Goal: Task Accomplishment & Management: Manage account settings

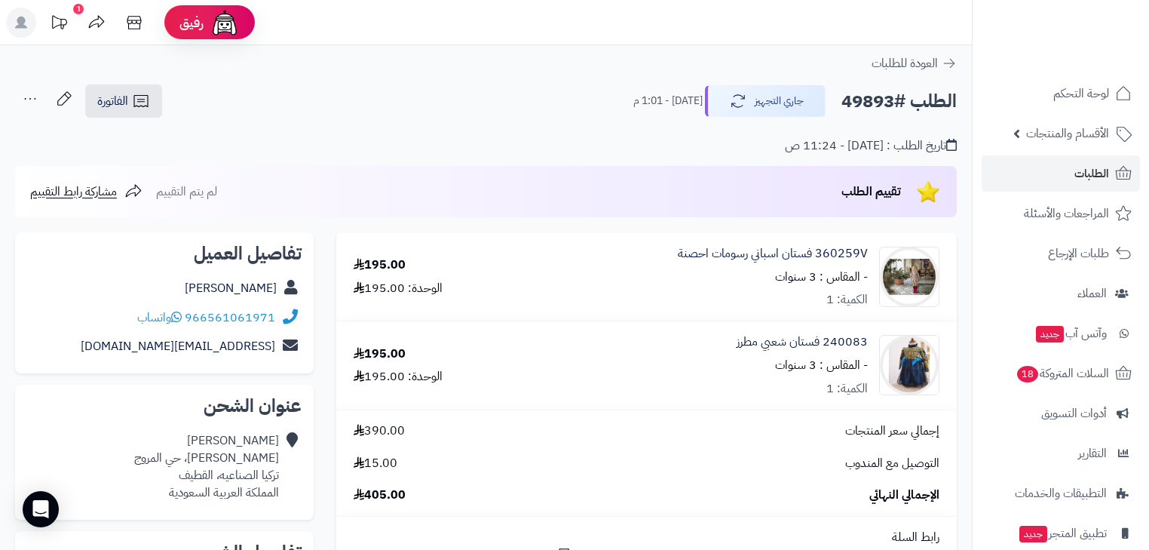
scroll to position [181, 0]
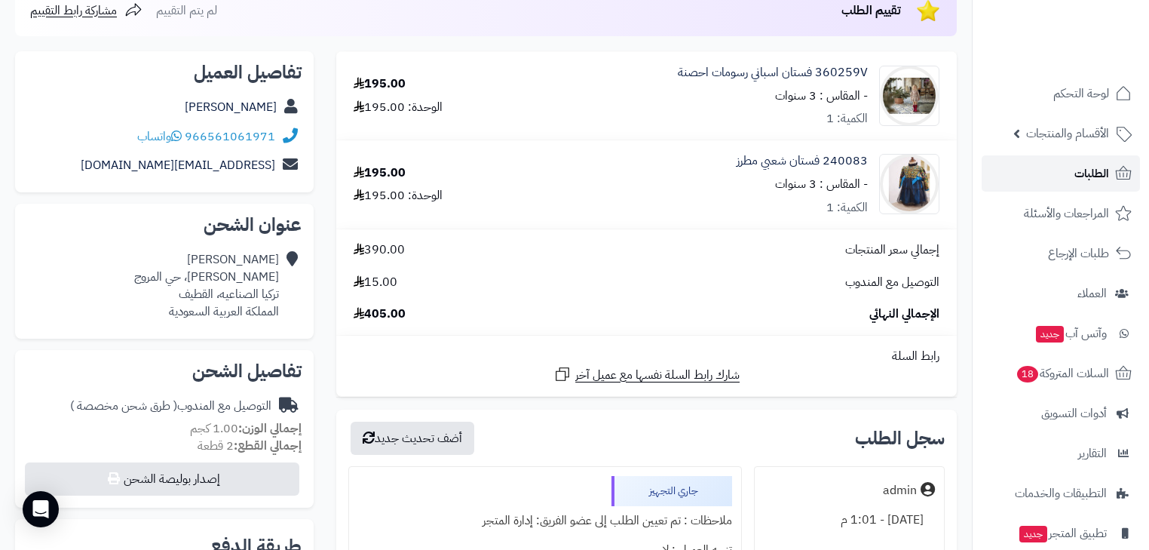
click at [1043, 169] on link "الطلبات" at bounding box center [1061, 173] width 158 height 36
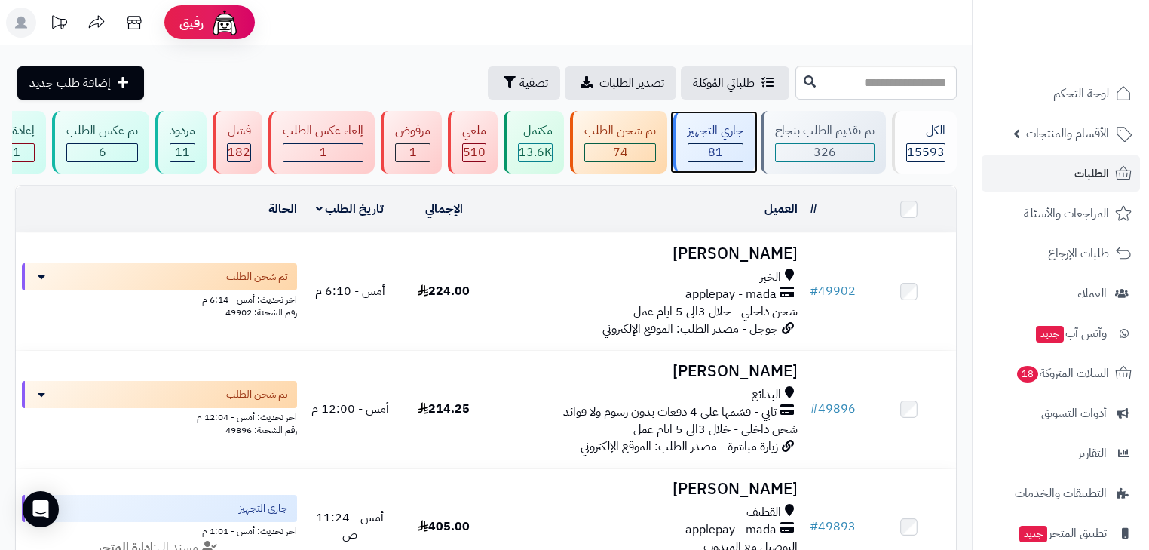
click at [725, 152] on div "81" at bounding box center [715, 152] width 54 height 17
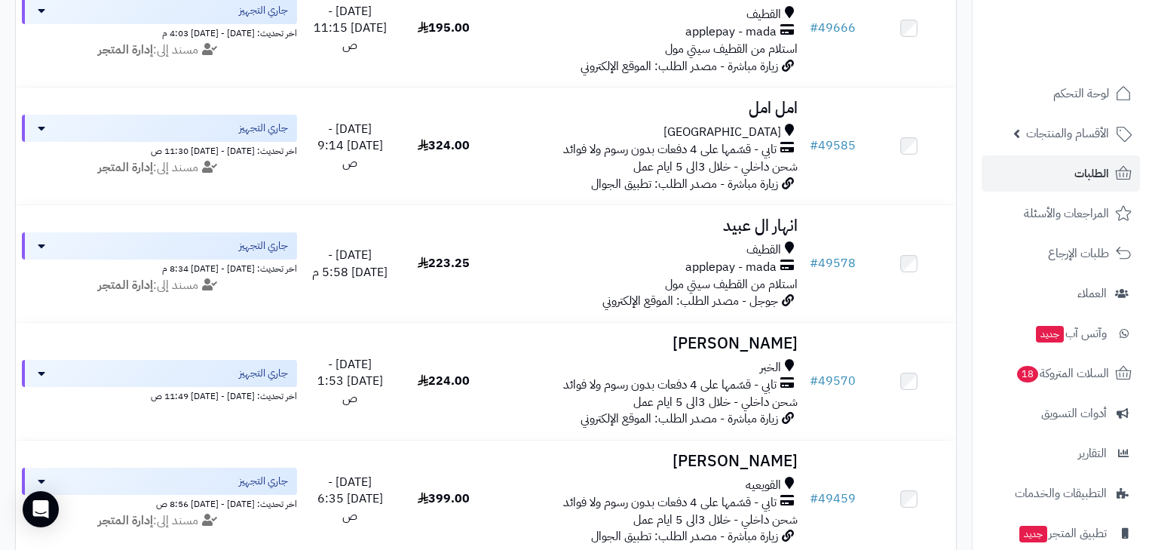
scroll to position [2224, 0]
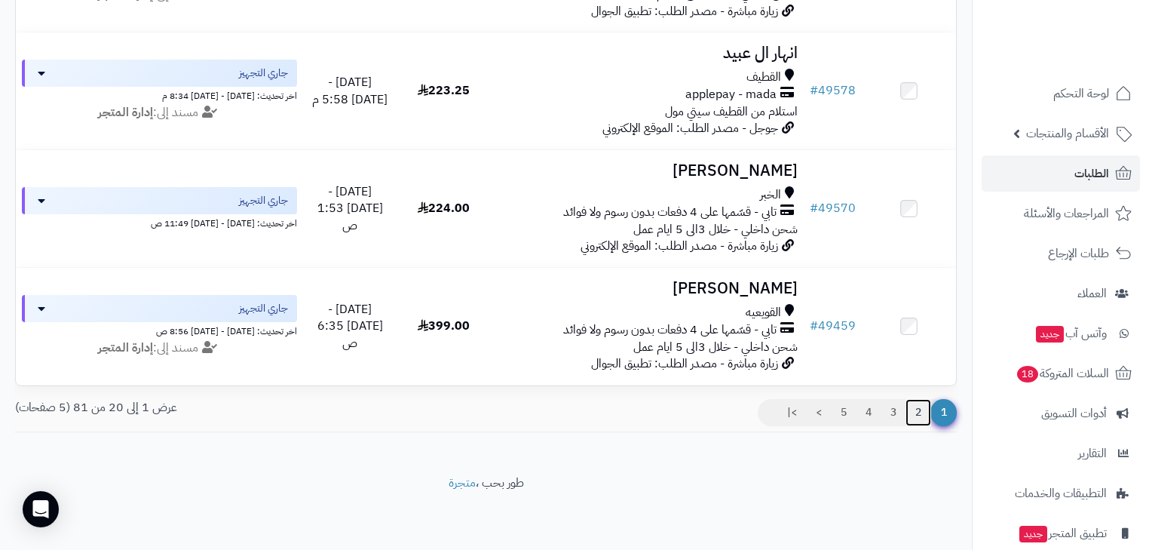
click at [917, 415] on link "2" at bounding box center [918, 412] width 26 height 27
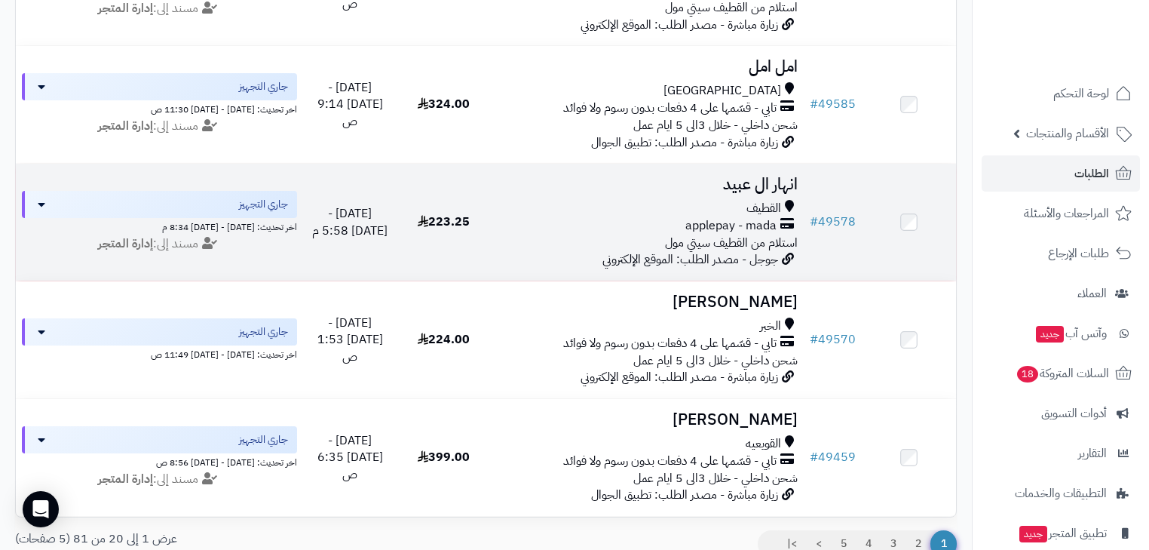
scroll to position [1862, 0]
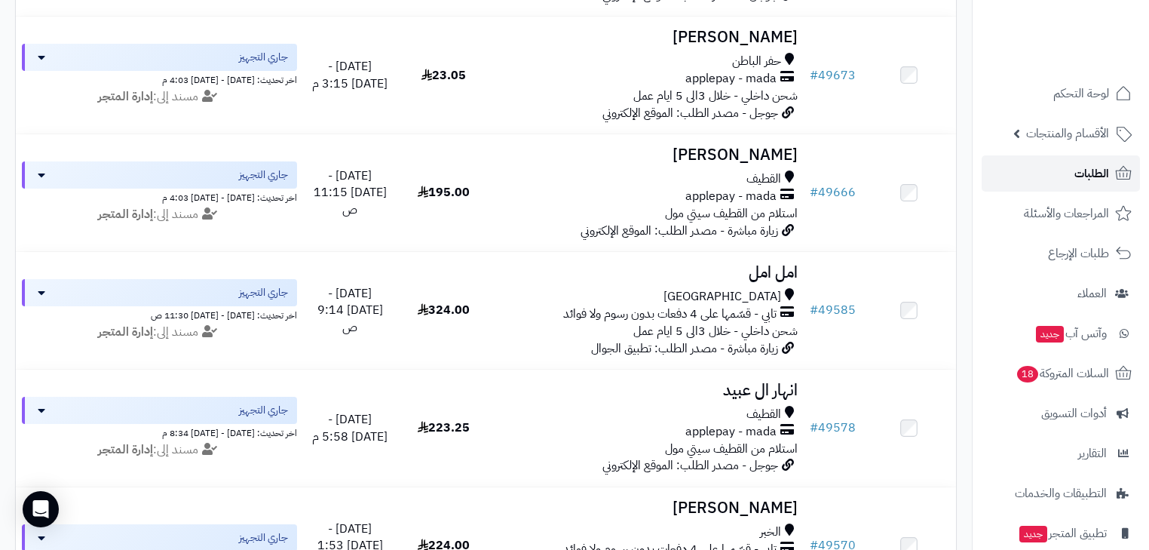
click at [1013, 169] on link "الطلبات" at bounding box center [1061, 173] width 158 height 36
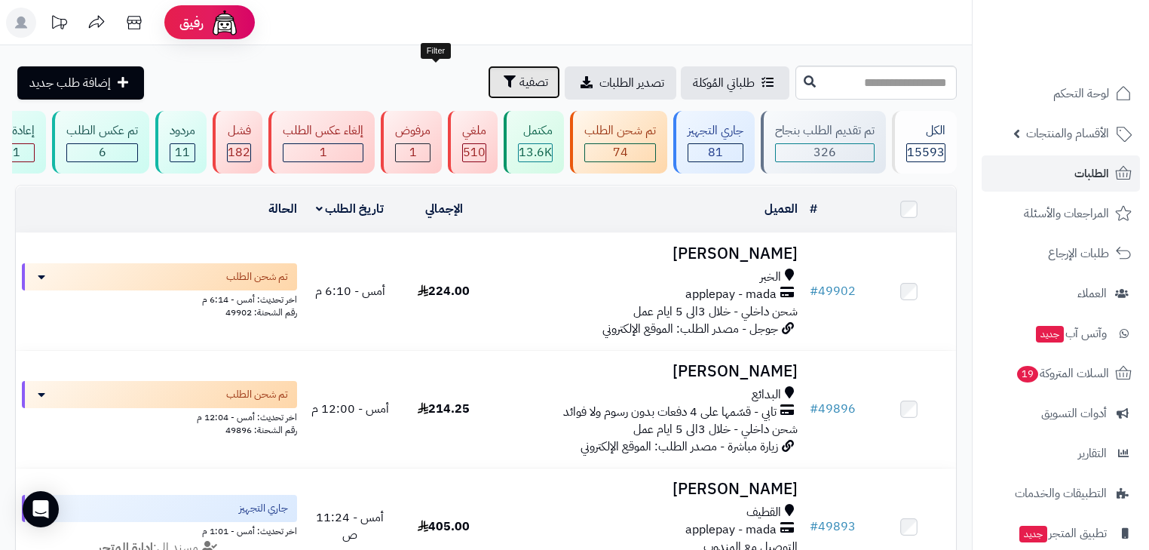
click at [488, 70] on button "تصفية" at bounding box center [524, 82] width 72 height 33
click at [519, 80] on span "تصفية" at bounding box center [533, 82] width 29 height 18
click at [504, 87] on icon "button" at bounding box center [510, 81] width 12 height 12
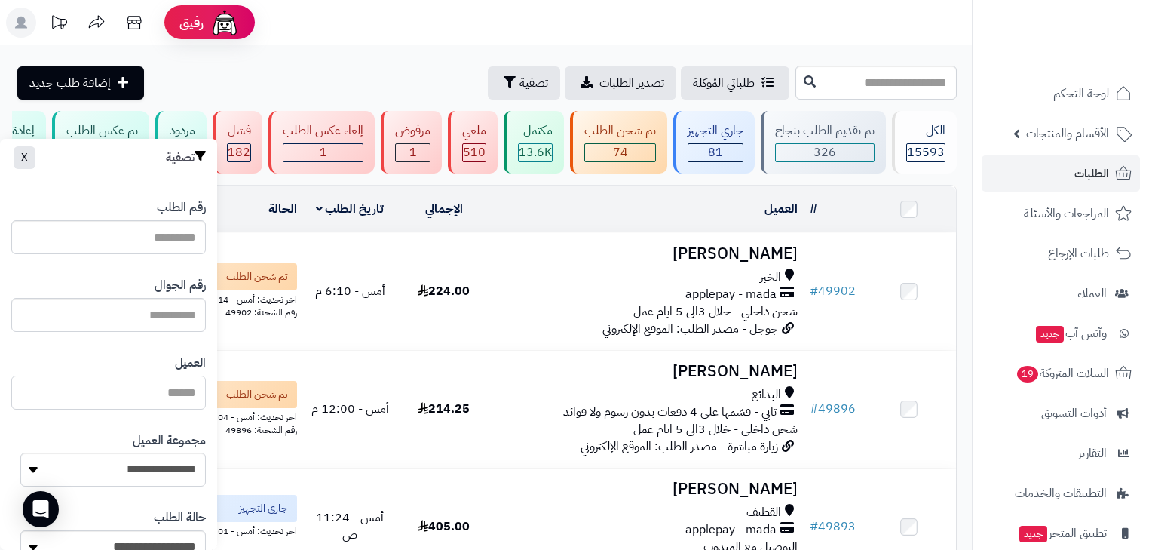
click at [166, 388] on input "العميل" at bounding box center [108, 392] width 195 height 34
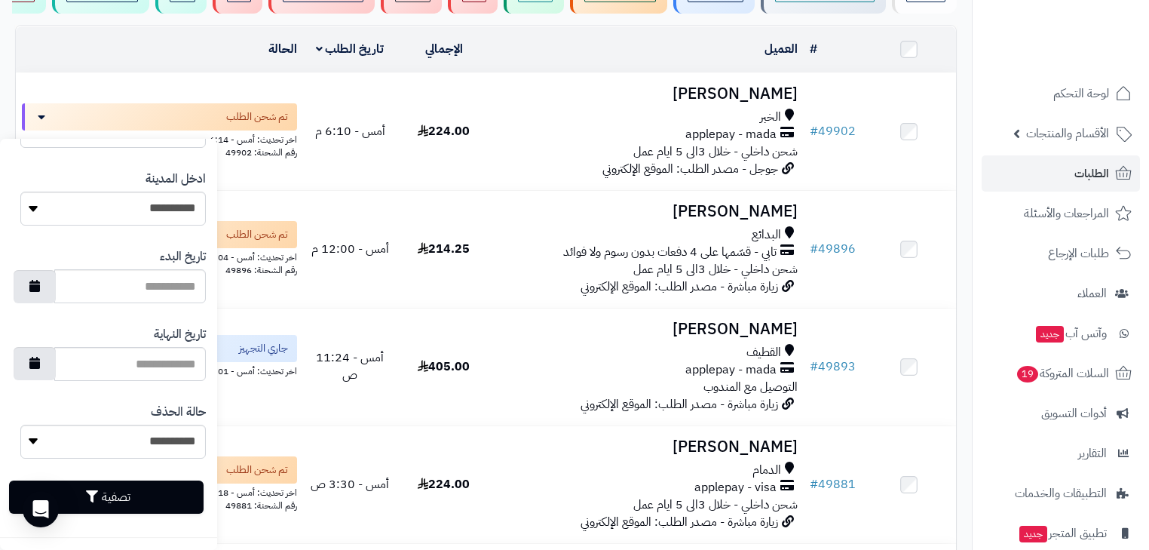
scroll to position [302, 0]
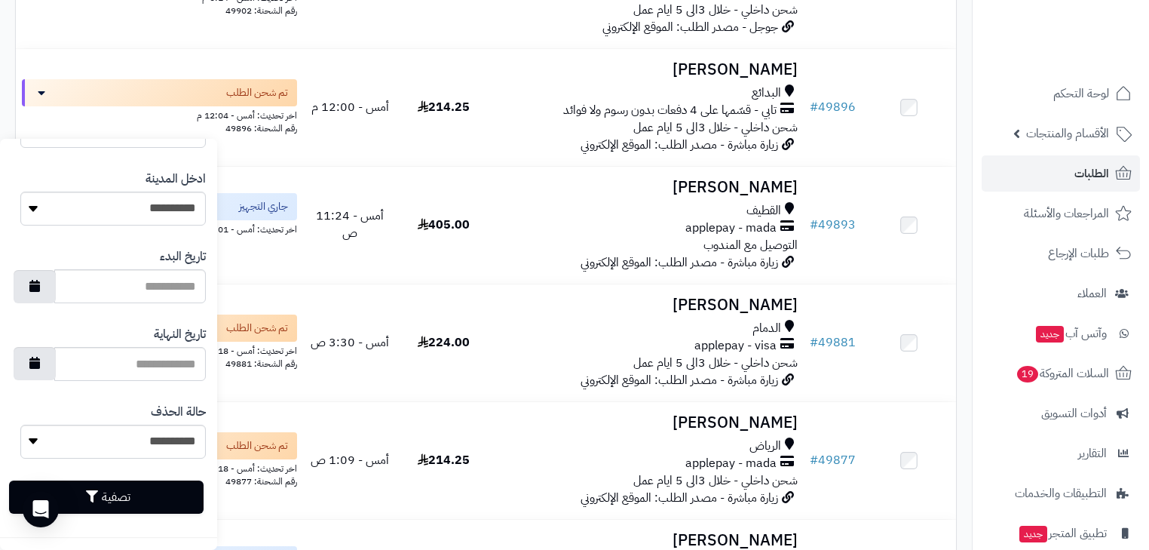
type input "*****"
click at [160, 504] on button "تصفية" at bounding box center [106, 496] width 195 height 33
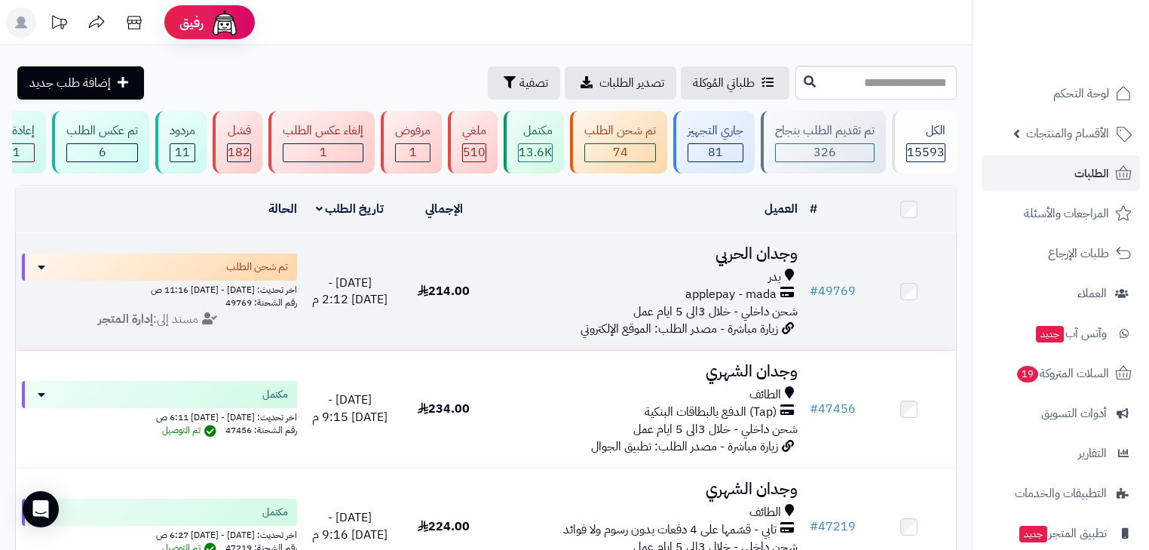
click at [596, 286] on div "بدر" at bounding box center [647, 276] width 301 height 17
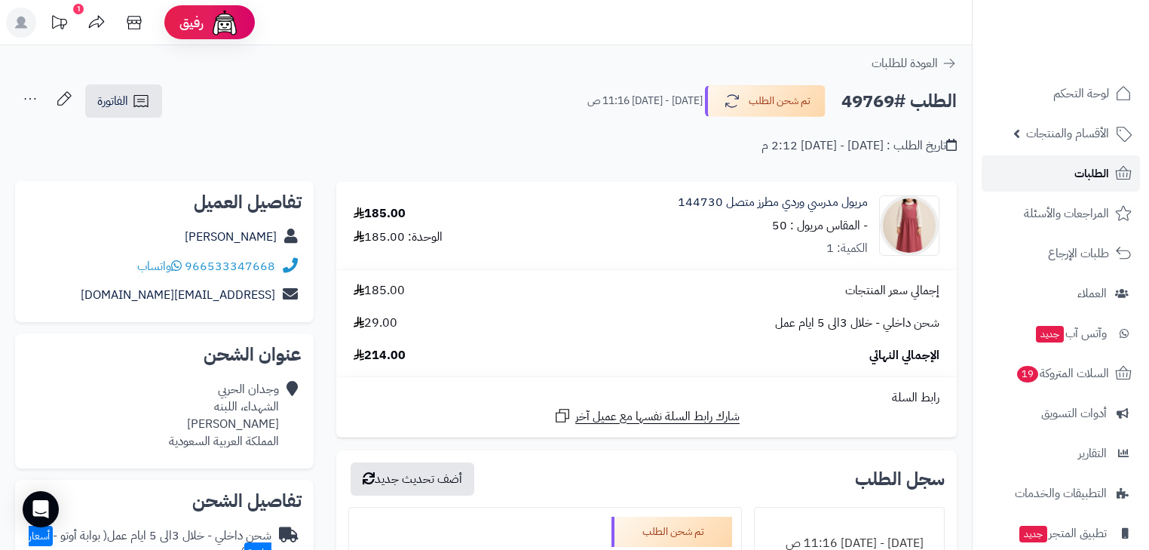
click at [1060, 161] on link "الطلبات" at bounding box center [1061, 173] width 158 height 36
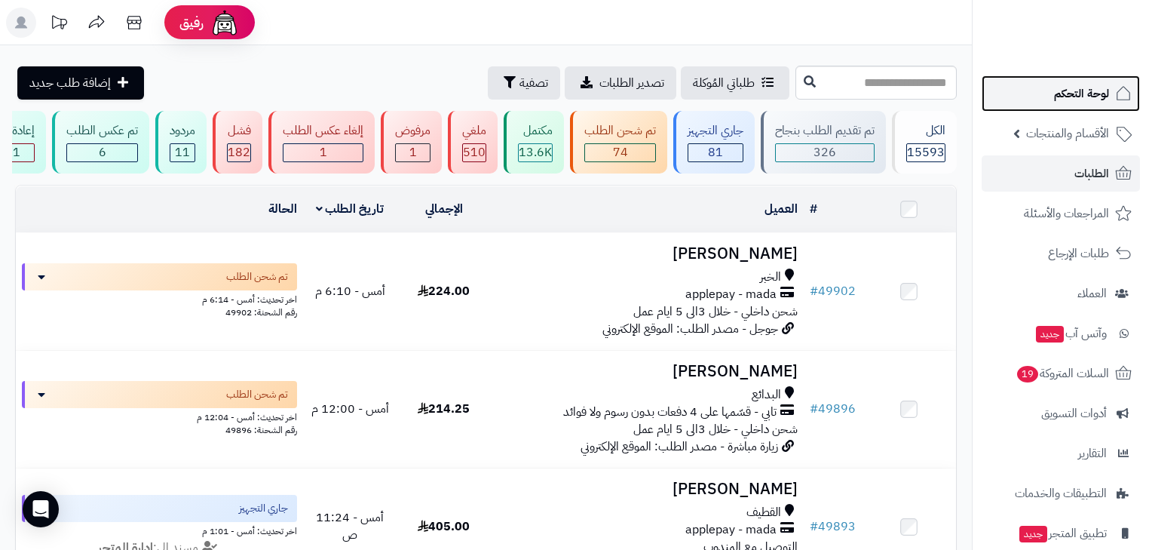
click at [1094, 78] on link "لوحة التحكم" at bounding box center [1061, 93] width 158 height 36
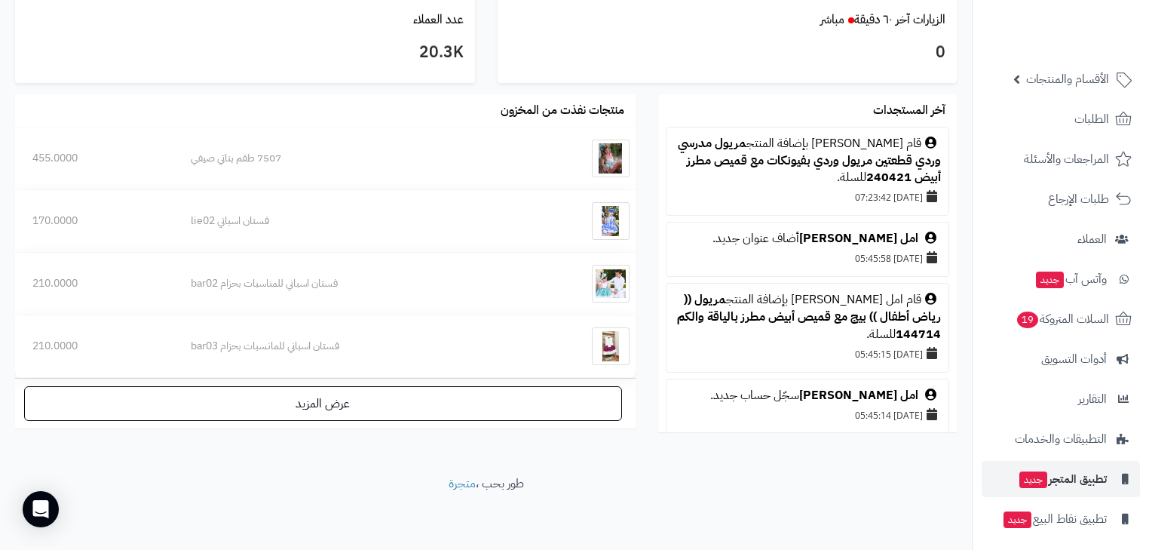
scroll to position [100, 0]
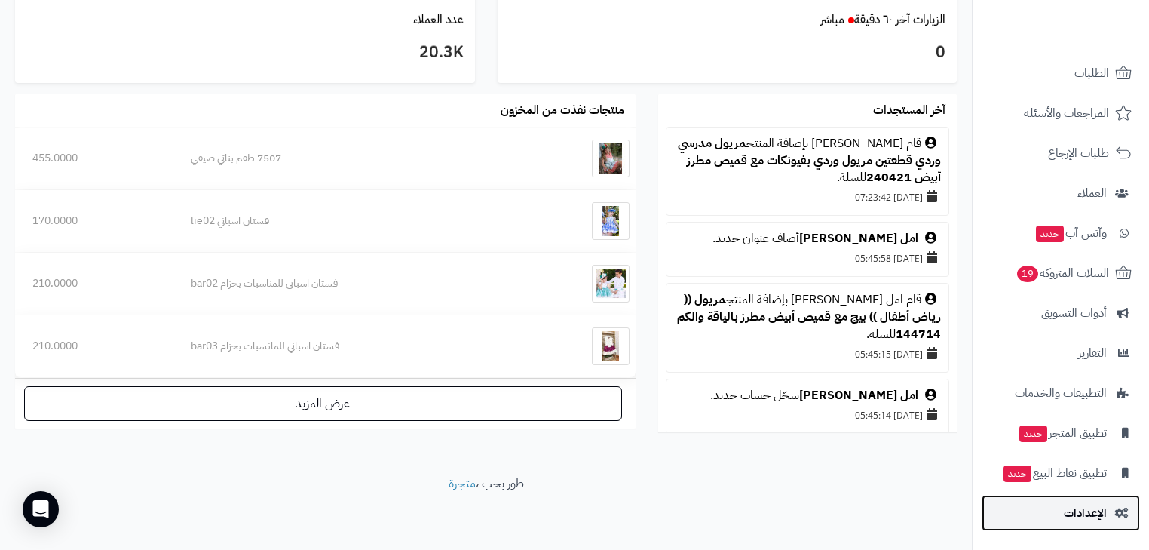
click at [1089, 498] on link "الإعدادات" at bounding box center [1061, 513] width 158 height 36
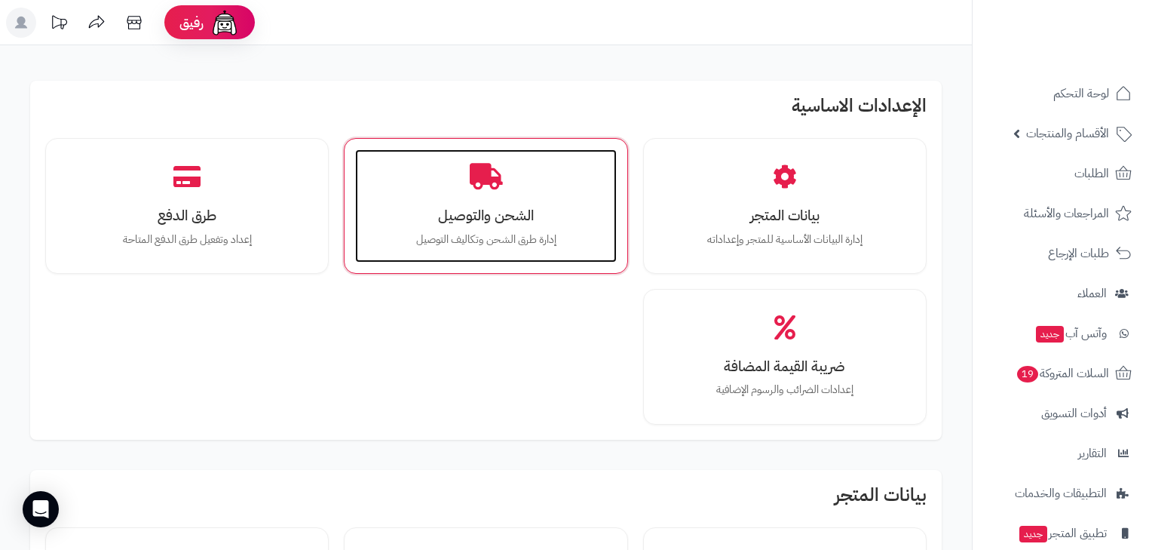
click at [534, 214] on h3 "الشحن والتوصيل" at bounding box center [485, 215] width 231 height 16
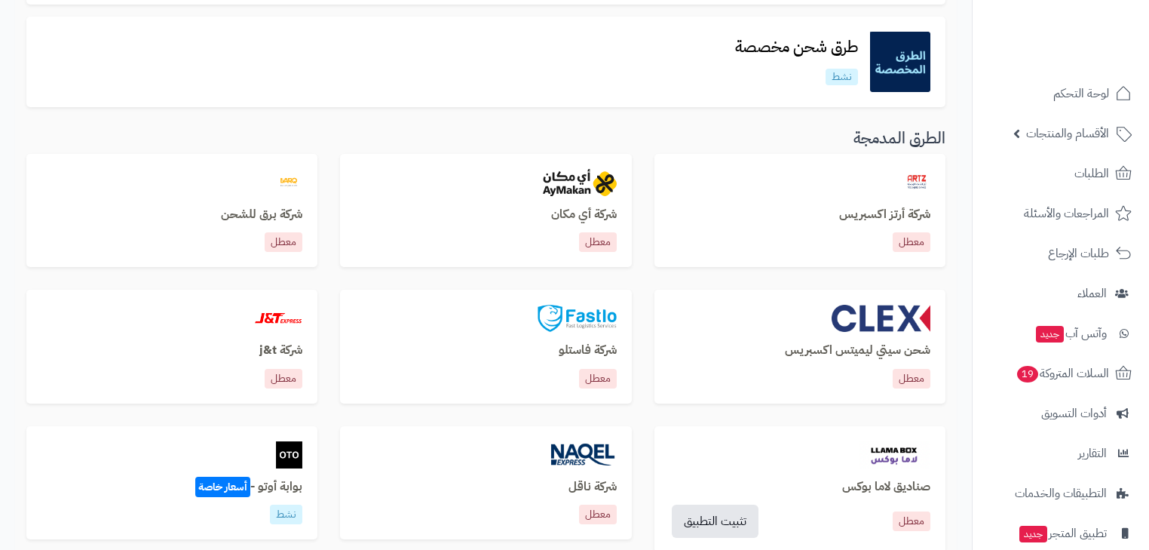
scroll to position [422, 0]
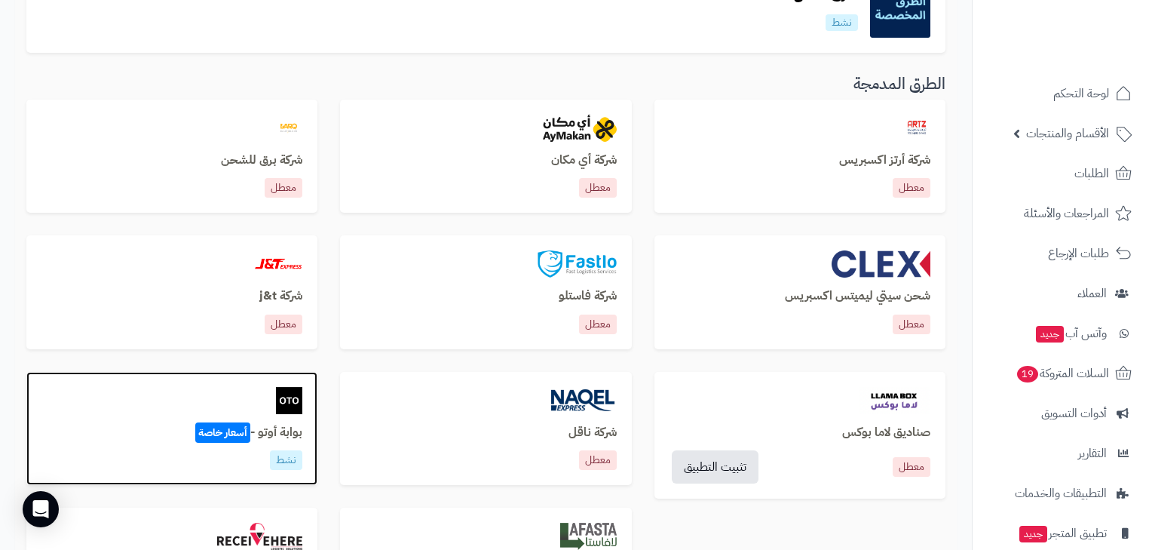
click at [291, 415] on div "بوابة أوتو - أسعار خاصة نشط" at bounding box center [171, 429] width 291 height 114
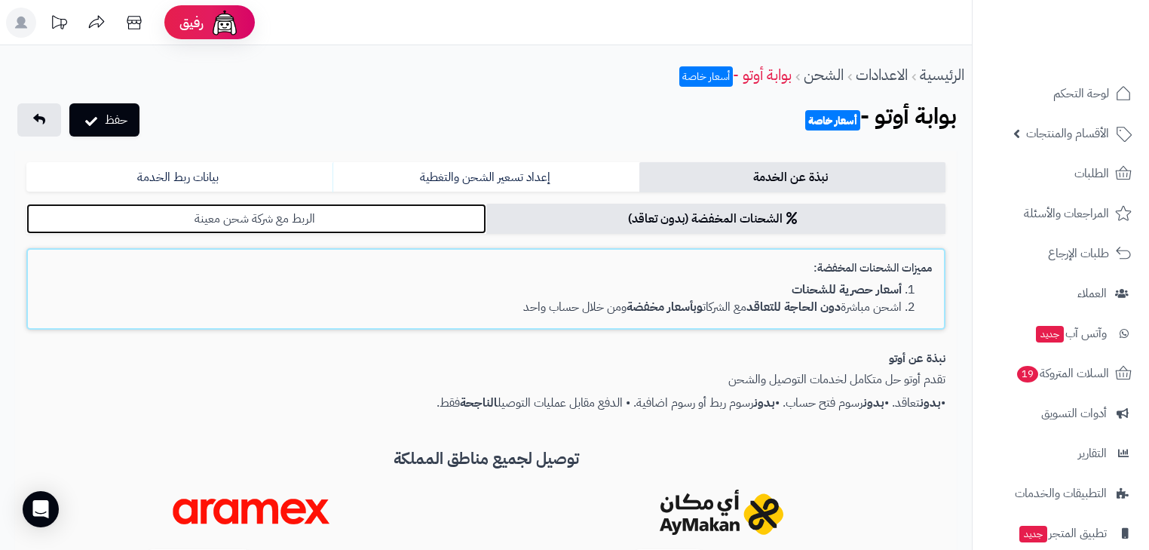
click at [308, 218] on link "الربط مع شركة شحن معينة" at bounding box center [256, 219] width 460 height 30
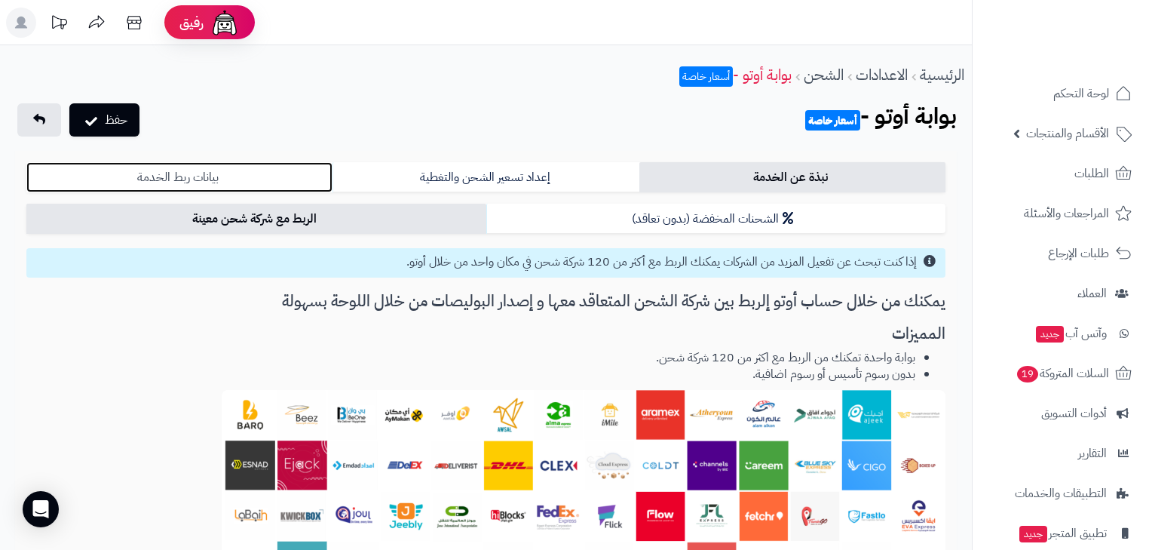
click at [273, 181] on link "بيانات ربط الخدمة" at bounding box center [179, 177] width 306 height 30
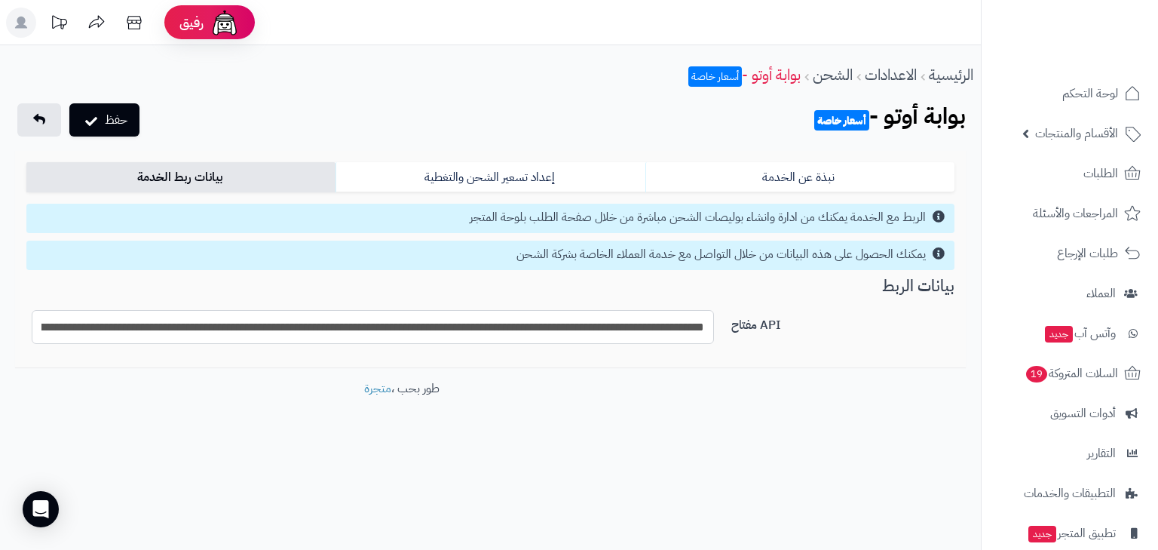
click at [513, 324] on input "**********" at bounding box center [373, 327] width 682 height 34
paste input "text"
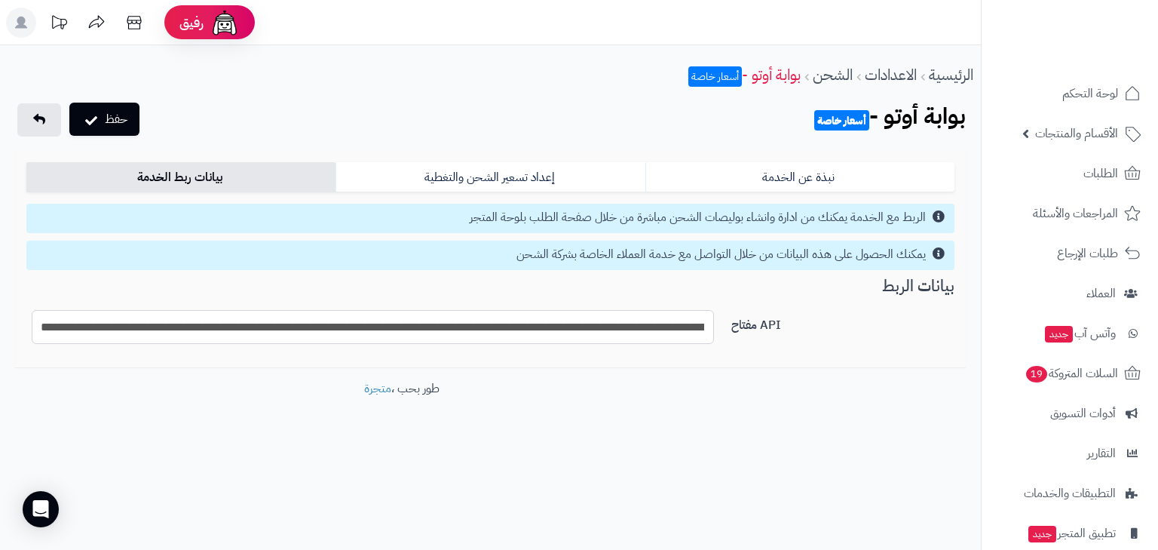
type input "**********"
click at [101, 133] on button "حفظ" at bounding box center [104, 119] width 70 height 33
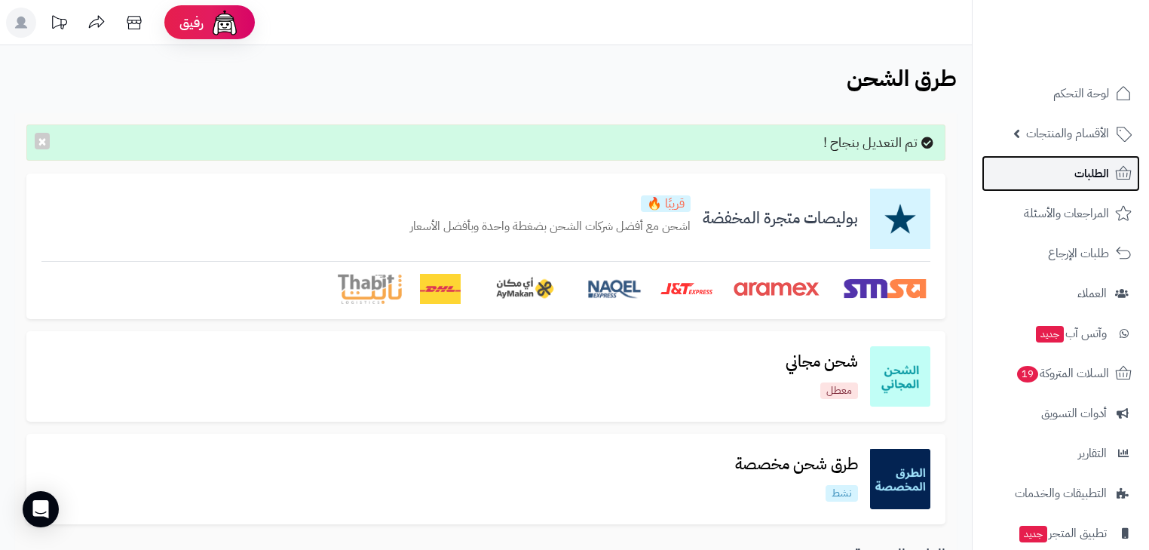
click at [1110, 178] on link "الطلبات" at bounding box center [1061, 173] width 158 height 36
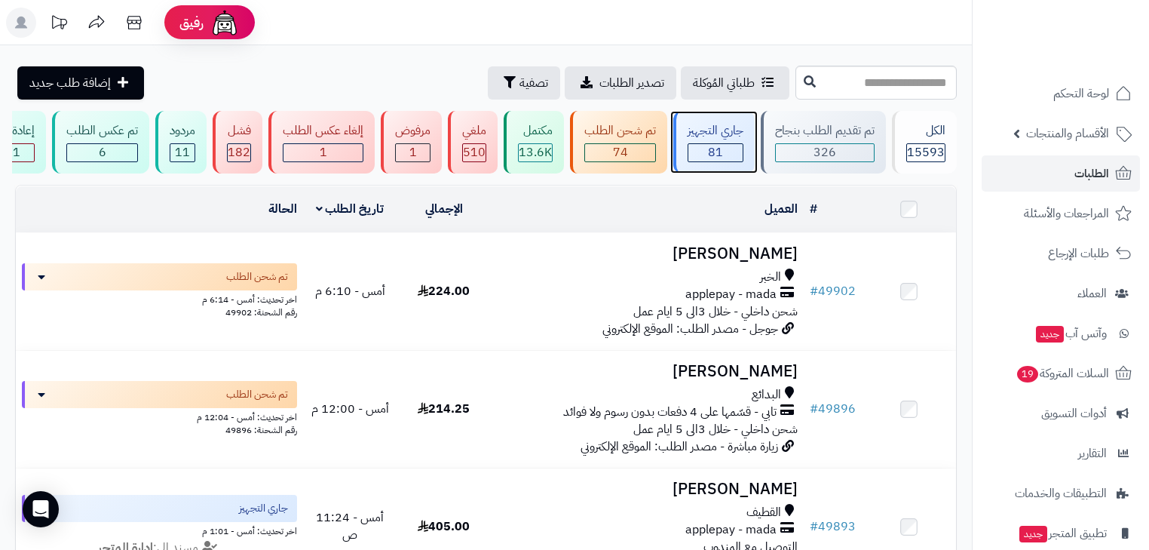
click at [715, 152] on span "81" at bounding box center [715, 152] width 15 height 18
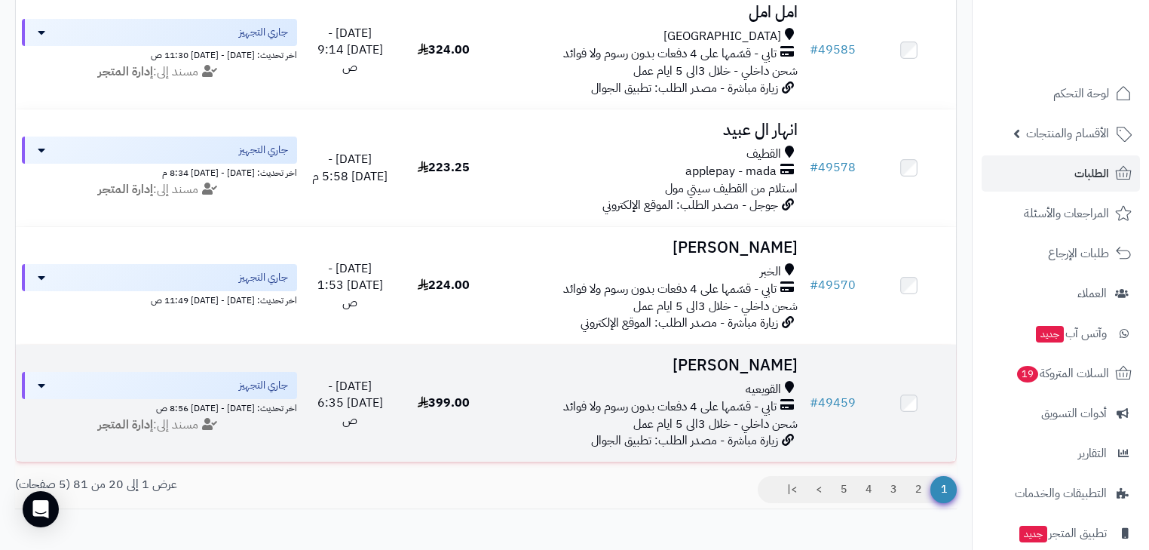
scroll to position [2224, 0]
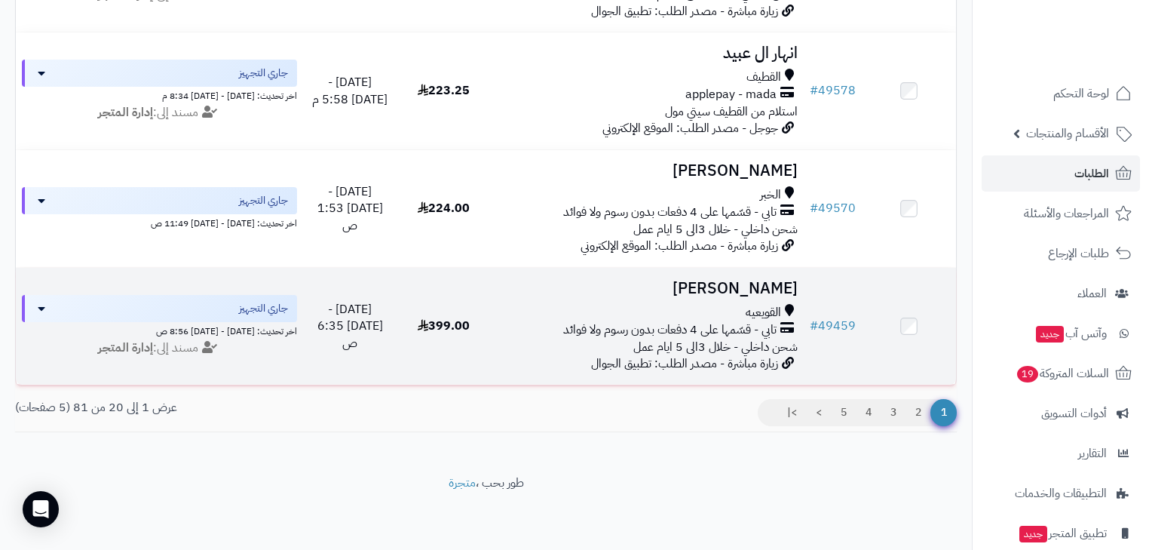
click at [754, 326] on span "تابي - قسّمها على 4 دفعات بدون رسوم ولا فوائد" at bounding box center [669, 329] width 213 height 17
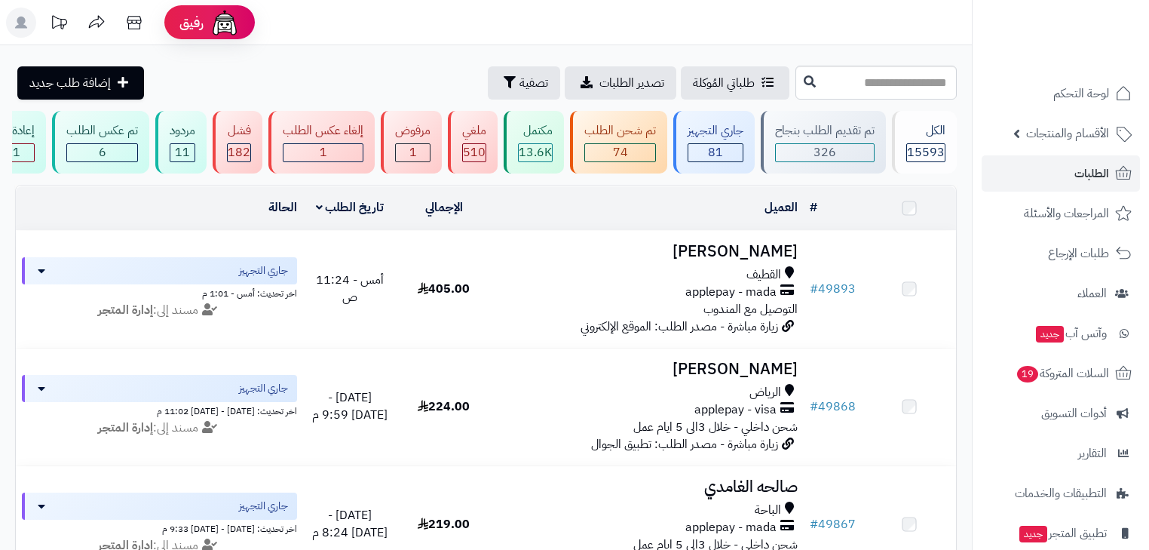
scroll to position [2224, 0]
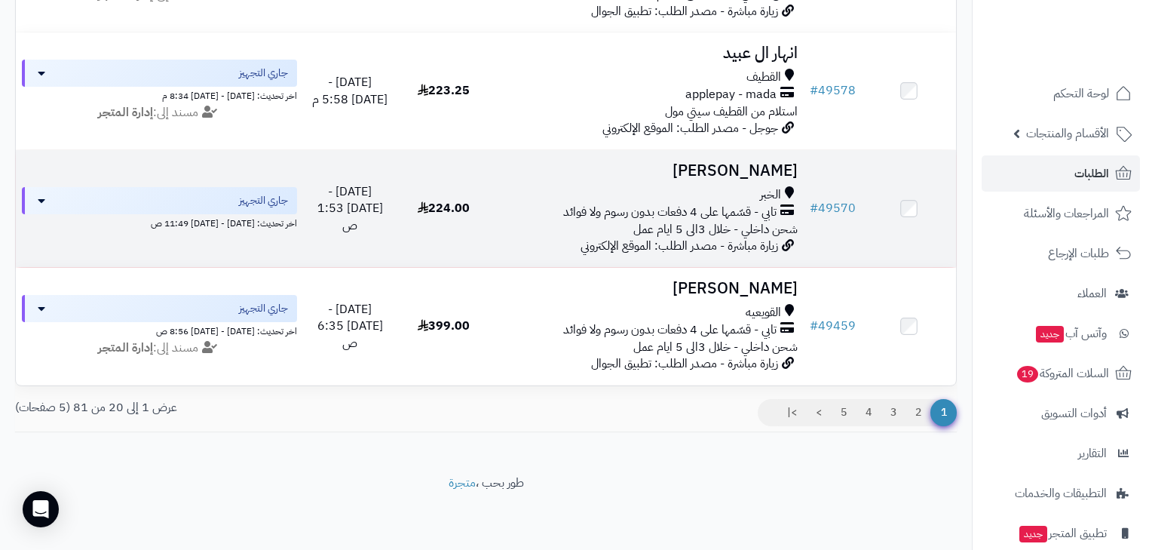
click at [693, 186] on div "الخبر" at bounding box center [647, 194] width 301 height 17
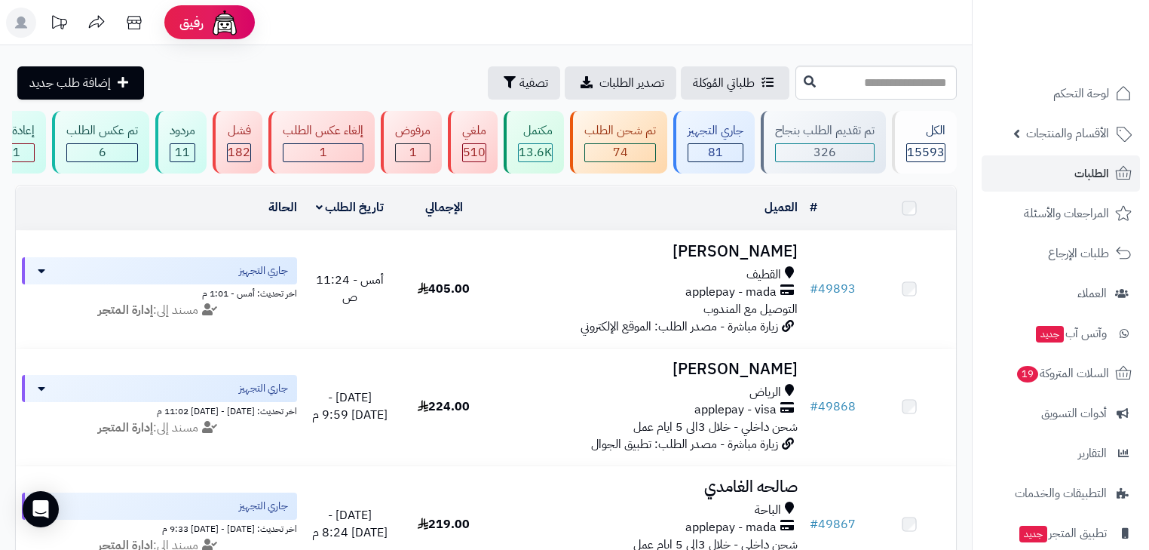
scroll to position [2224, 0]
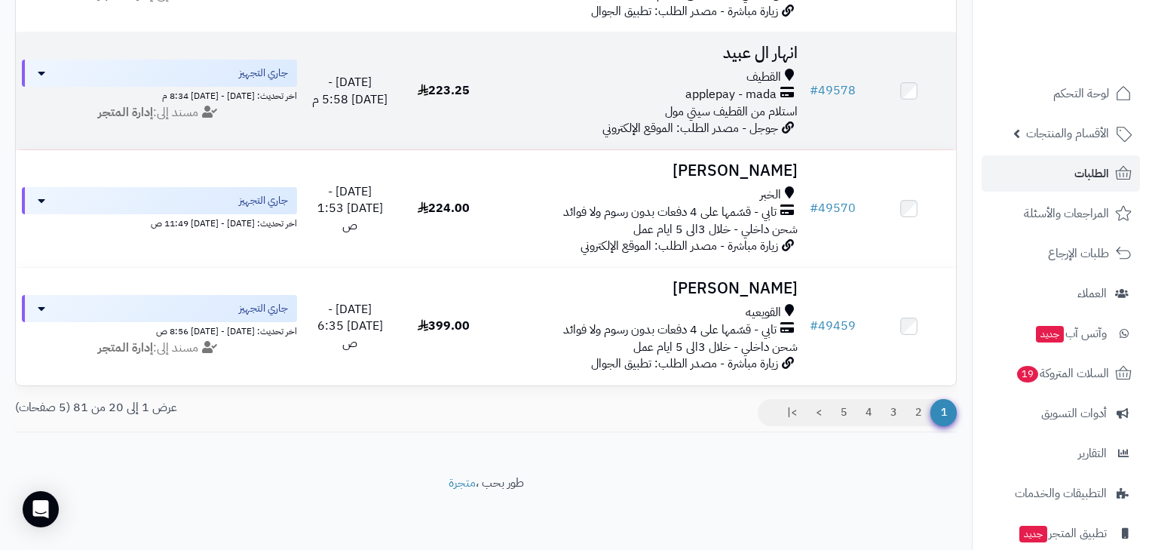
click at [740, 119] on span "جوجل - مصدر الطلب: الموقع الإلكتروني" at bounding box center [690, 128] width 176 height 18
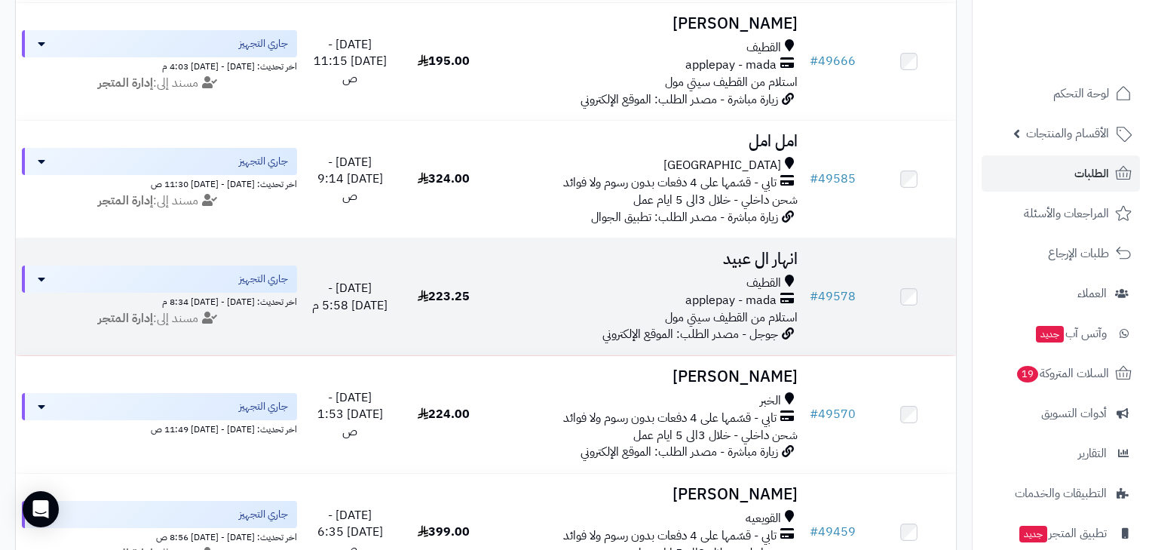
scroll to position [1983, 0]
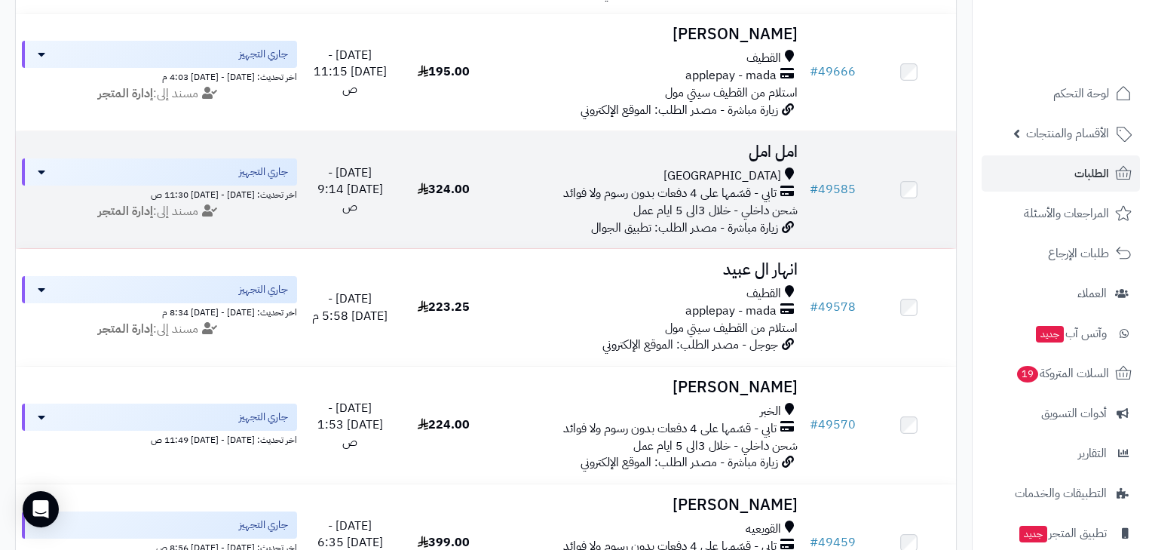
click at [745, 202] on span "تابي - قسّمها على 4 دفعات بدون رسوم ولا فوائد" at bounding box center [669, 193] width 213 height 17
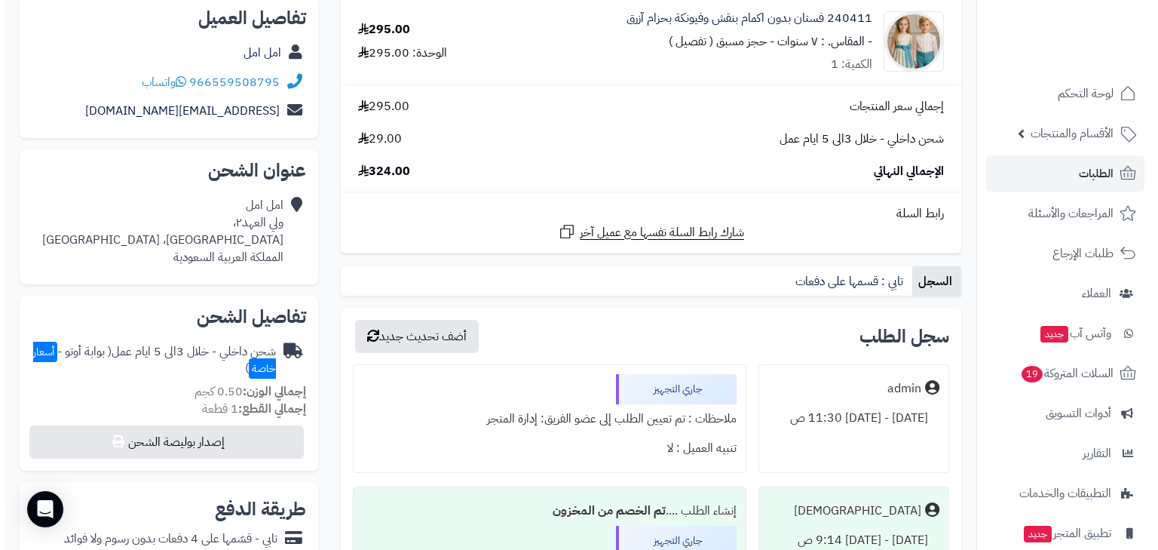
scroll to position [302, 0]
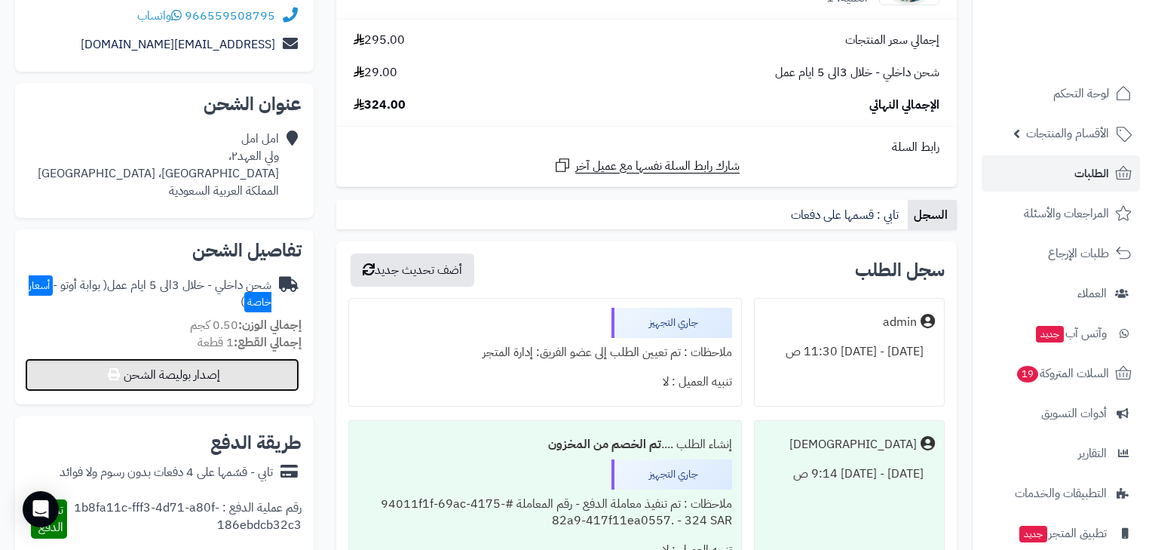
click at [262, 382] on button "إصدار بوليصة الشحن" at bounding box center [162, 374] width 274 height 33
select select "***"
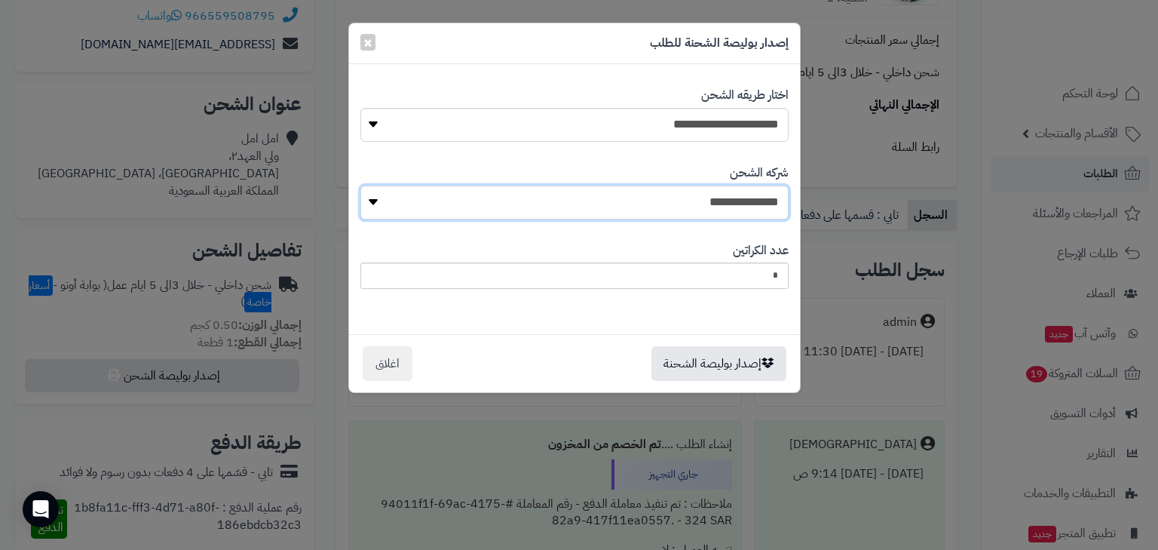
click at [696, 199] on select "**********" at bounding box center [574, 202] width 428 height 34
select select "****"
click at [364, 185] on select "**********" at bounding box center [574, 202] width 428 height 34
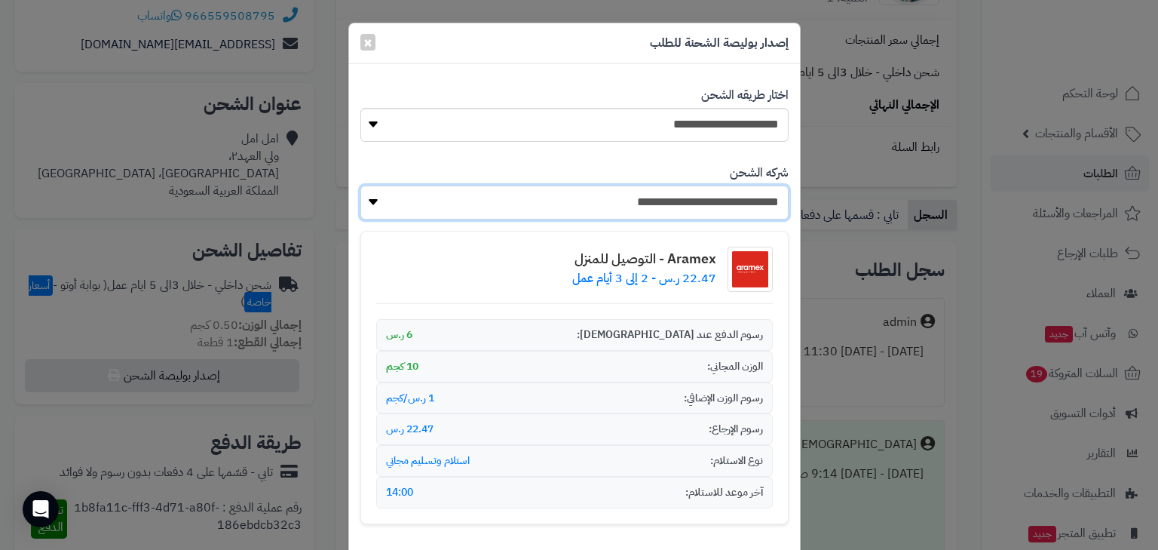
scroll to position [168, 0]
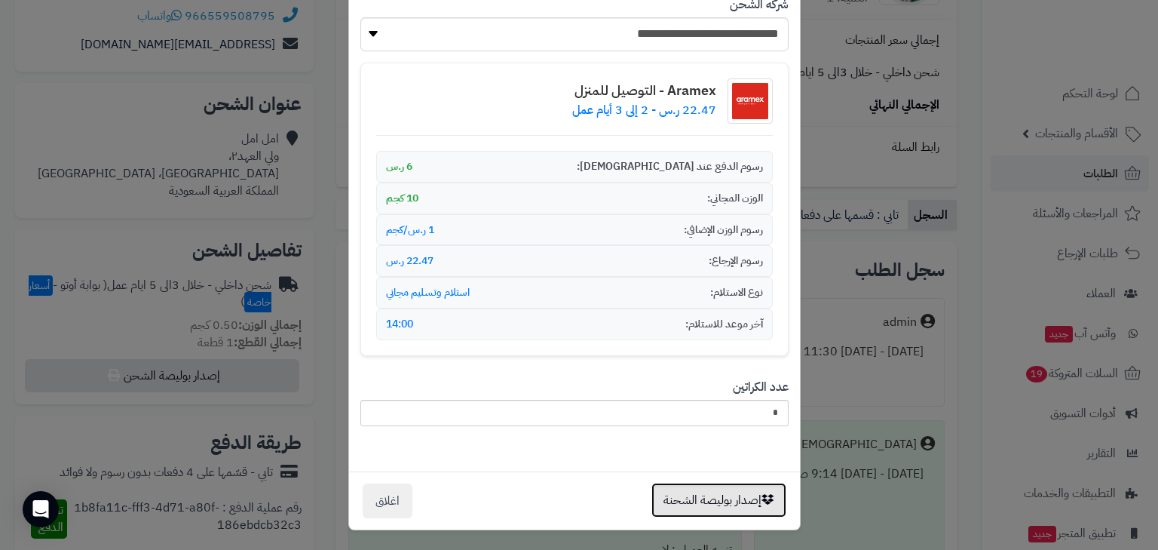
click at [710, 490] on button "إصدار بوليصة الشحنة" at bounding box center [718, 500] width 135 height 35
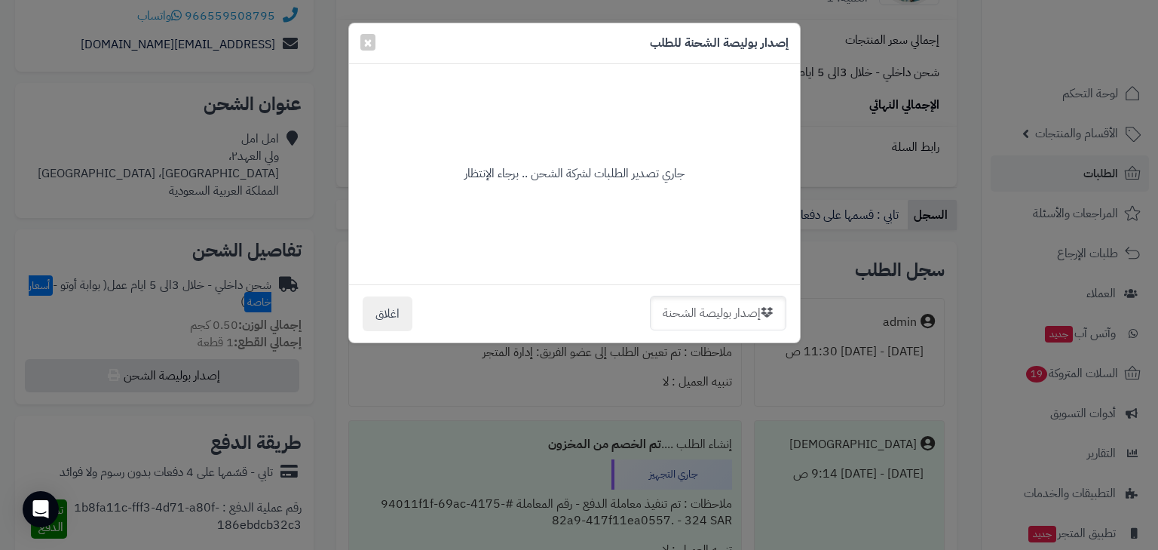
scroll to position [0, 0]
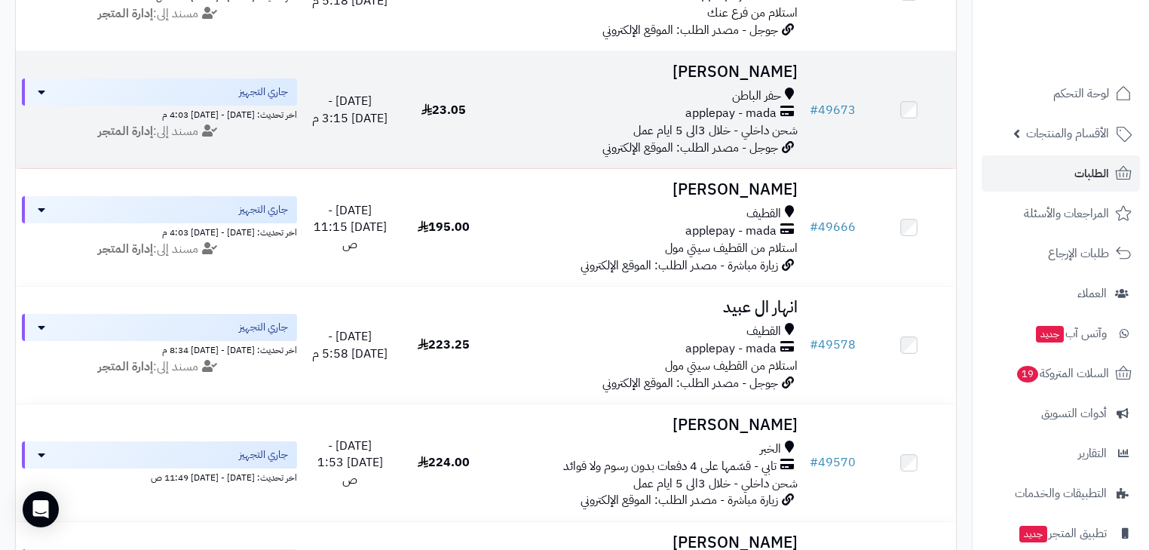
scroll to position [1802, 0]
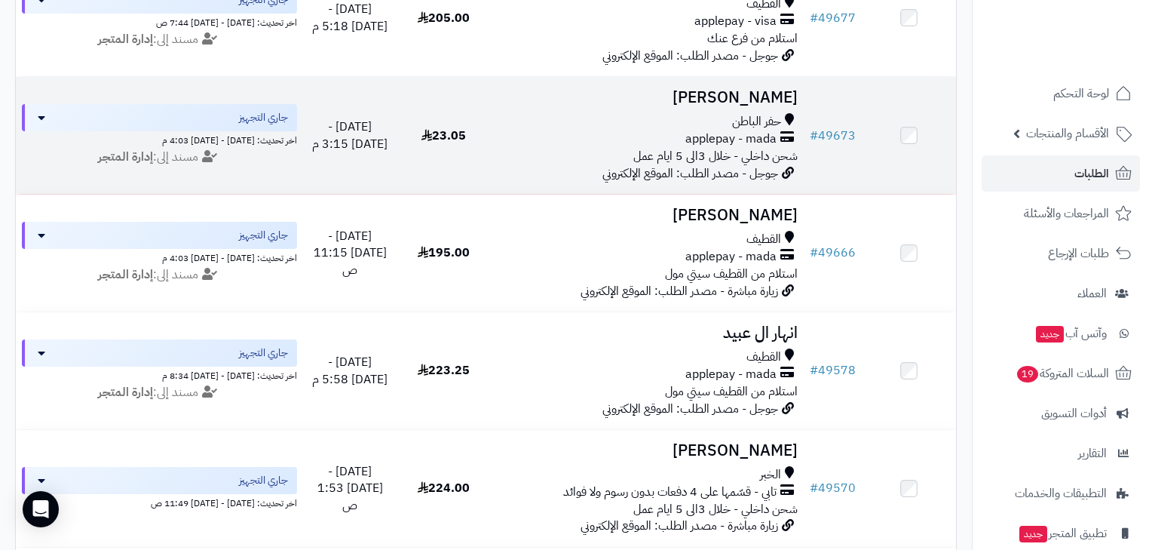
click at [745, 130] on span "حفر الباطن" at bounding box center [756, 121] width 49 height 17
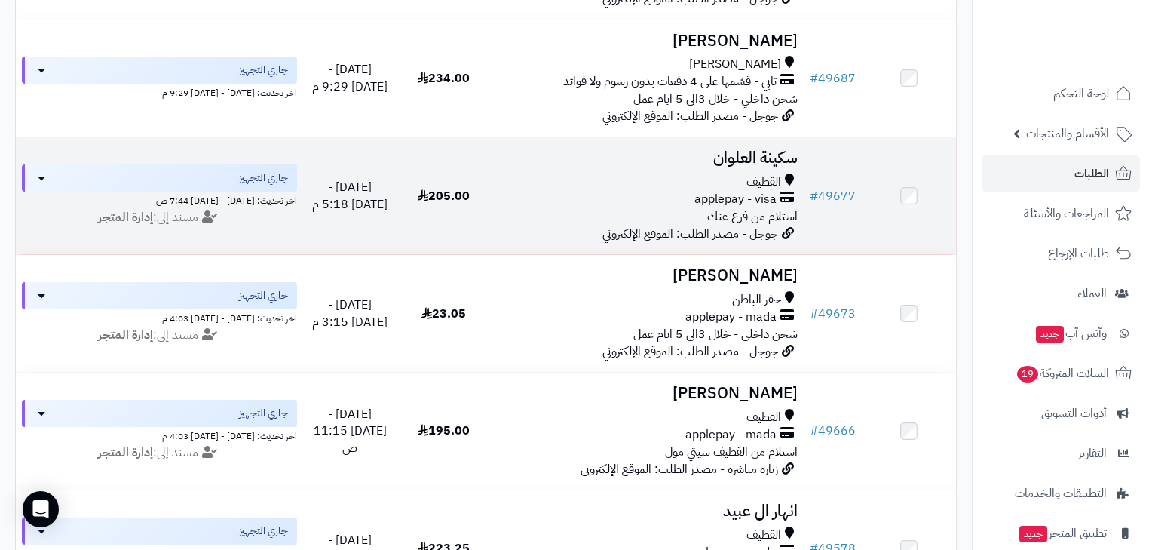
scroll to position [1621, 0]
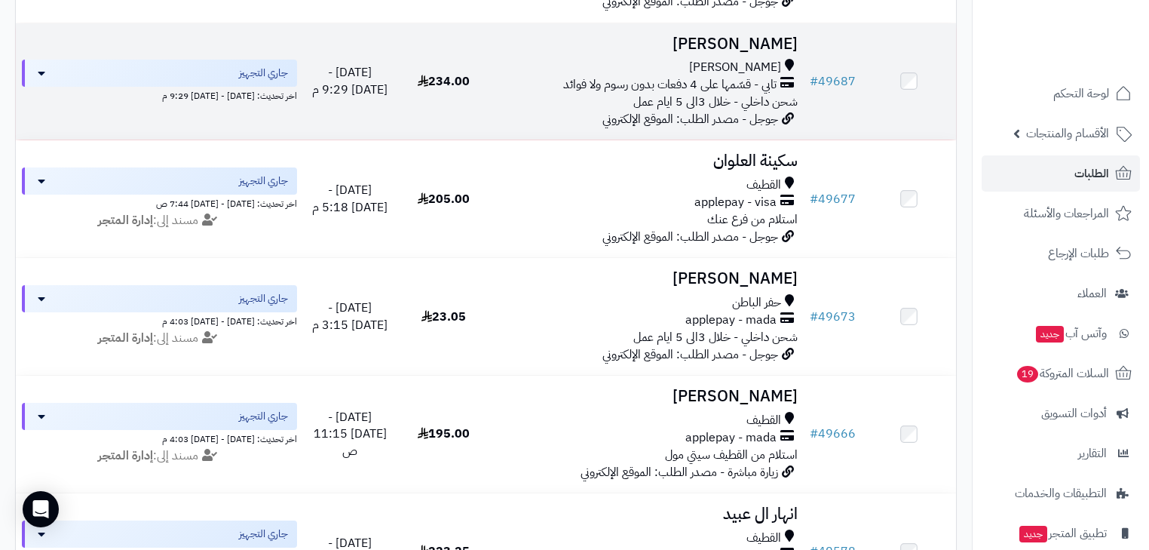
click at [728, 111] on span "شحن داخلي - خلال 3الى 5 ايام عمل" at bounding box center [715, 102] width 164 height 18
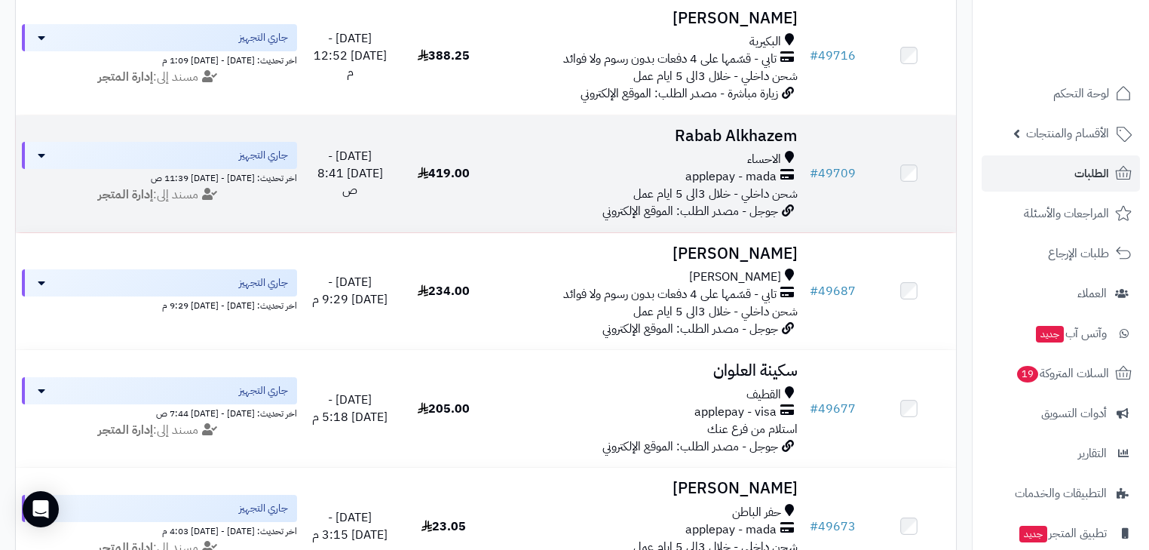
scroll to position [1380, 0]
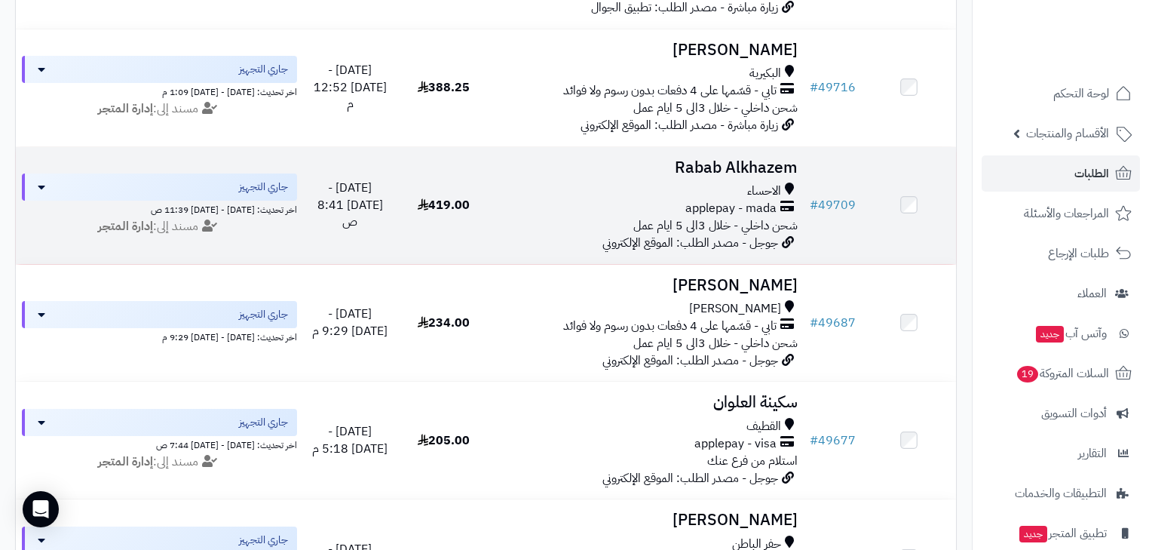
click at [708, 176] on h3 "Rabab Alkhazem" at bounding box center [647, 167] width 301 height 17
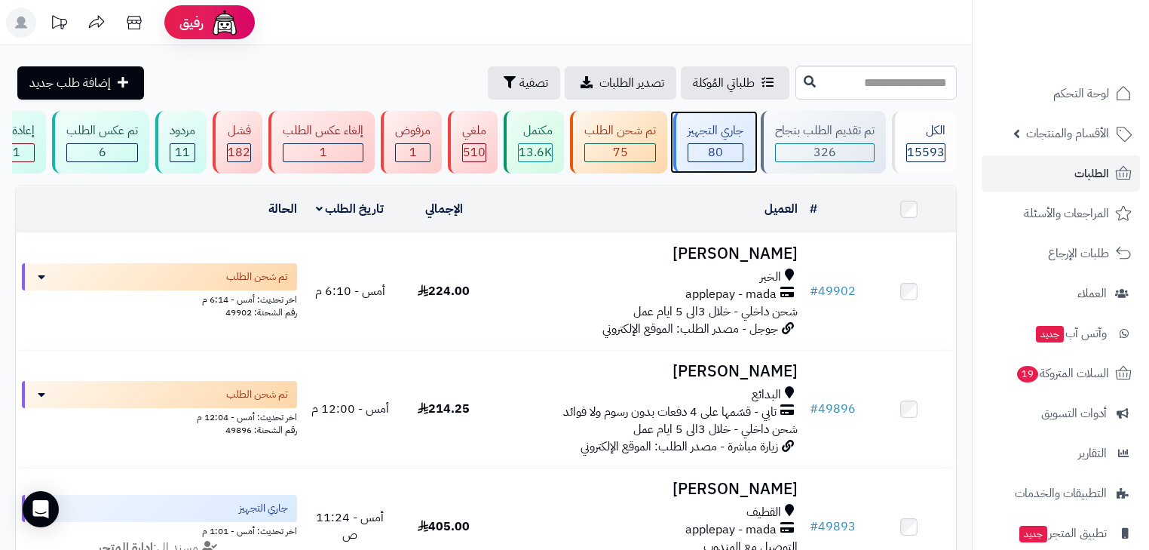
click at [738, 156] on div "80" at bounding box center [715, 152] width 54 height 17
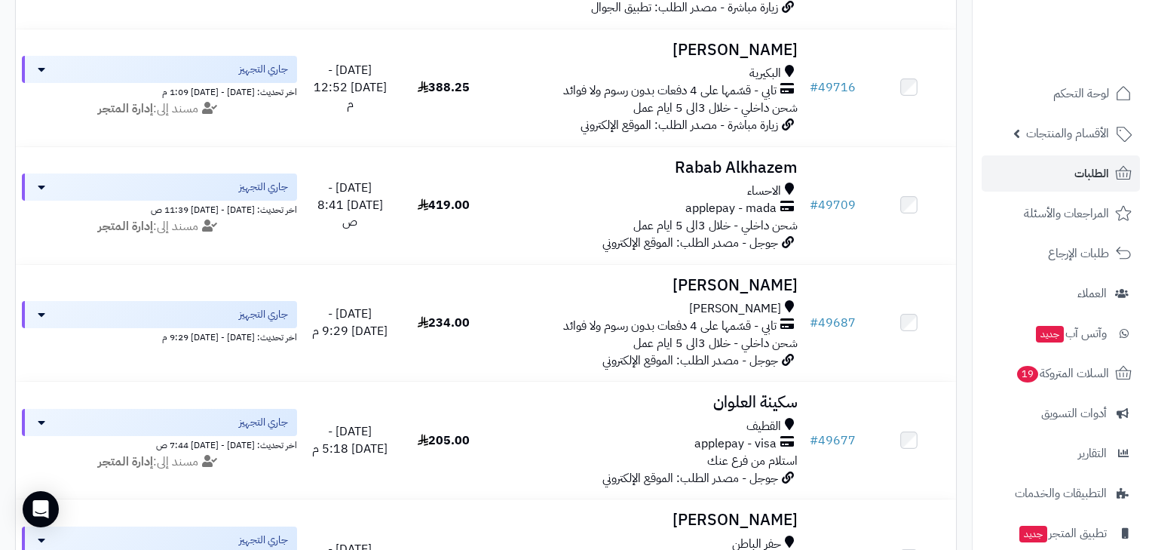
scroll to position [1327, 0]
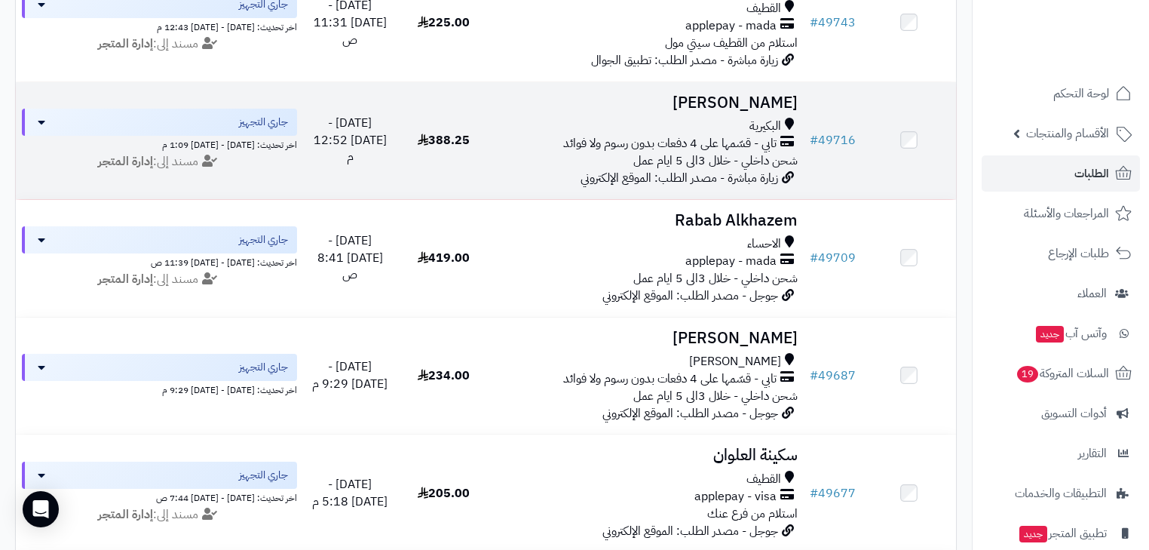
click at [760, 170] on span "شحن داخلي - خلال 3الى 5 ايام عمل" at bounding box center [715, 161] width 164 height 18
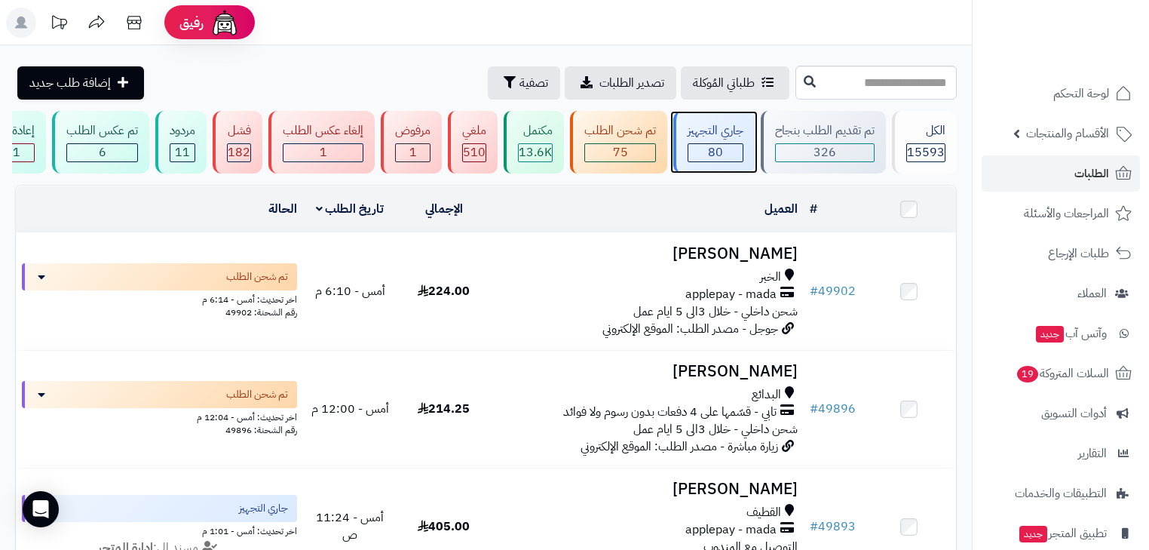
click at [712, 123] on div "جاري التجهيز" at bounding box center [716, 130] width 56 height 17
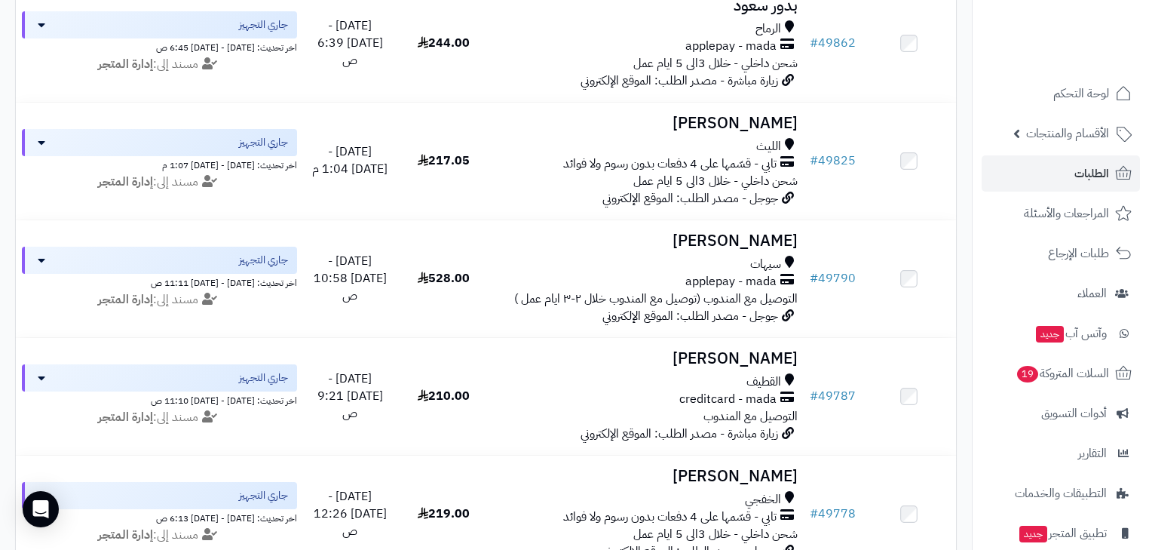
scroll to position [543, 0]
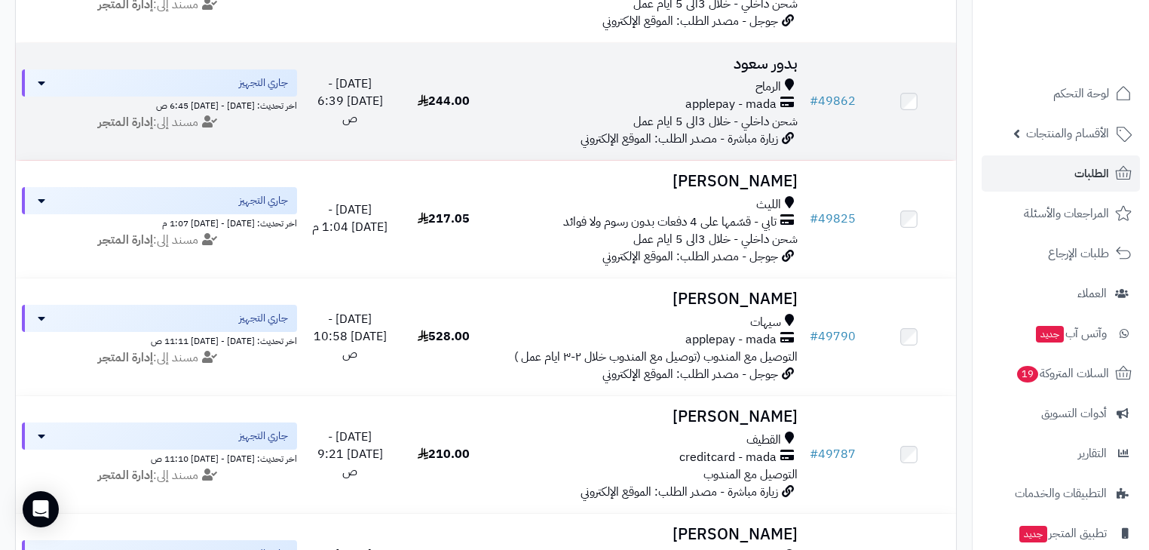
click at [731, 113] on span "applepay - mada" at bounding box center [730, 104] width 91 height 17
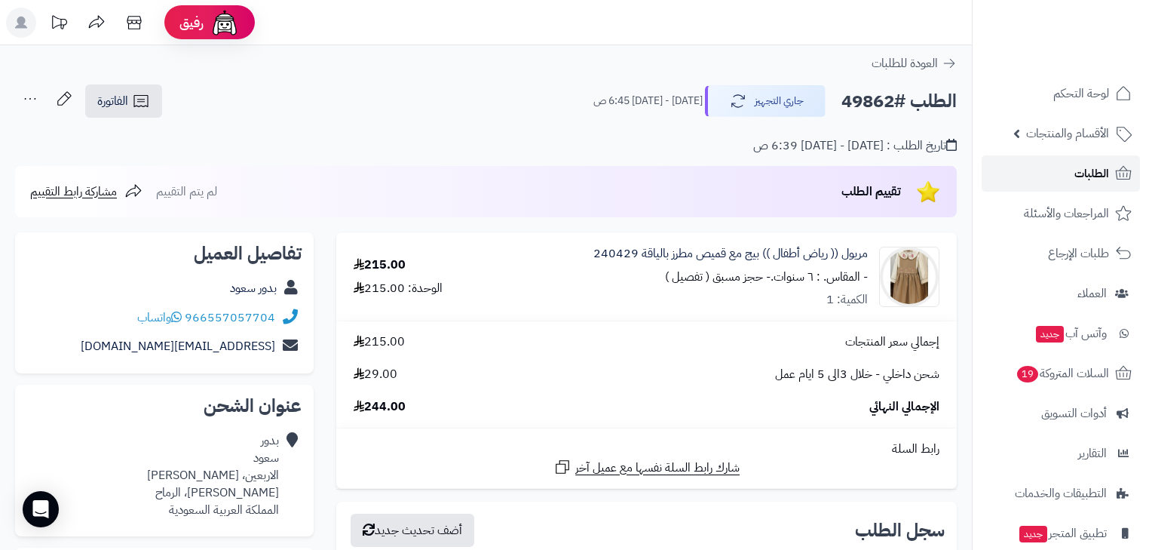
click at [1044, 178] on link "الطلبات" at bounding box center [1061, 173] width 158 height 36
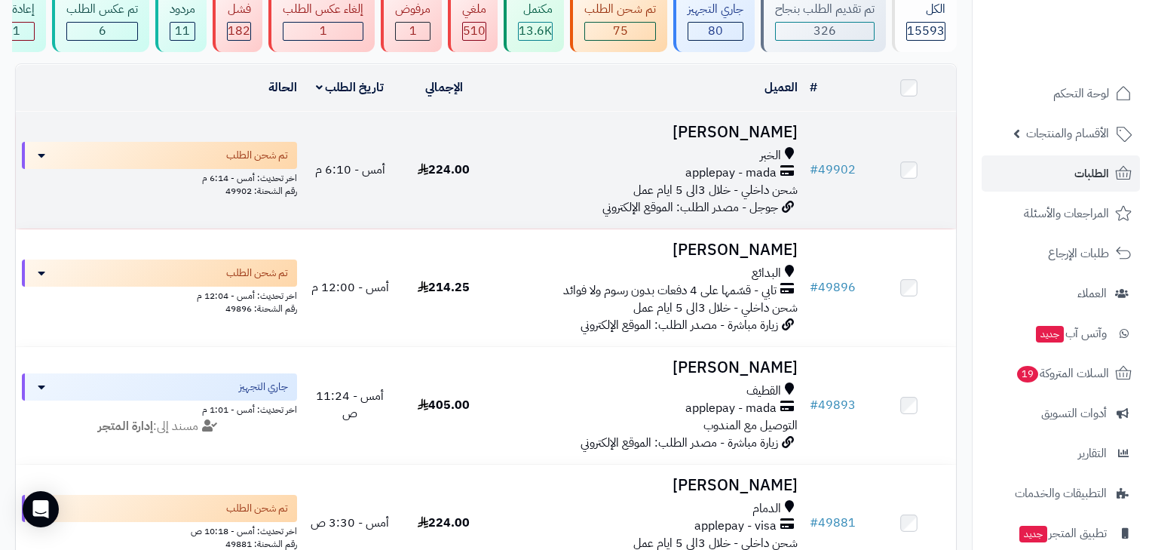
scroll to position [121, 0]
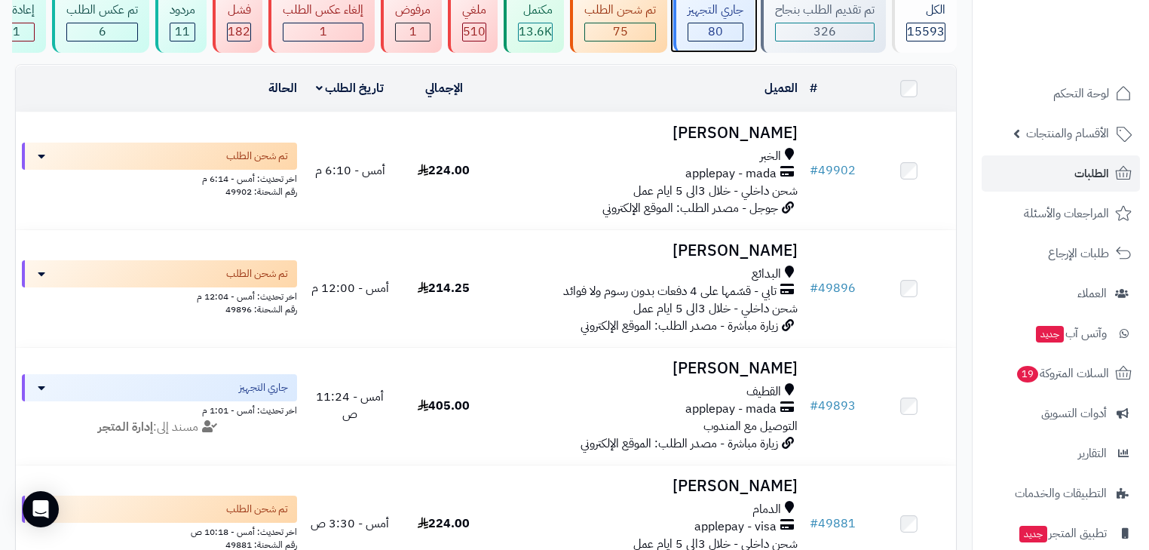
click at [704, 43] on div "جاري التجهيز 80" at bounding box center [713, 21] width 81 height 63
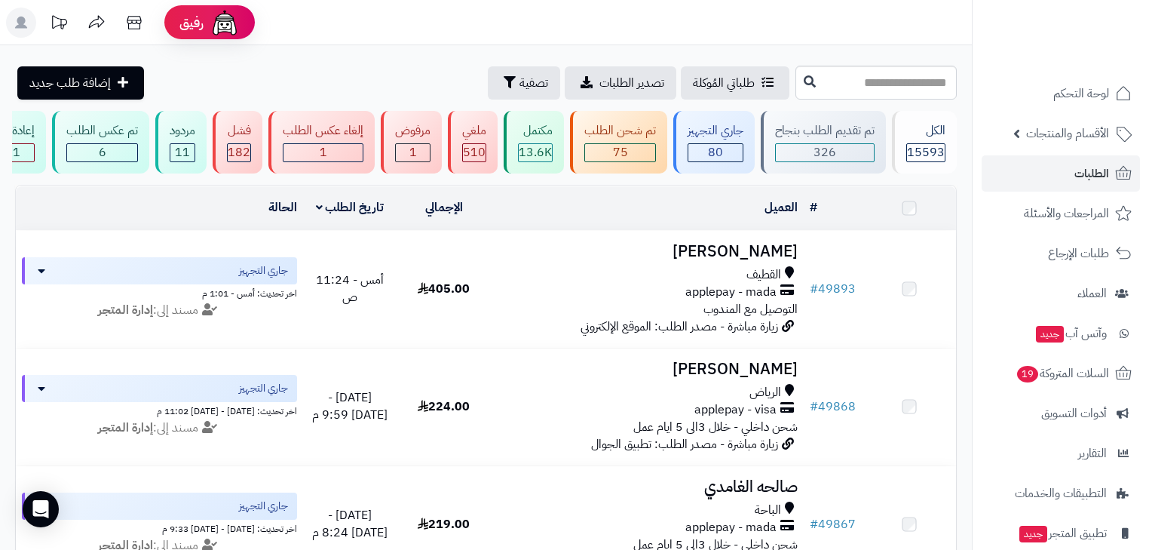
scroll to position [422, 0]
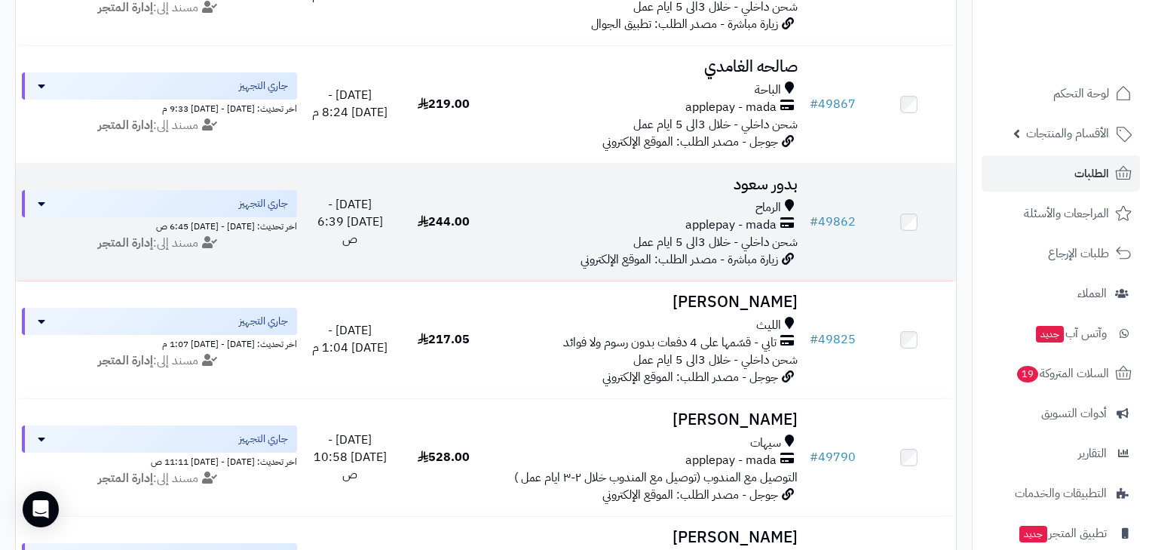
click at [742, 244] on span "شحن داخلي - خلال 3الى 5 ايام عمل" at bounding box center [715, 242] width 164 height 18
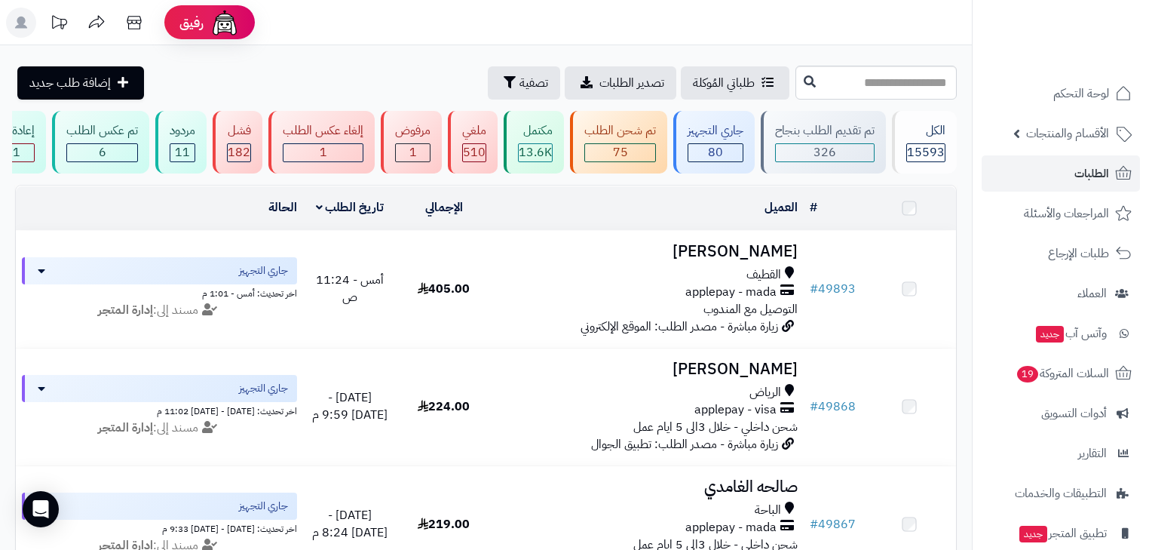
scroll to position [422, 0]
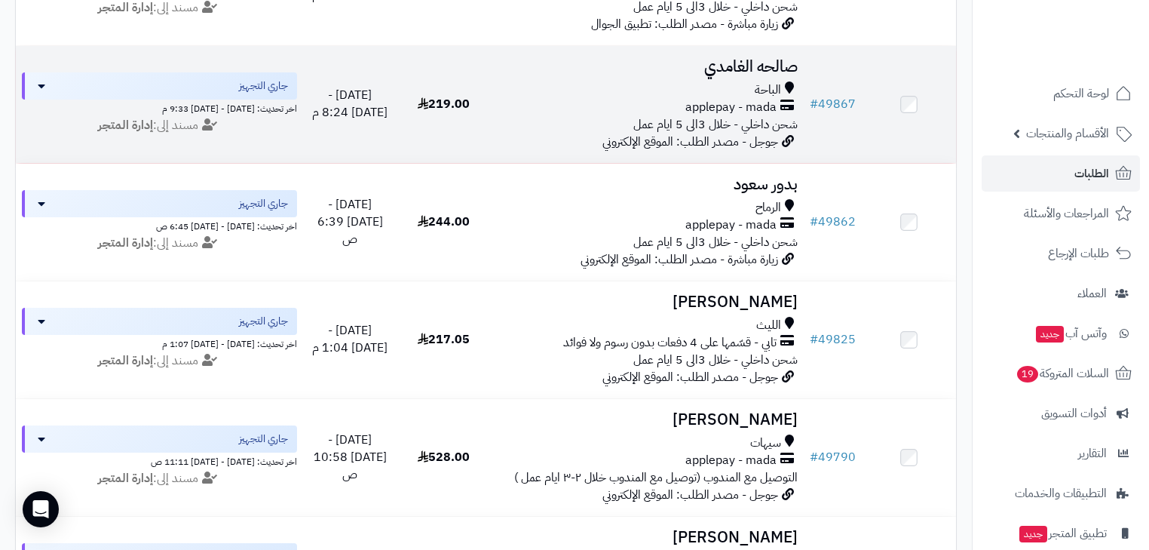
click at [734, 116] on span "applepay - mada" at bounding box center [730, 107] width 91 height 17
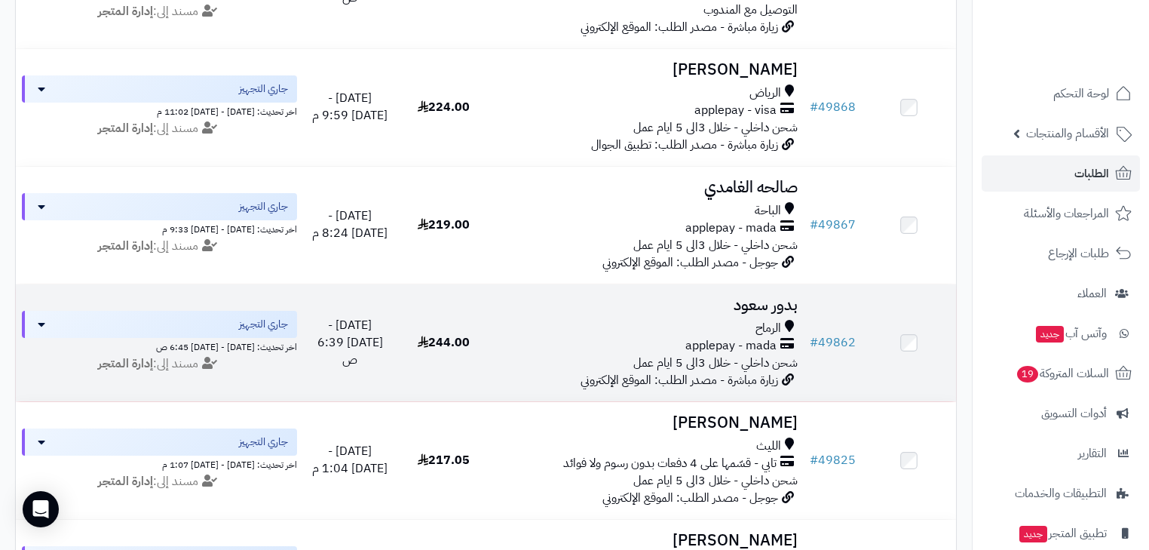
scroll to position [302, 0]
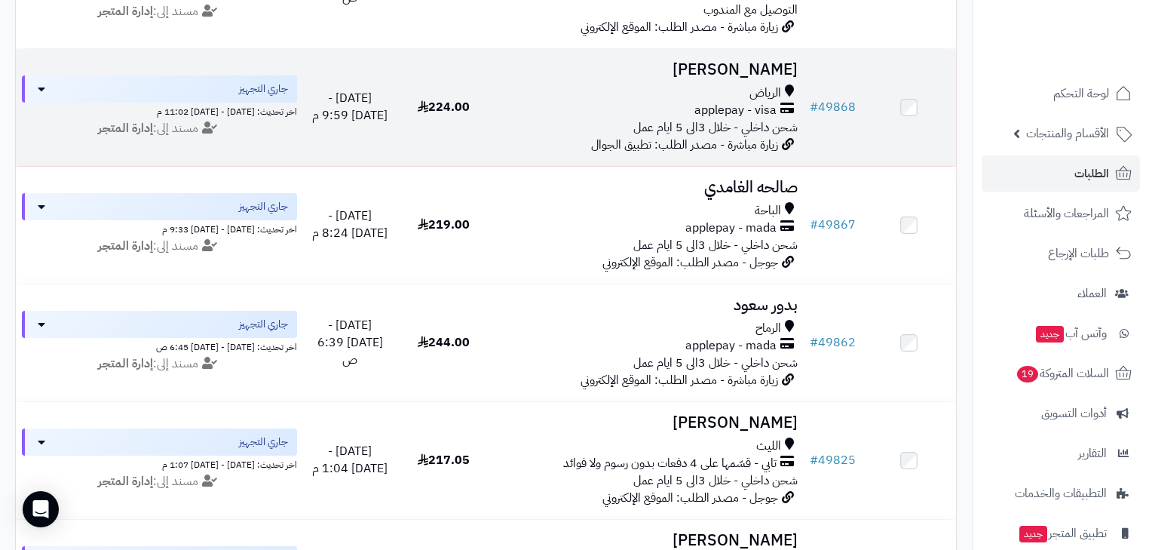
click at [702, 136] on span "شحن داخلي - خلال 3الى 5 ايام عمل" at bounding box center [715, 127] width 164 height 18
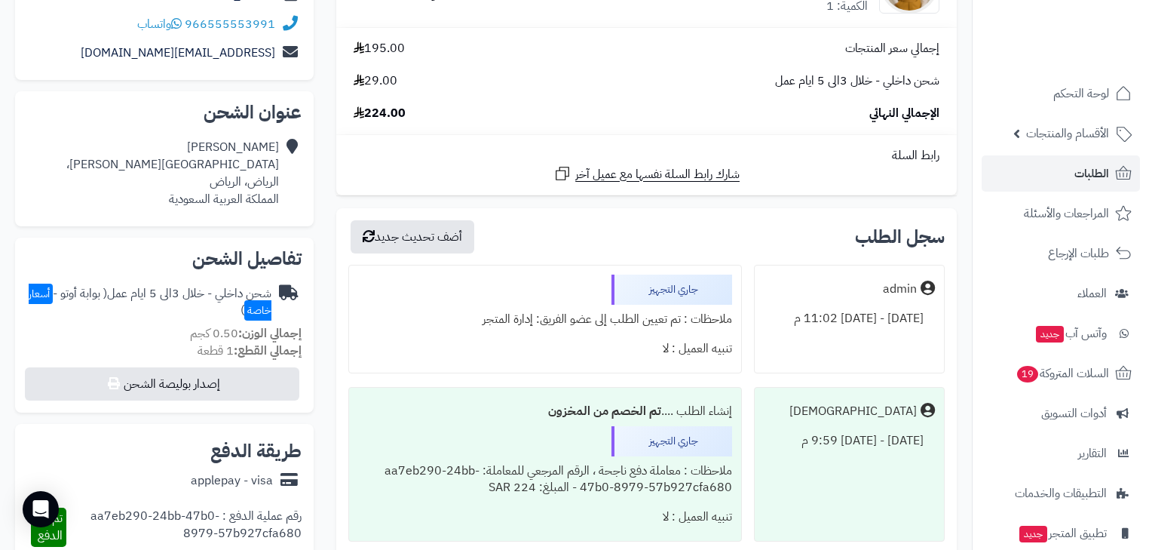
scroll to position [302, 0]
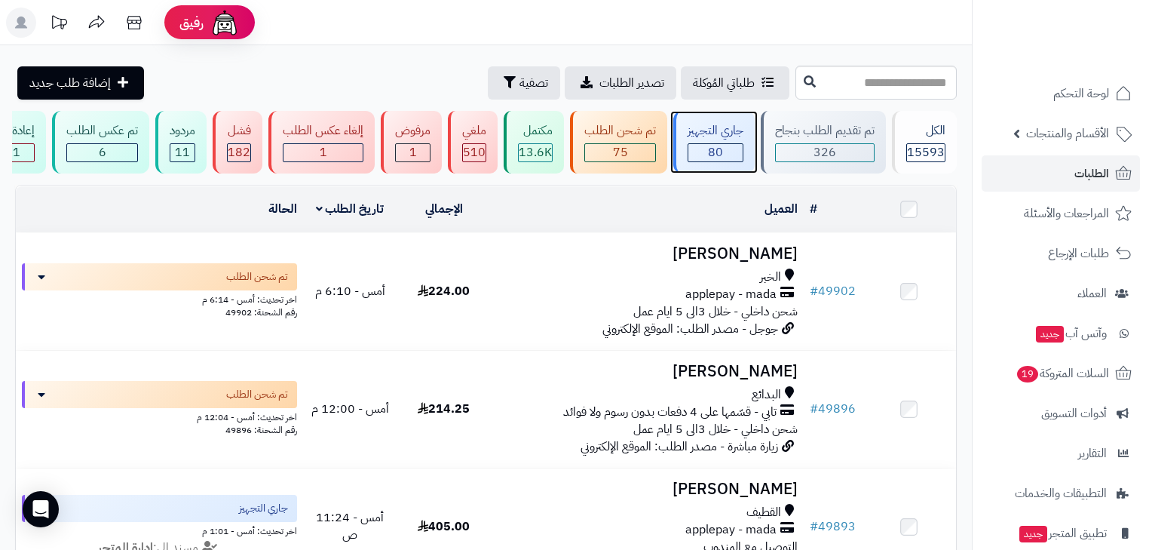
click at [733, 149] on div "80" at bounding box center [715, 152] width 54 height 17
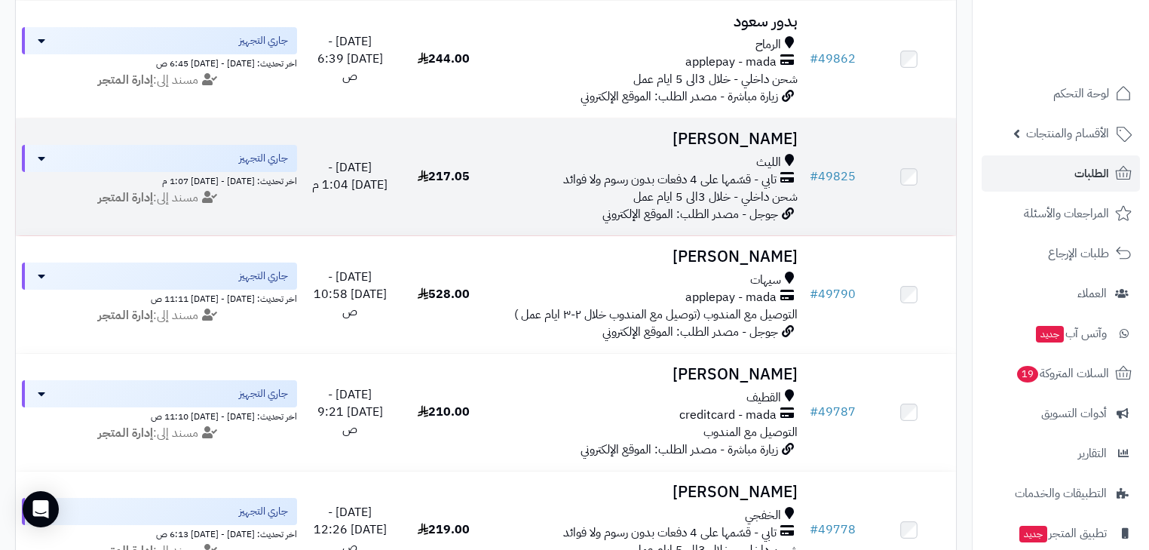
scroll to position [603, 0]
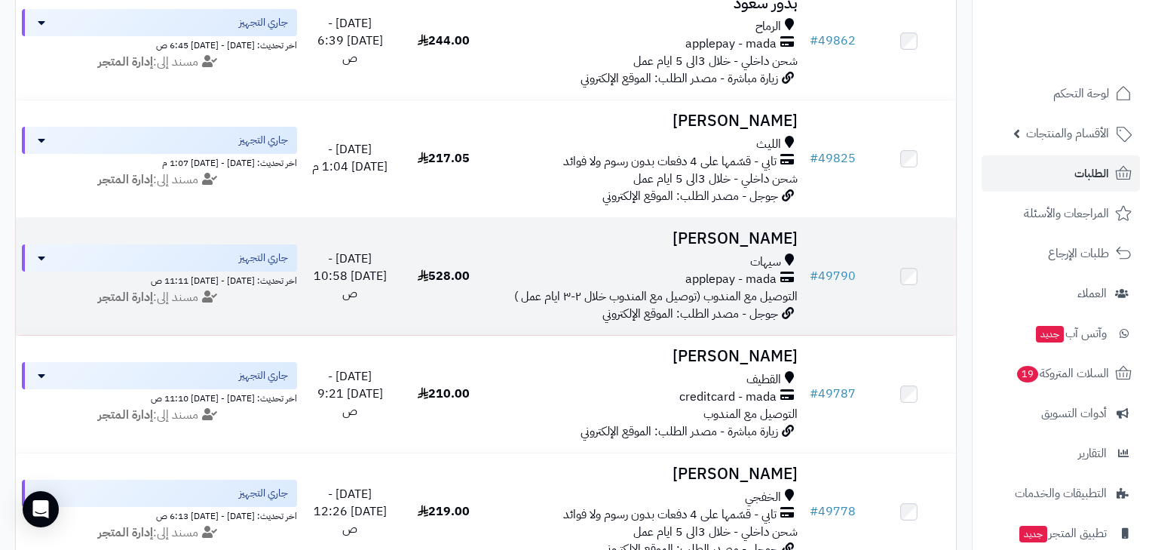
click at [733, 320] on span "جوجل - مصدر الطلب: الموقع الإلكتروني" at bounding box center [690, 314] width 176 height 18
click at [745, 286] on span "applepay - mada" at bounding box center [730, 279] width 91 height 17
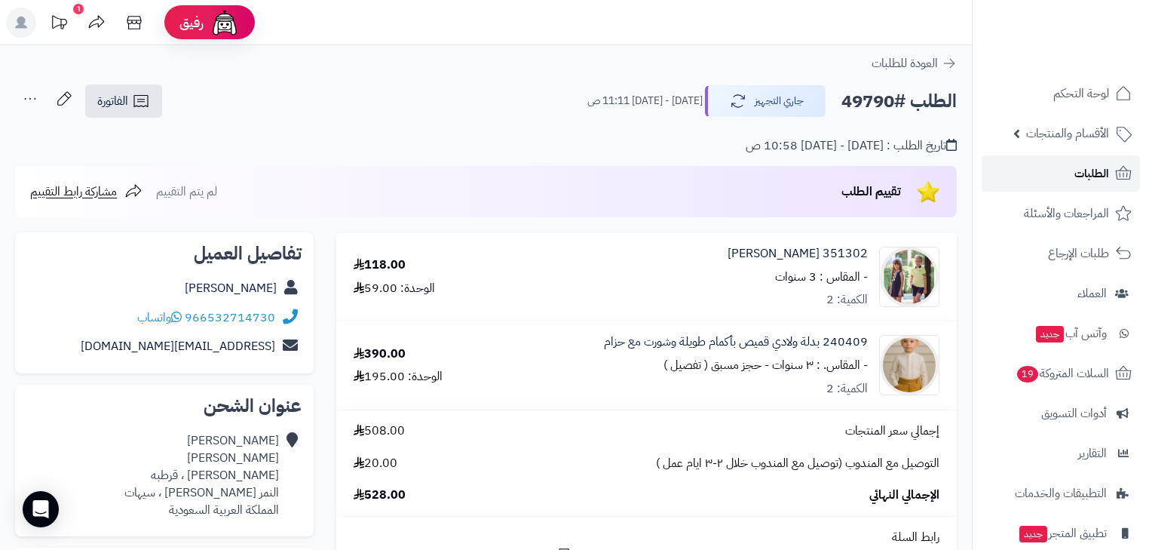
click at [1066, 182] on link "الطلبات" at bounding box center [1061, 173] width 158 height 36
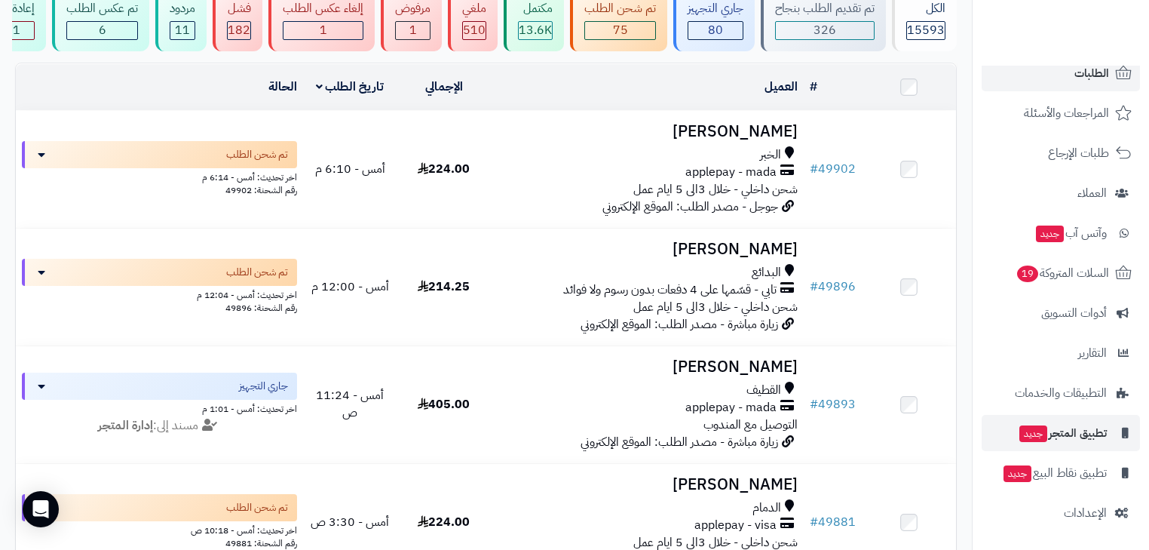
scroll to position [362, 0]
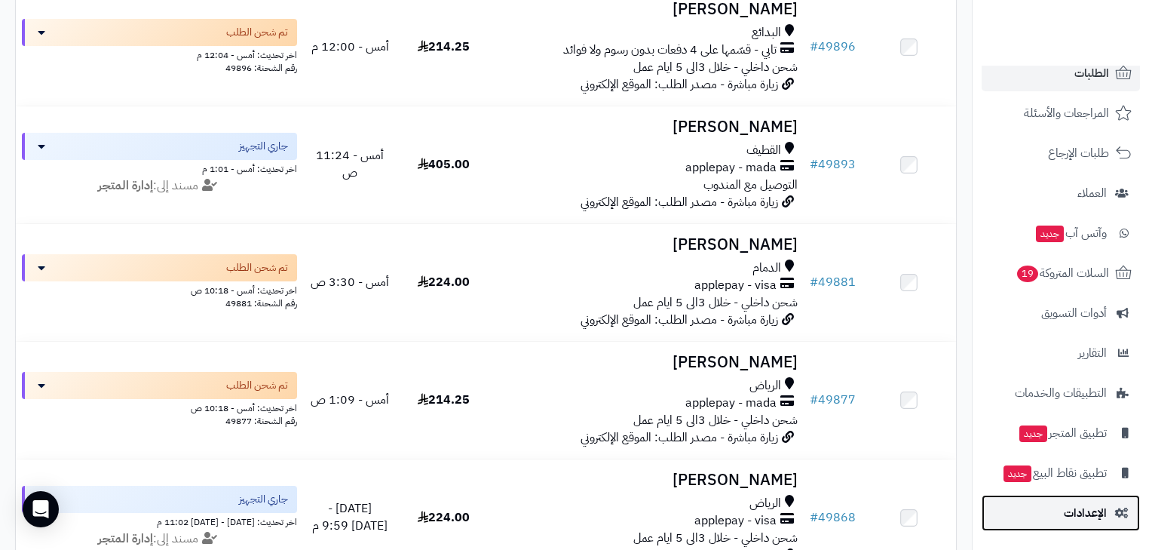
click at [1093, 498] on link "الإعدادات" at bounding box center [1061, 513] width 158 height 36
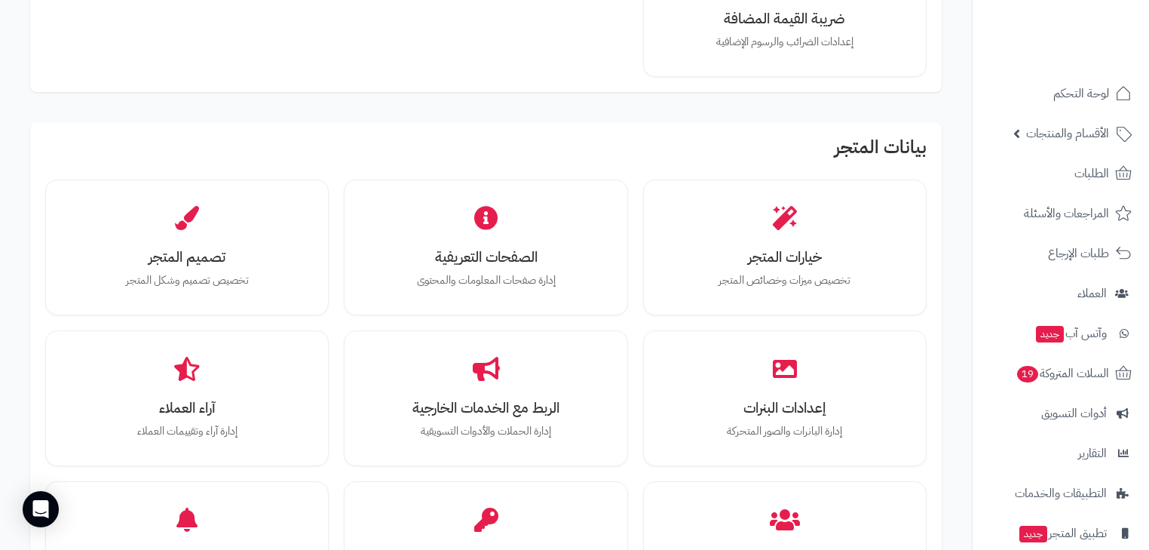
scroll to position [362, 0]
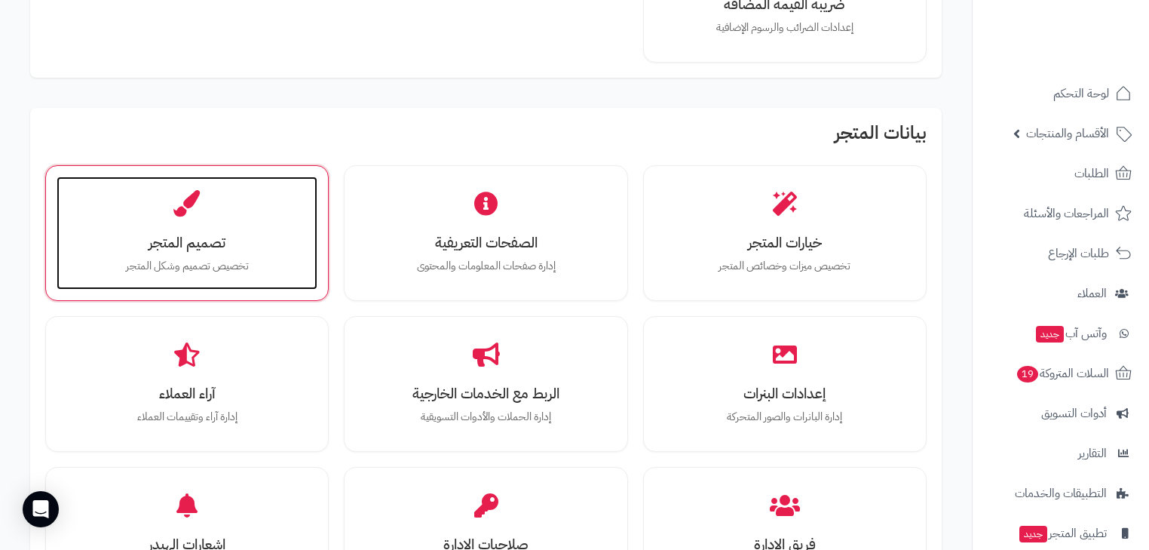
click at [213, 197] on div "تصميم المتجر تخصيص تصميم وشكل المتجر" at bounding box center [187, 232] width 261 height 113
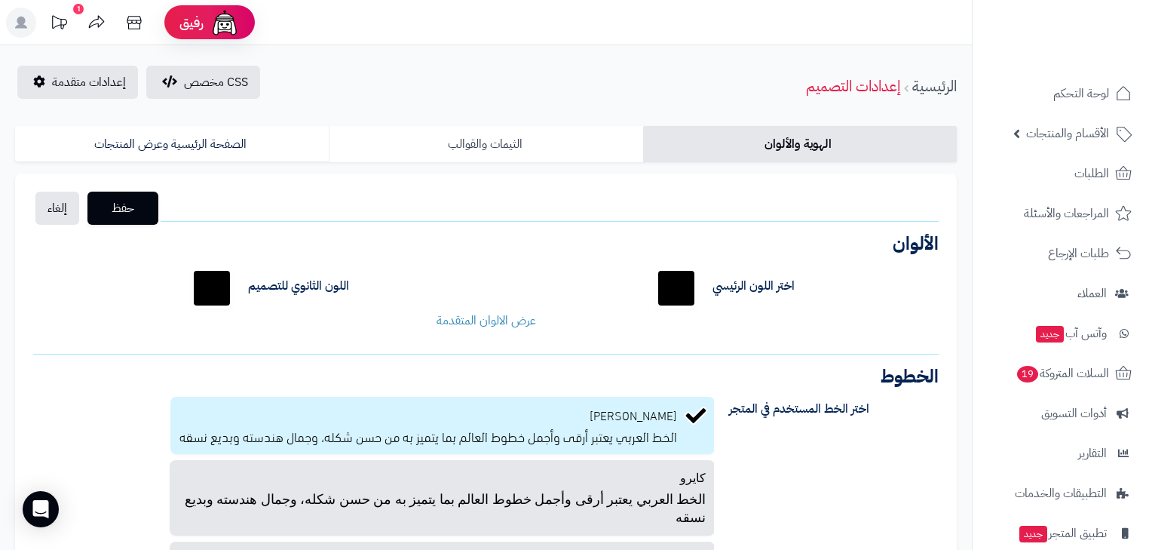
click at [449, 142] on link "الثيمات والقوالب" at bounding box center [486, 144] width 314 height 36
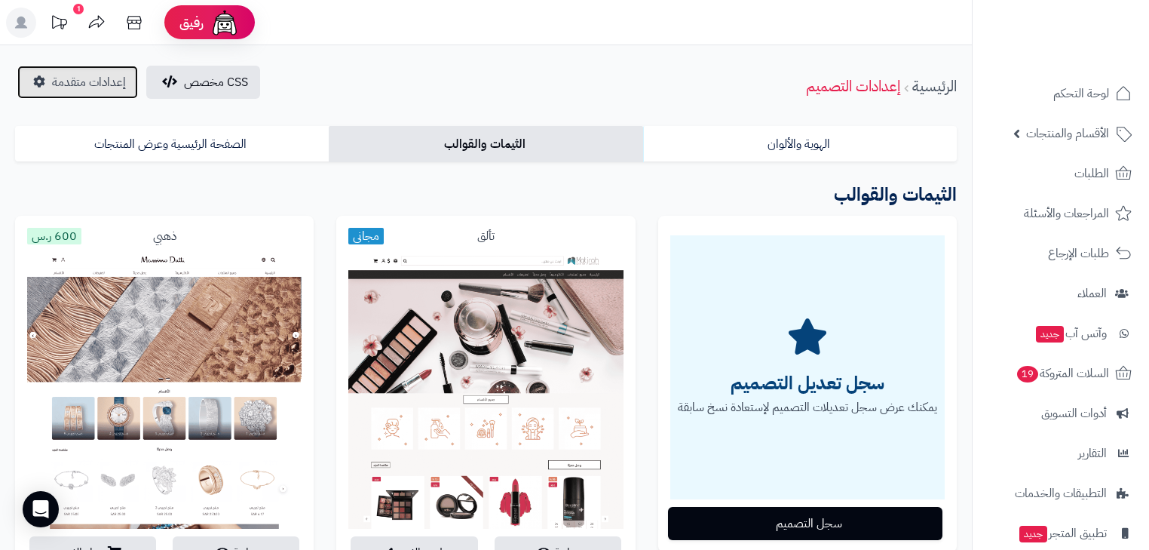
click at [42, 73] on link "إعدادات متقدمة" at bounding box center [77, 82] width 121 height 33
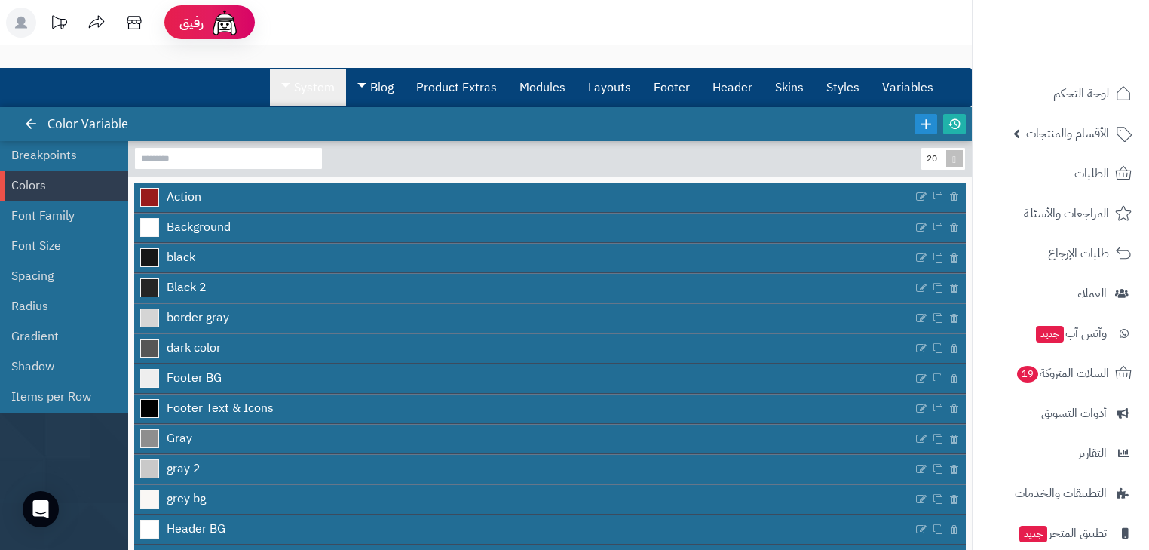
click at [296, 84] on link "System" at bounding box center [308, 88] width 76 height 38
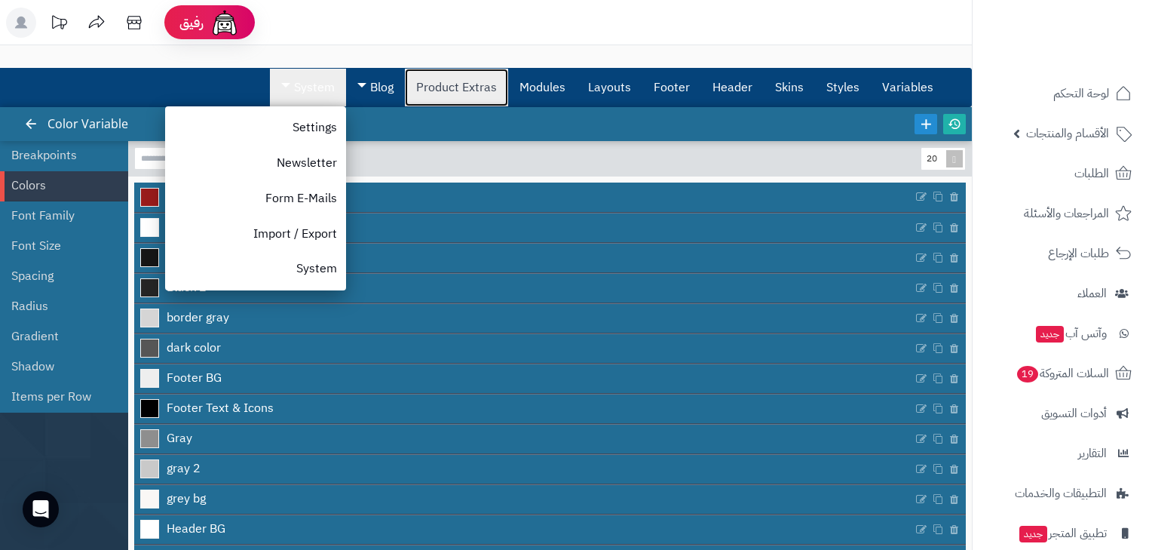
click at [466, 93] on link "Product Extras" at bounding box center [456, 88] width 103 height 38
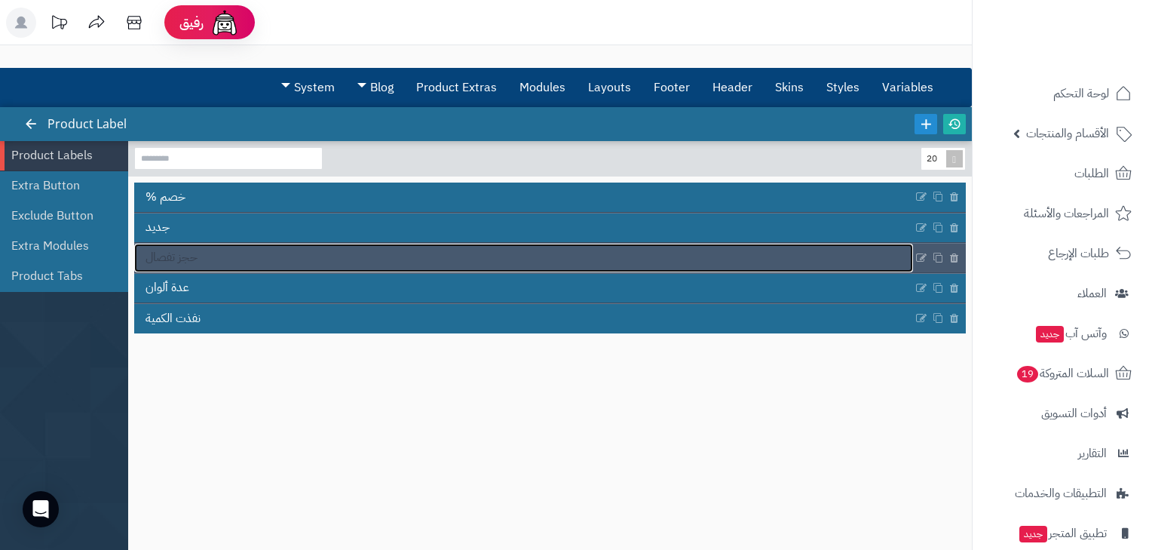
click at [178, 256] on span "حجز تفصال" at bounding box center [172, 257] width 52 height 17
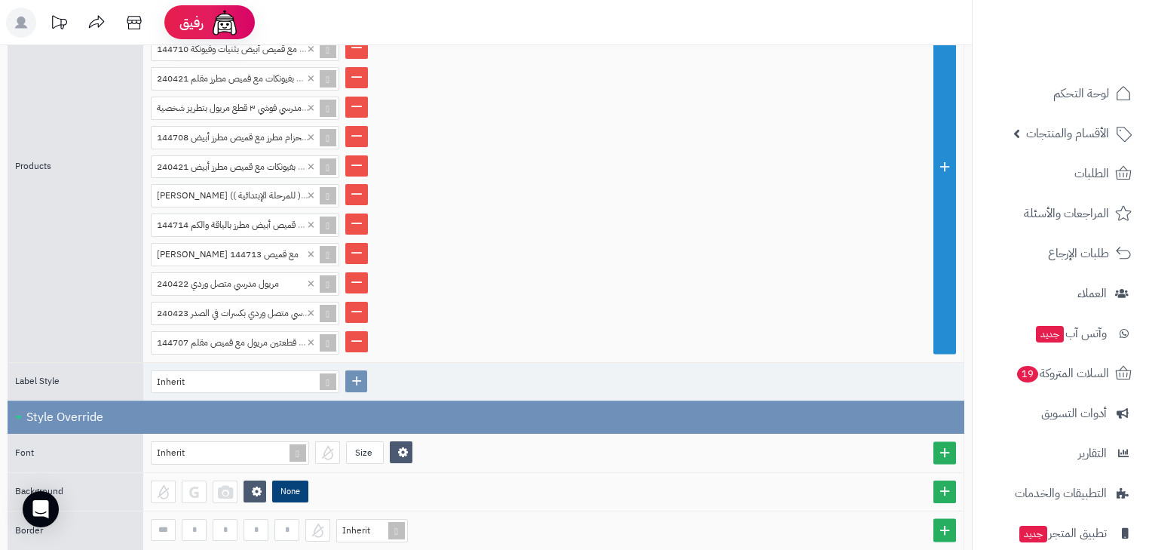
scroll to position [422, 0]
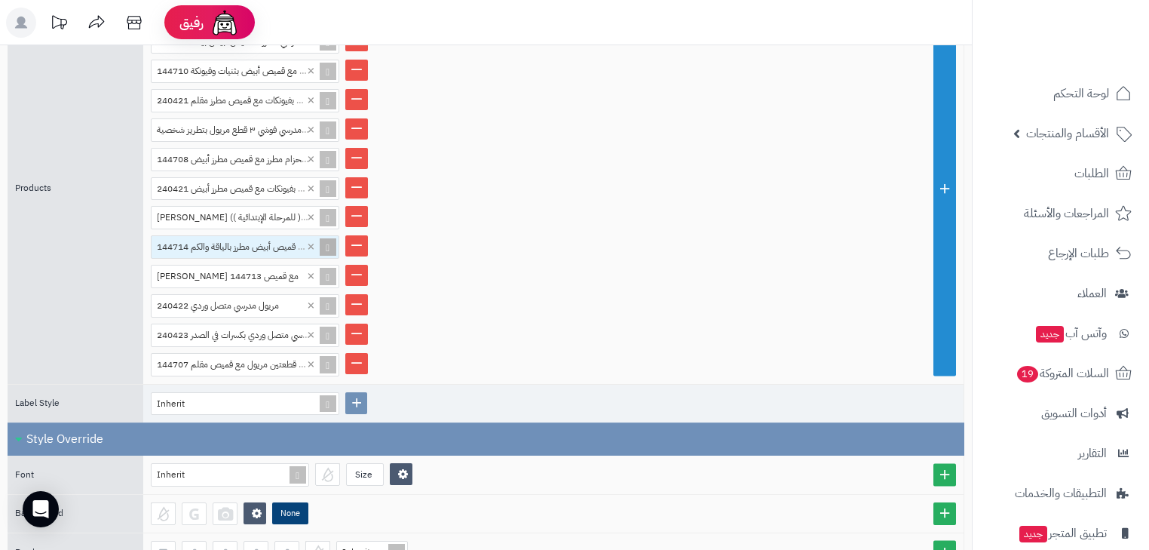
click at [329, 241] on span at bounding box center [327, 247] width 21 height 22
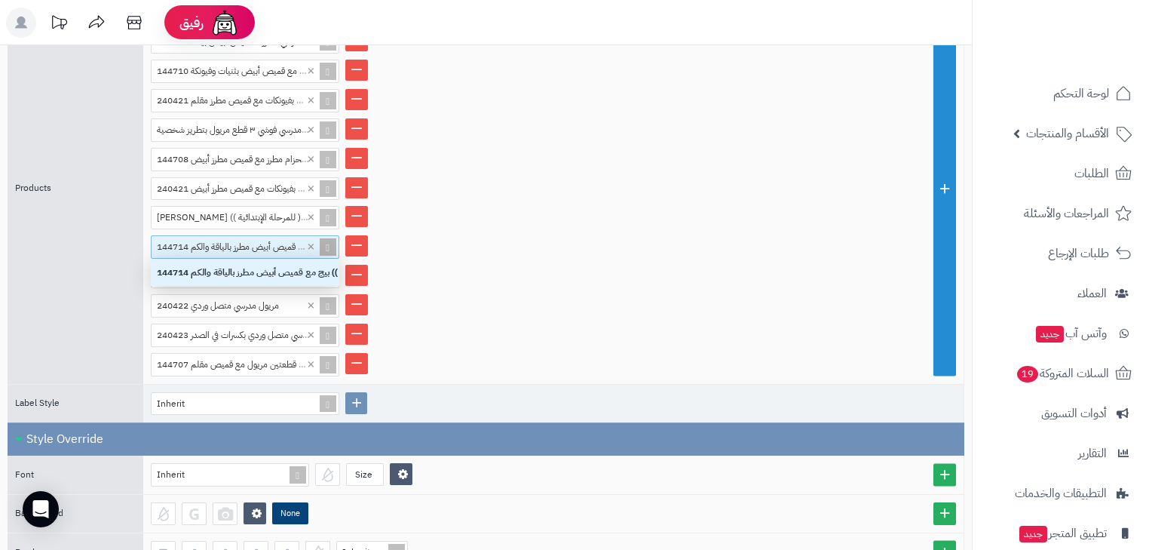
scroll to position [17, 179]
click at [329, 241] on span at bounding box center [327, 247] width 21 height 22
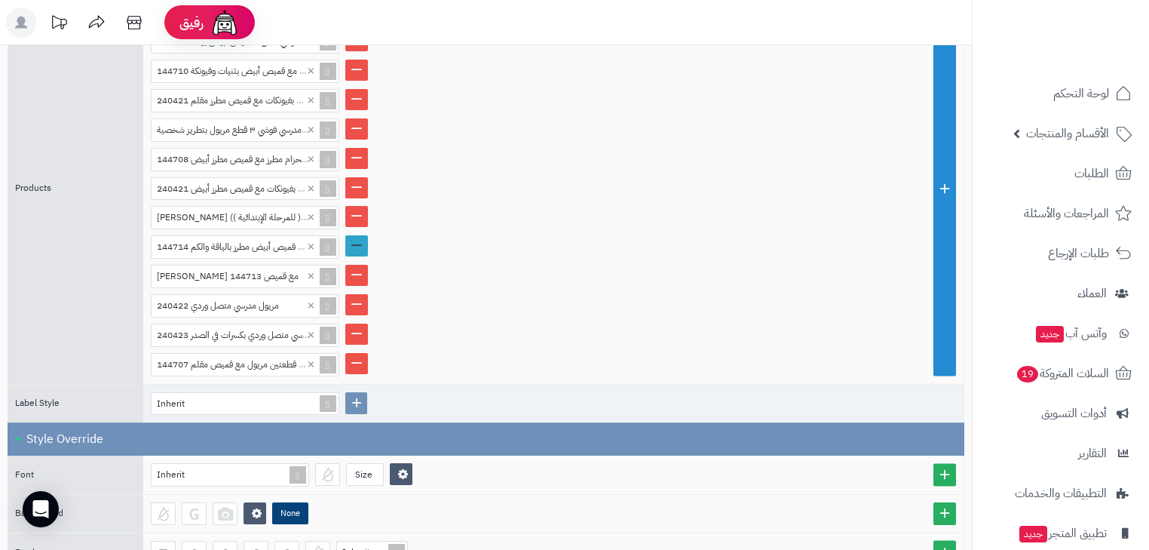
click at [352, 238] on link at bounding box center [356, 245] width 23 height 21
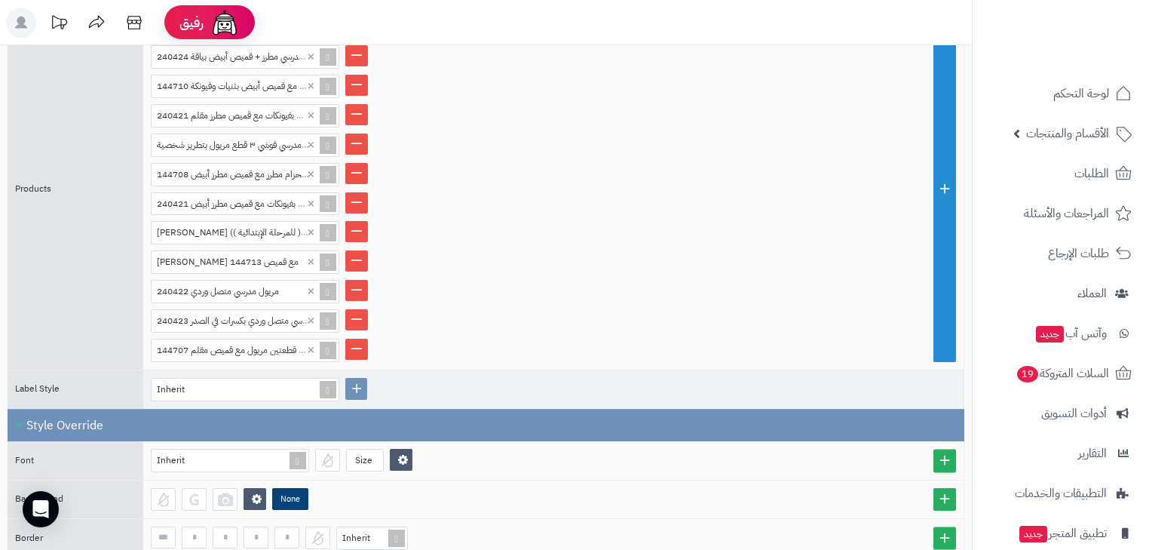
scroll to position [347, 0]
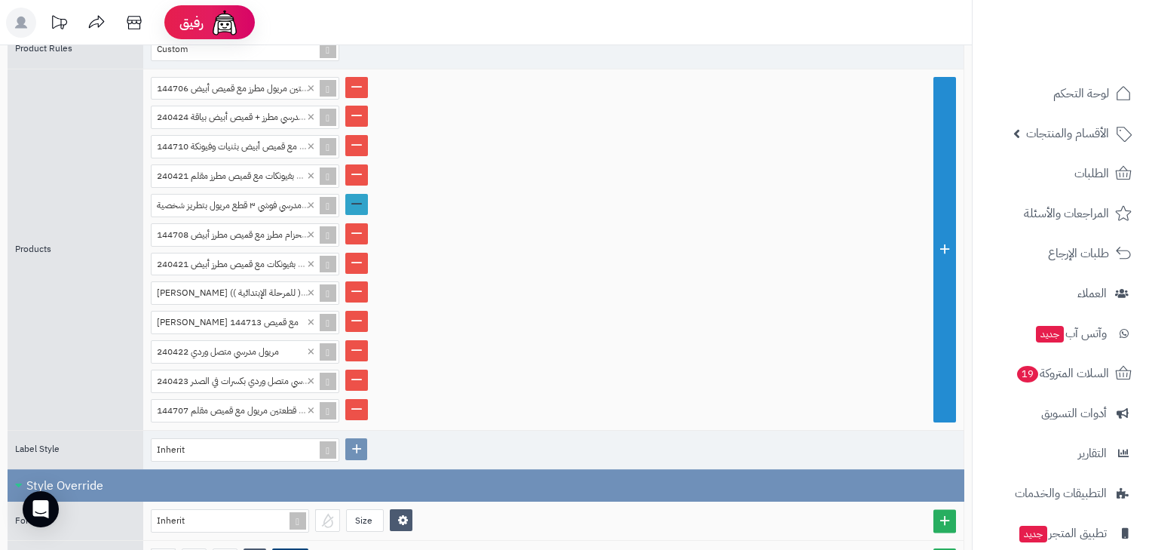
click at [351, 198] on link at bounding box center [356, 204] width 23 height 21
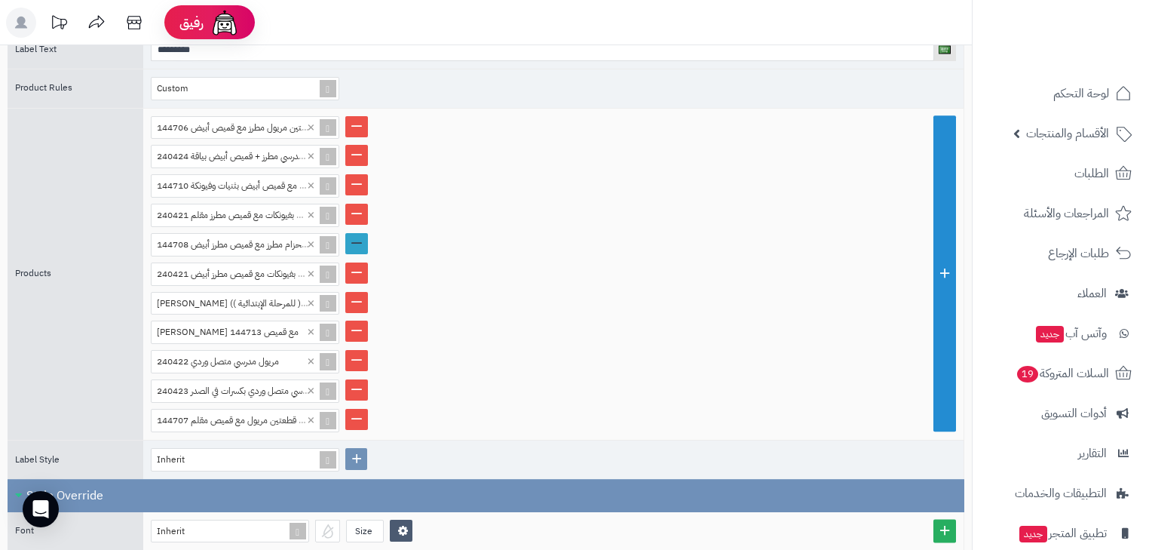
scroll to position [286, 0]
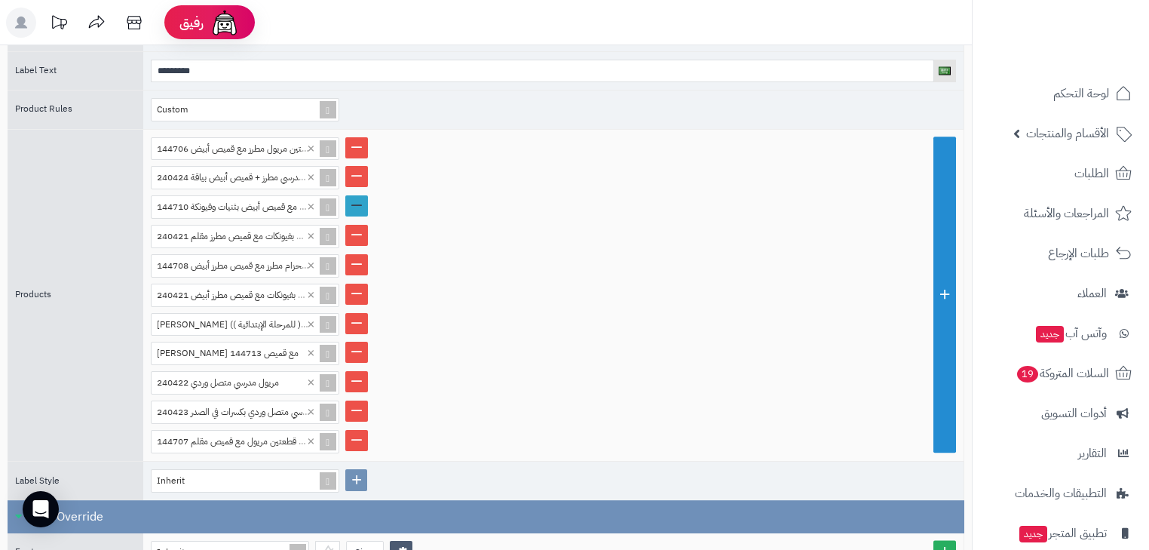
click at [351, 201] on link at bounding box center [356, 205] width 23 height 21
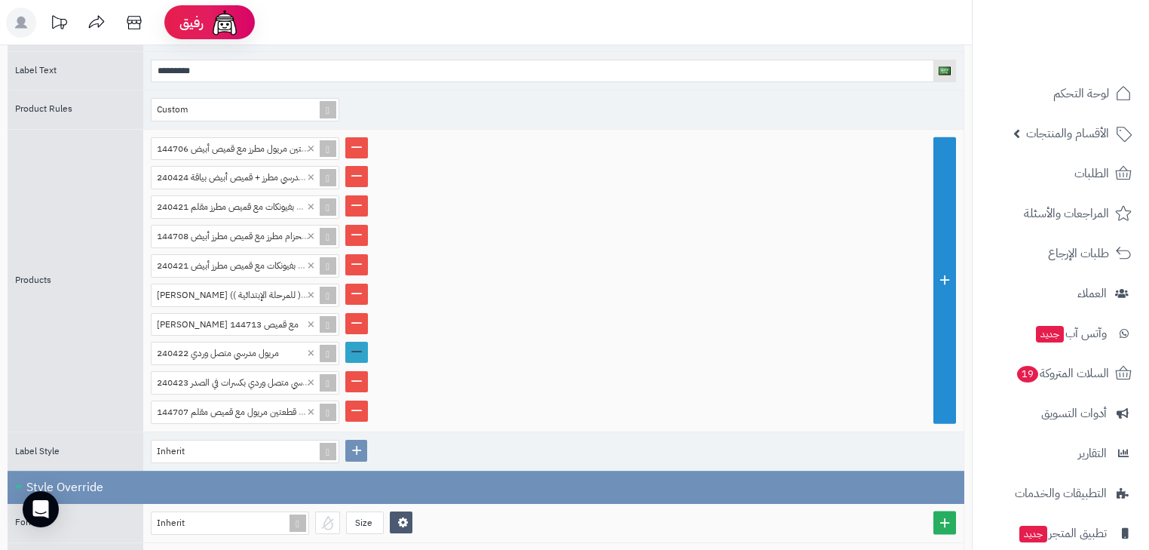
click at [361, 345] on link at bounding box center [356, 352] width 23 height 21
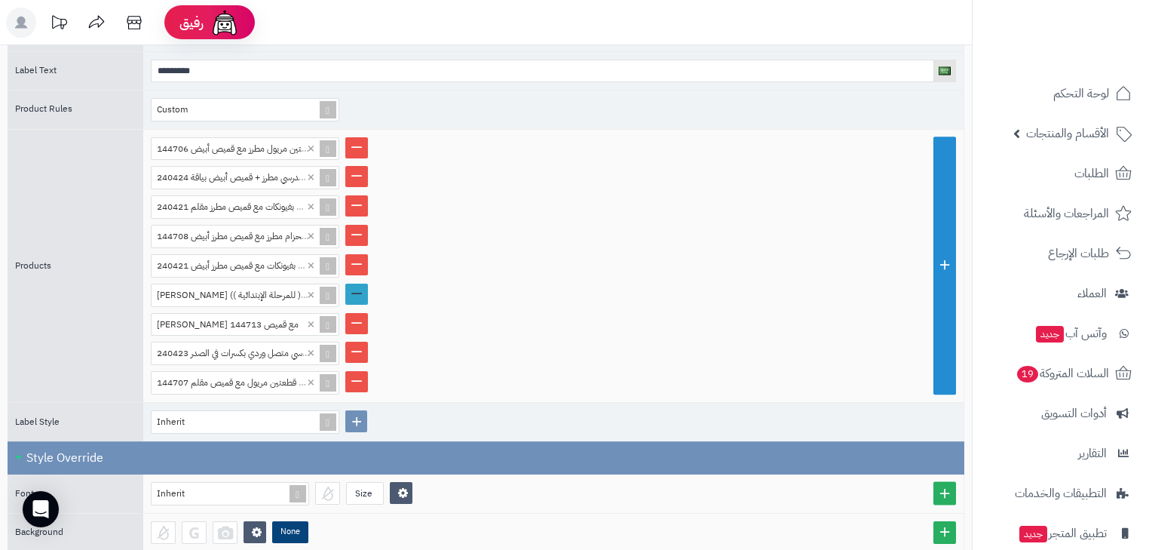
click at [350, 290] on link at bounding box center [356, 293] width 23 height 21
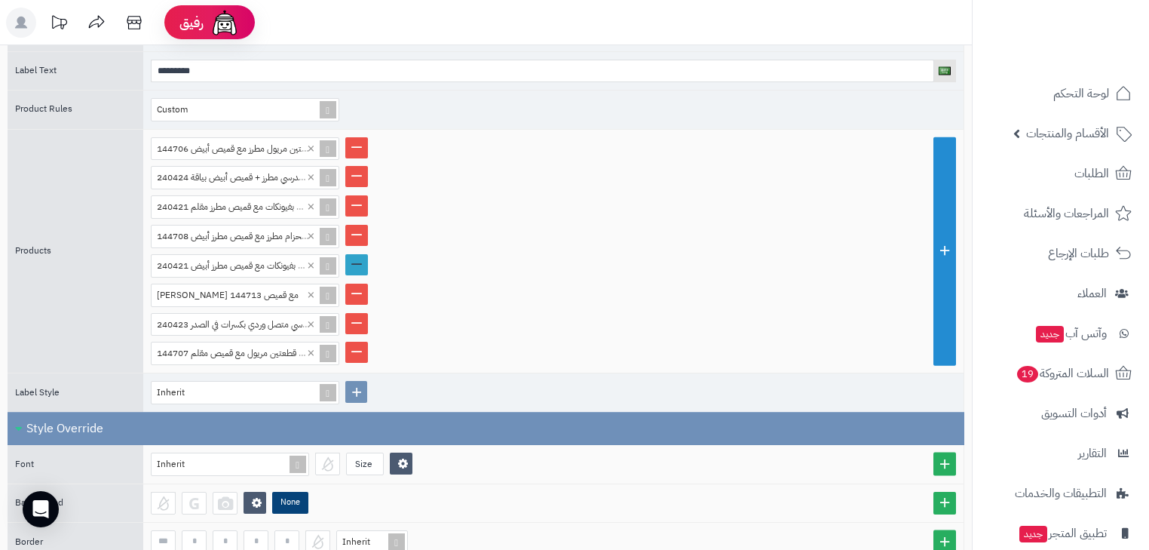
click at [357, 257] on link at bounding box center [356, 264] width 23 height 21
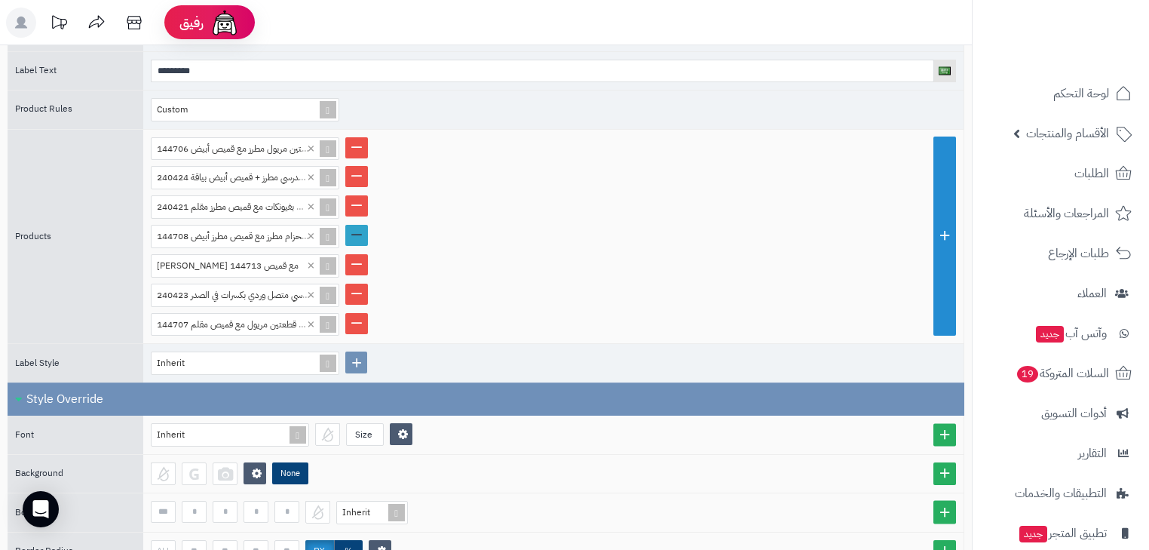
click at [352, 227] on link at bounding box center [356, 235] width 23 height 21
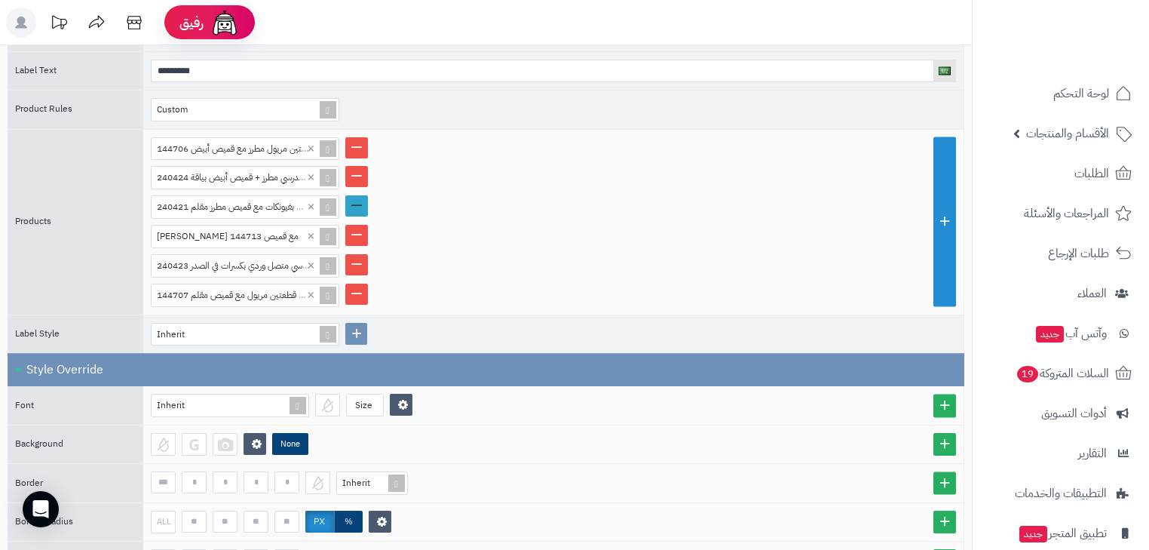
click at [356, 199] on link at bounding box center [356, 205] width 23 height 21
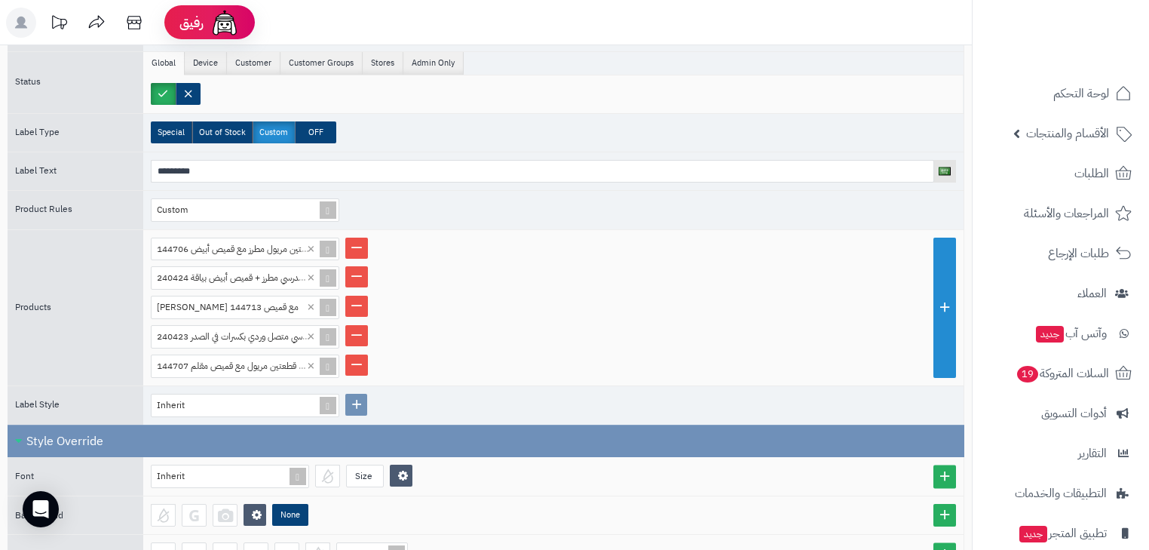
scroll to position [0, 0]
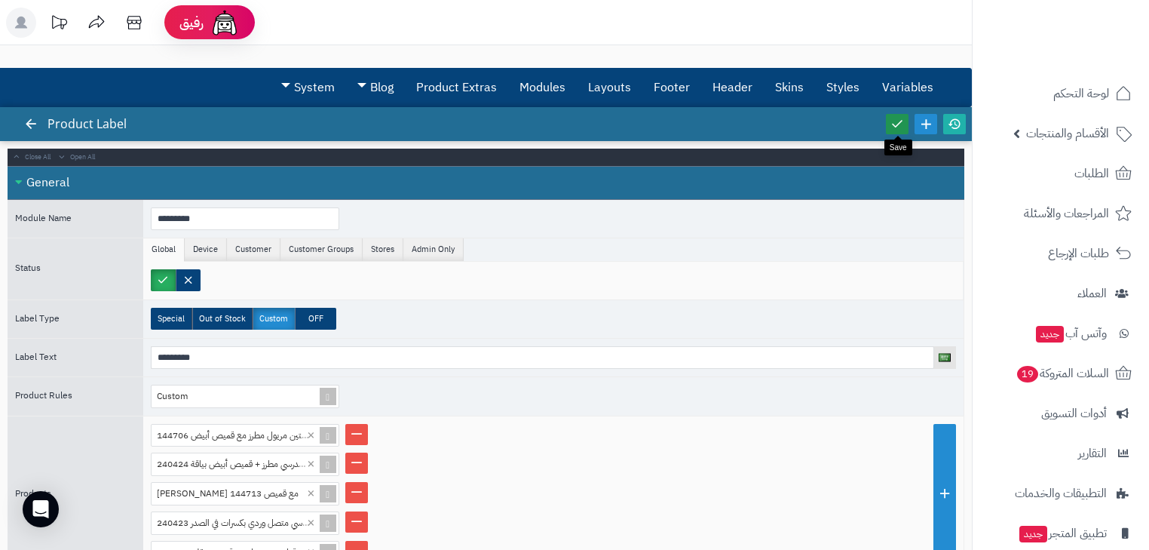
click at [901, 119] on icon at bounding box center [897, 124] width 14 height 14
click at [949, 118] on icon at bounding box center [955, 124] width 14 height 14
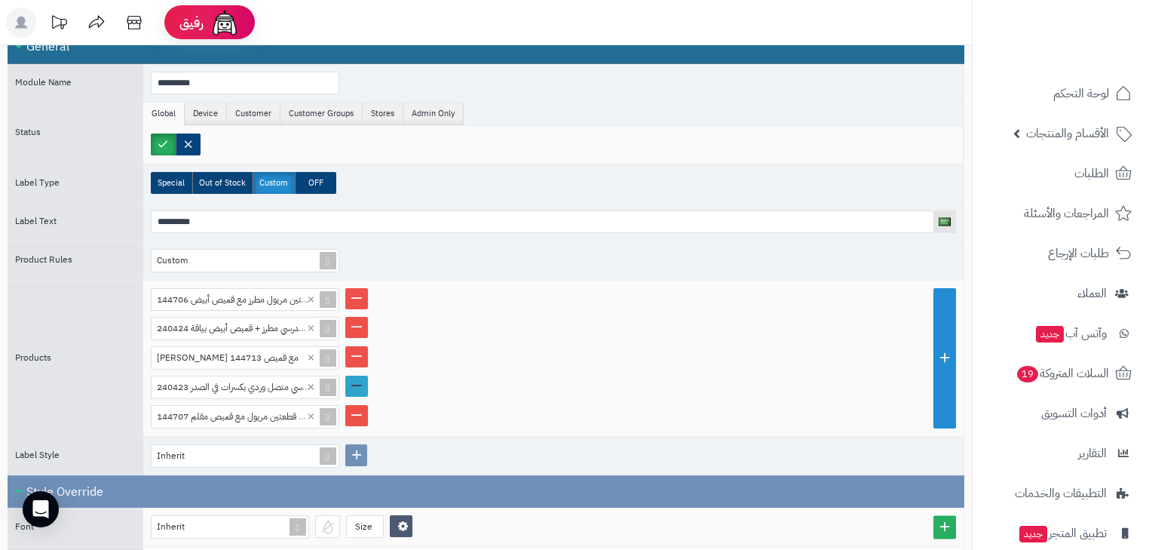
scroll to position [181, 0]
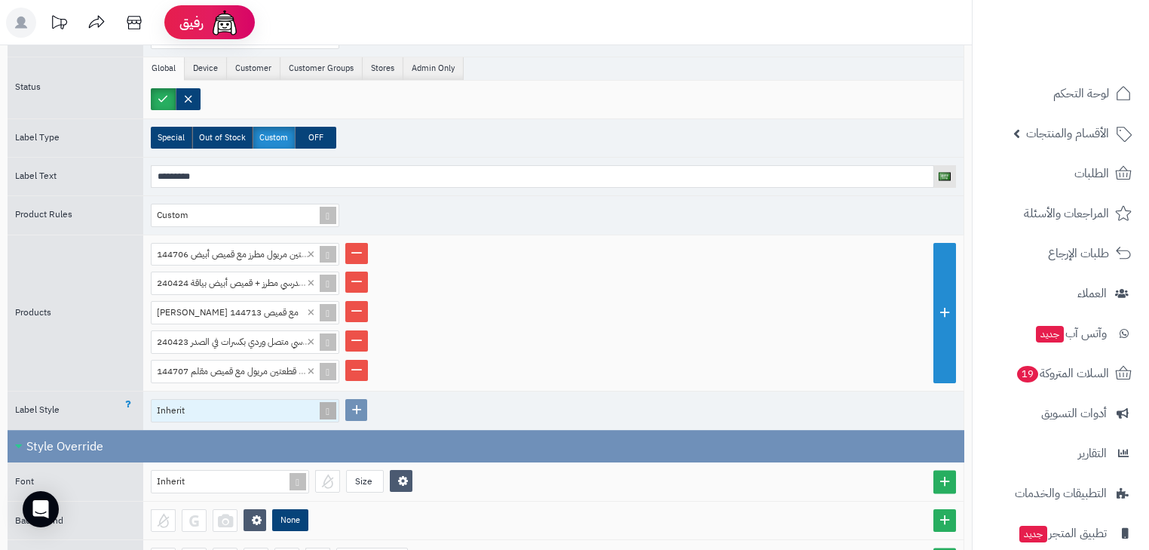
click at [285, 413] on div "Inherit" at bounding box center [239, 410] width 164 height 21
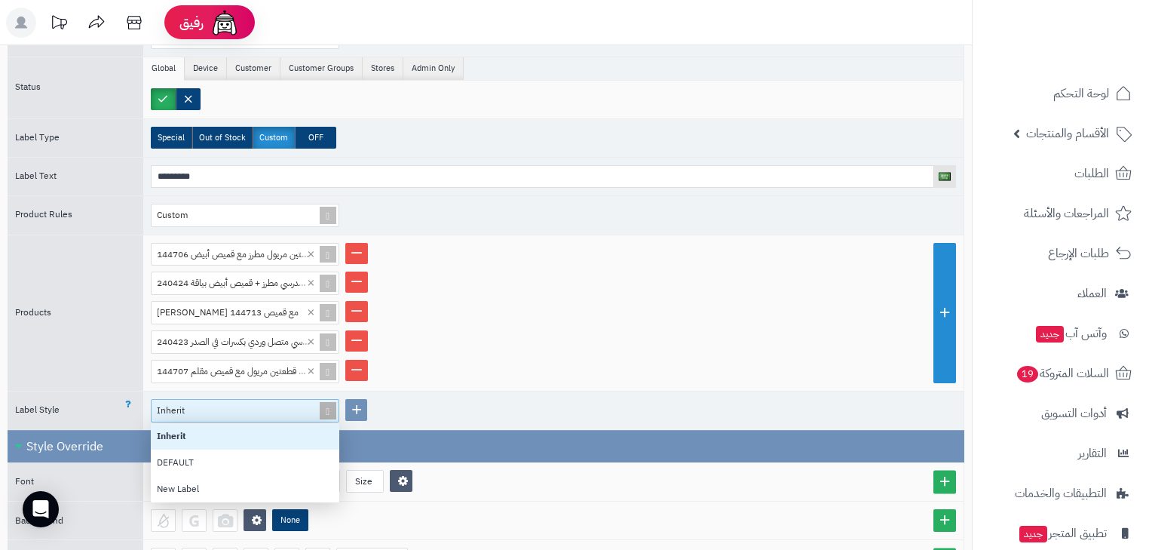
scroll to position [70, 179]
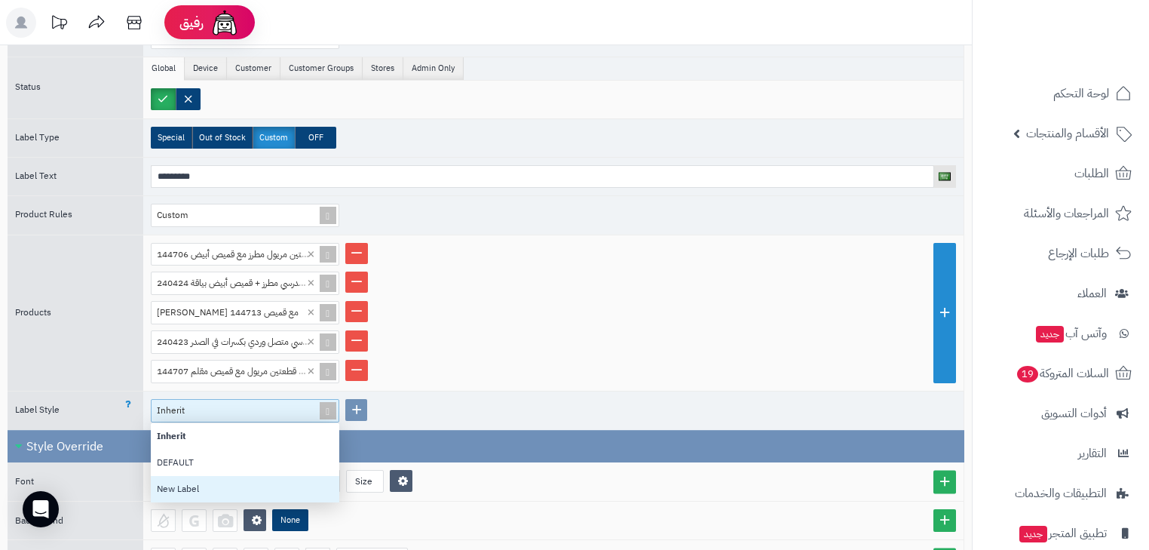
click at [260, 476] on div "New Label" at bounding box center [245, 489] width 188 height 26
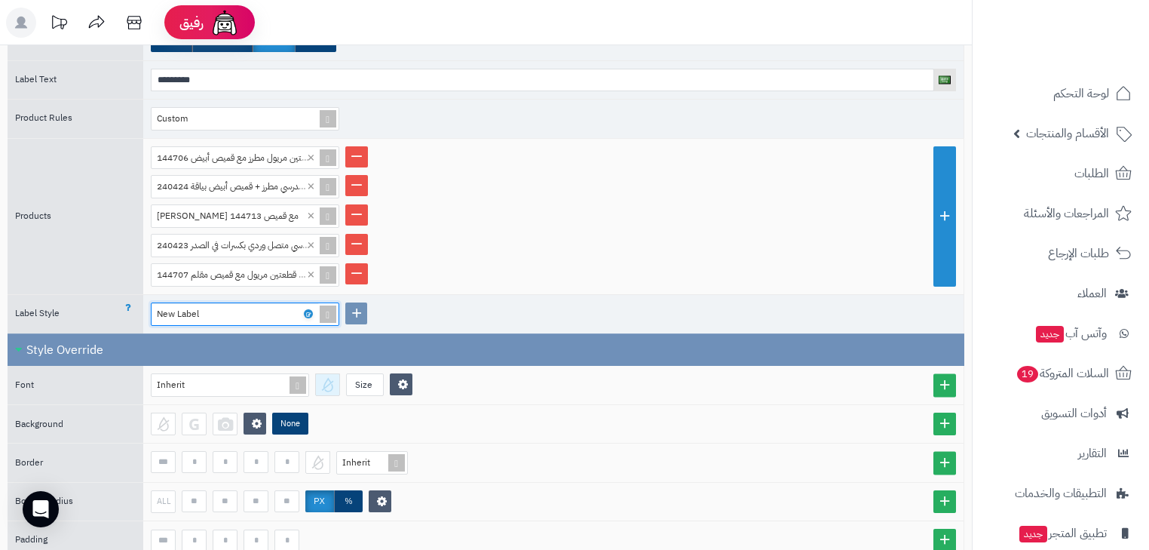
scroll to position [302, 0]
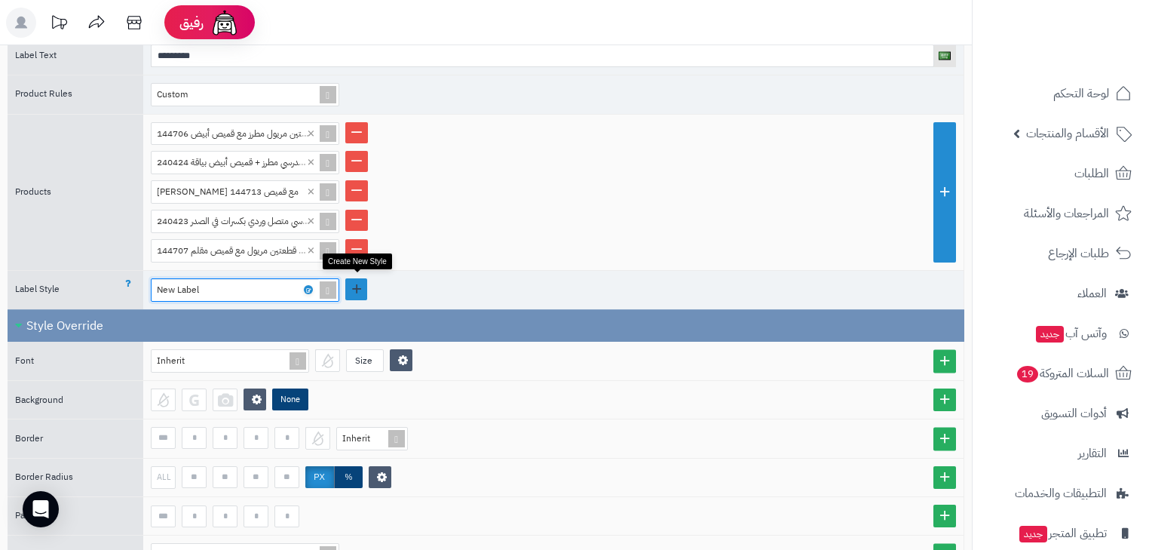
click at [364, 280] on link at bounding box center [356, 289] width 22 height 22
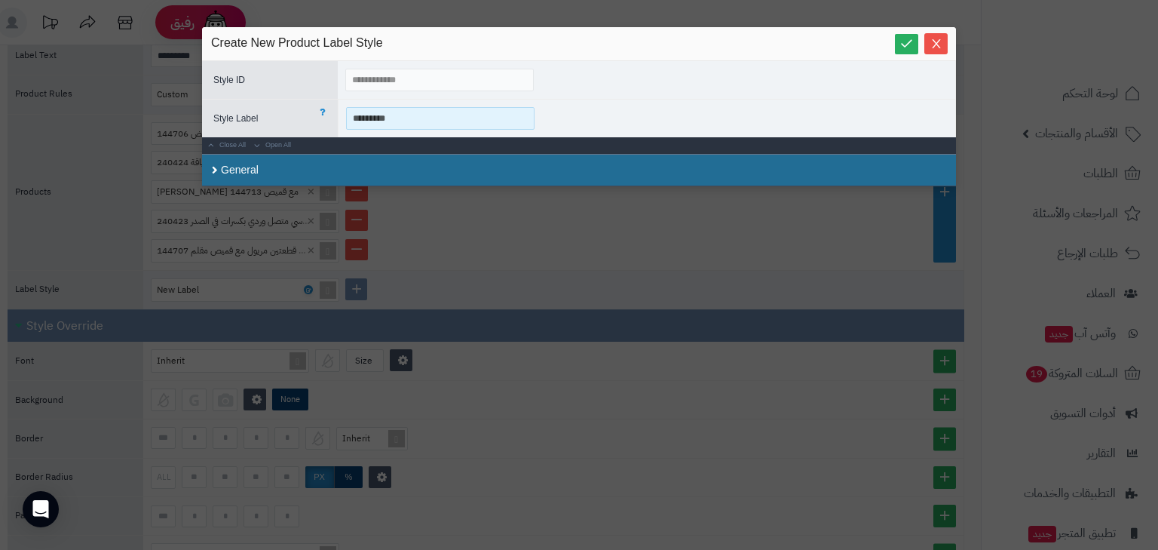
click at [399, 116] on input "*********" at bounding box center [440, 118] width 188 height 23
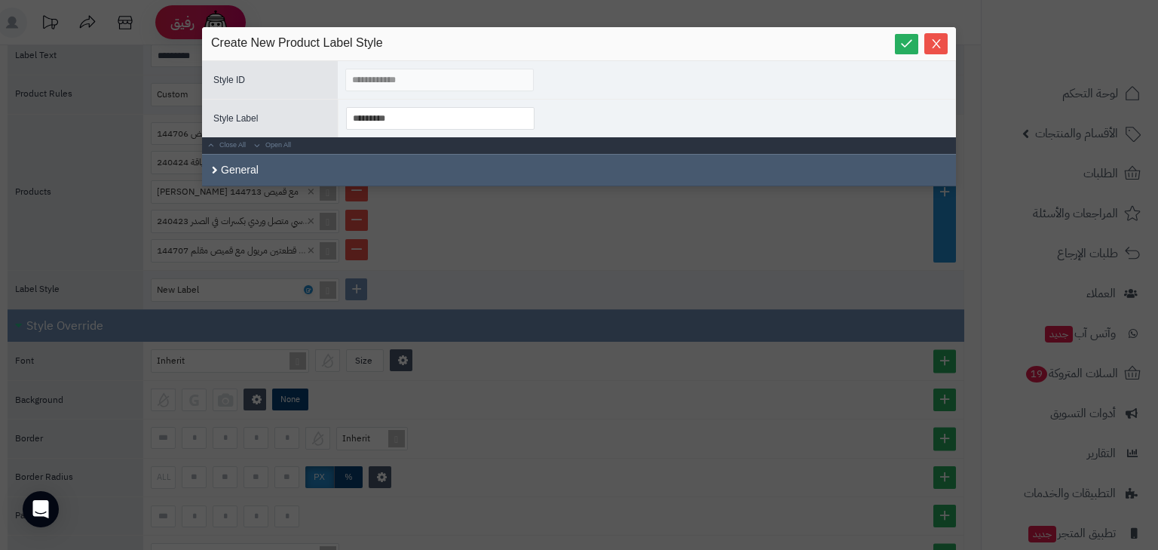
click at [353, 165] on div "General" at bounding box center [579, 170] width 754 height 32
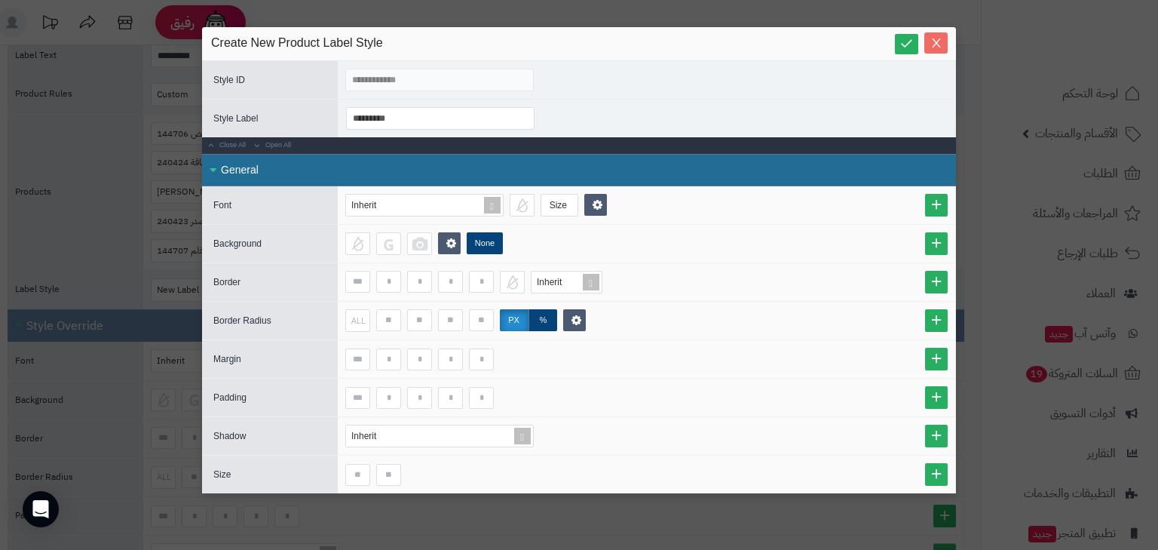
click at [938, 42] on icon "Close" at bounding box center [936, 43] width 12 height 12
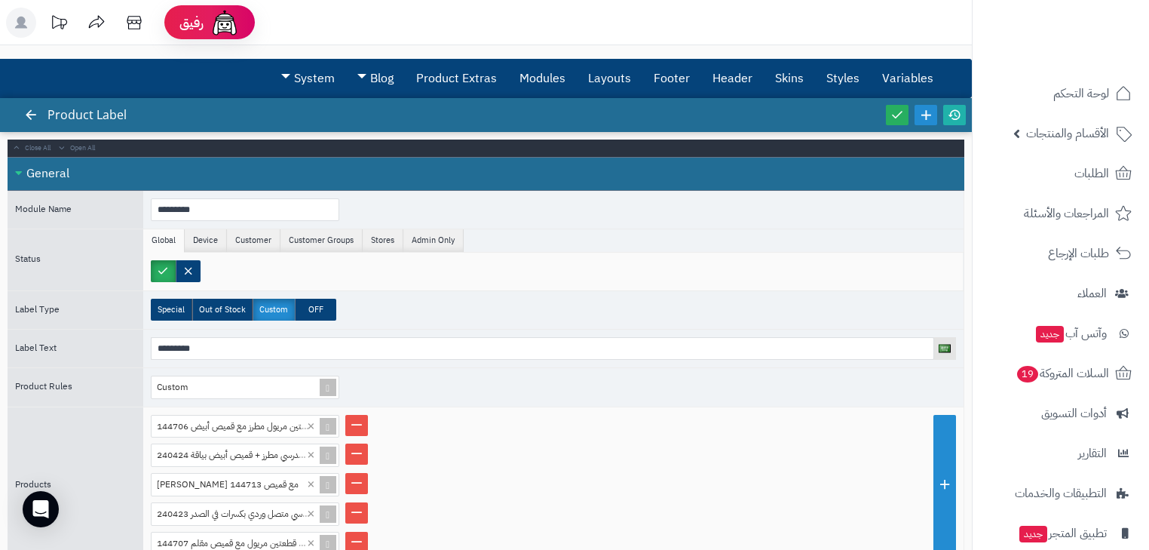
scroll to position [0, 0]
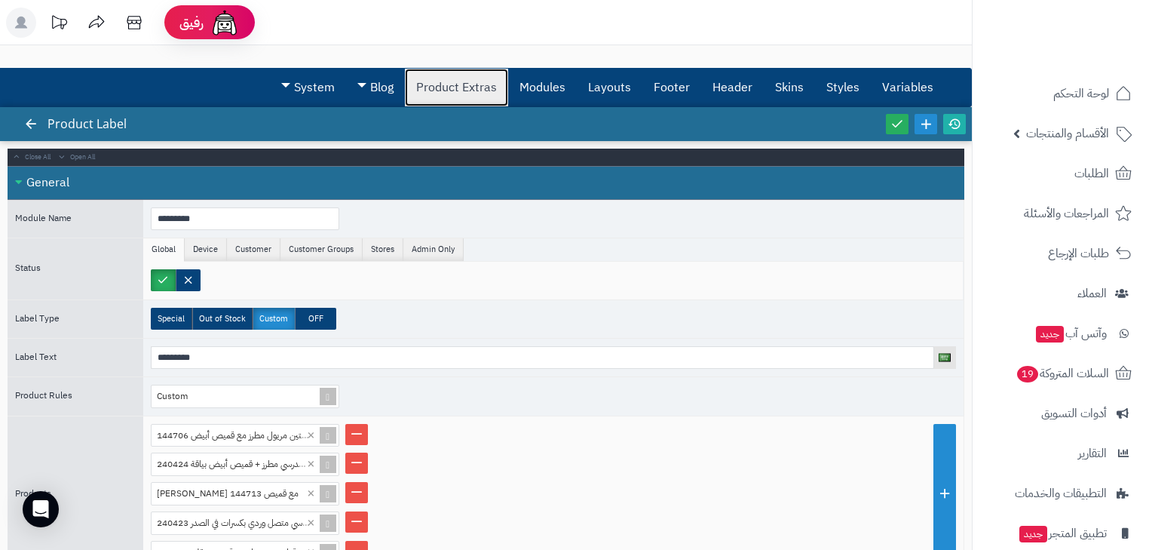
click at [446, 99] on link "Product Extras" at bounding box center [456, 88] width 103 height 38
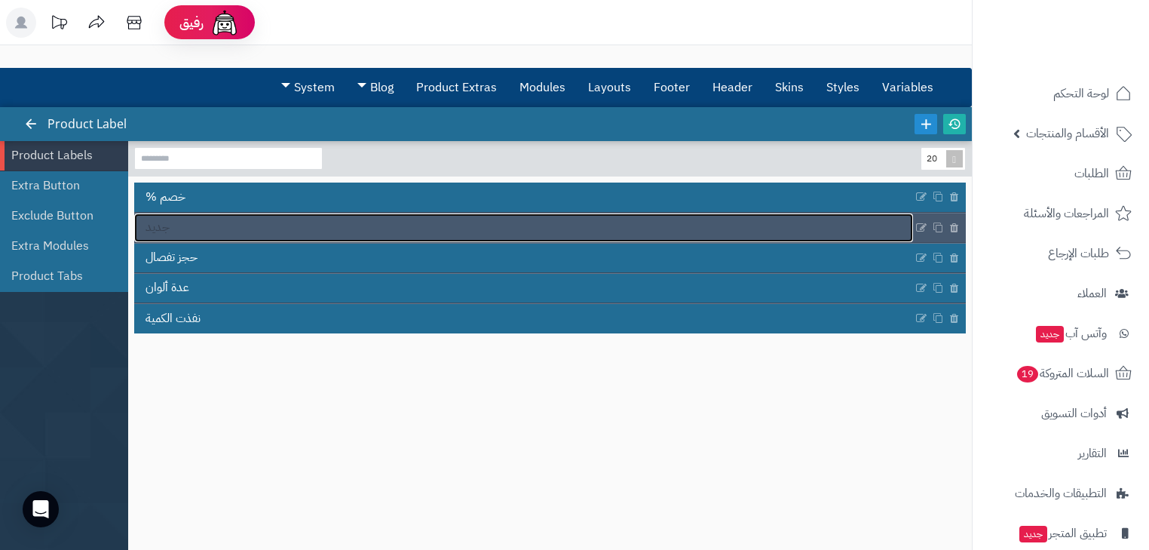
click at [456, 225] on link "جديد" at bounding box center [523, 227] width 779 height 29
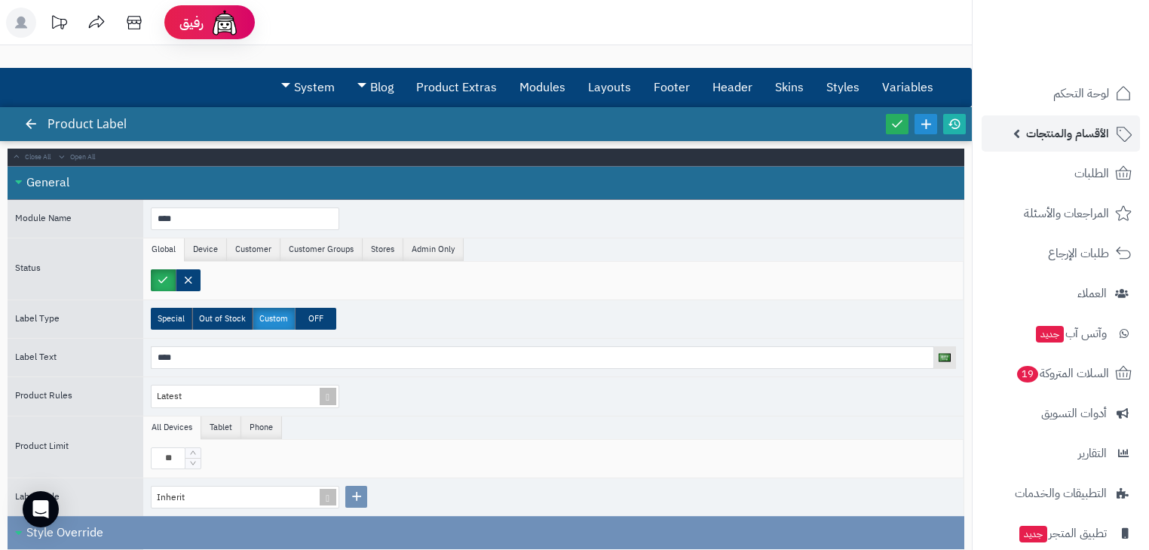
click at [1127, 133] on icon at bounding box center [1123, 133] width 18 height 18
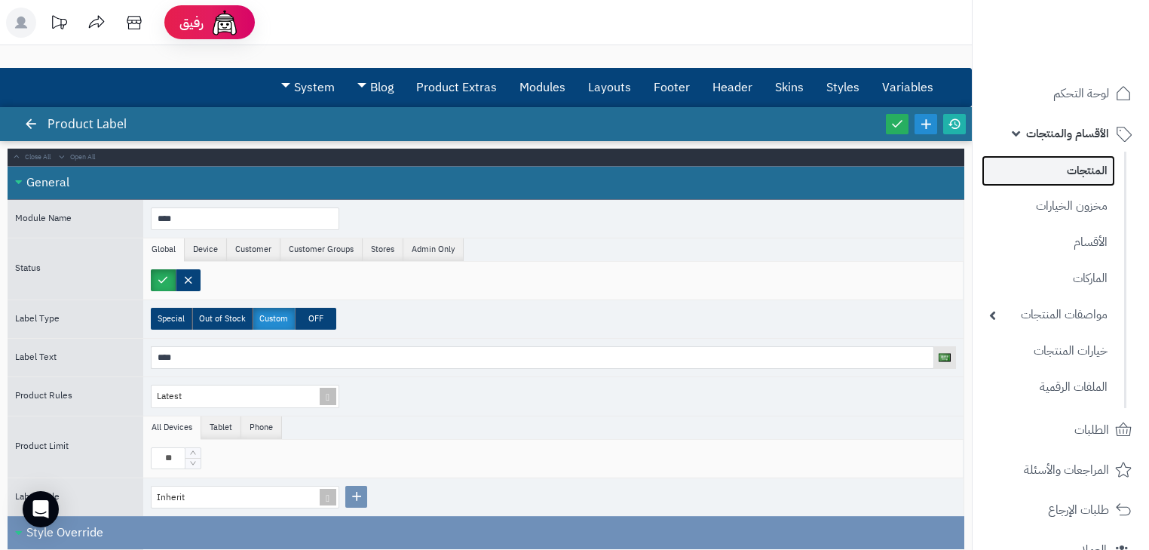
click at [1076, 163] on link "المنتجات" at bounding box center [1048, 170] width 133 height 31
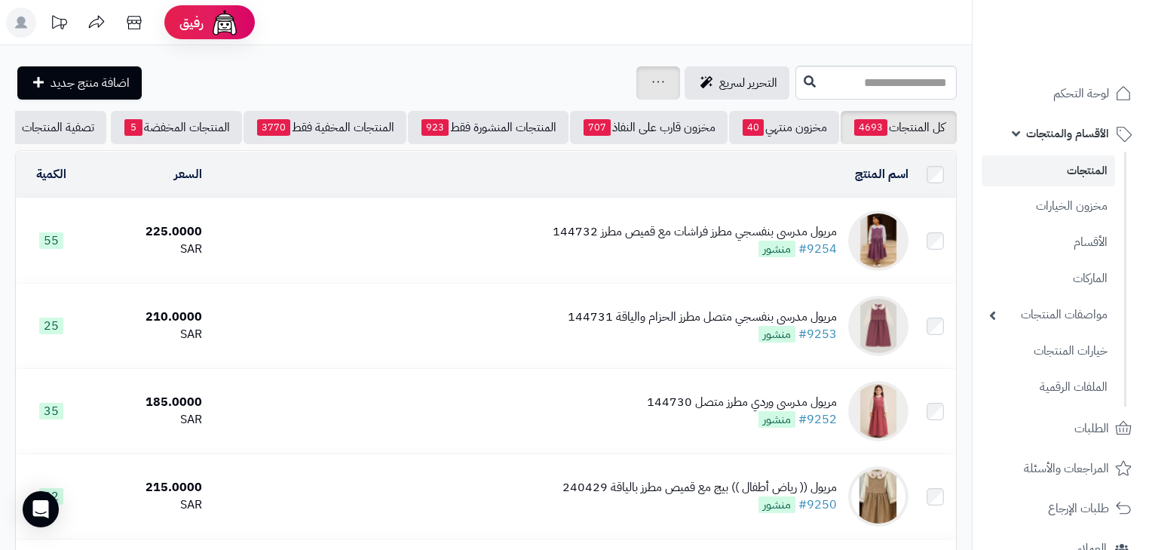
click at [652, 86] on icon at bounding box center [658, 82] width 12 height 10
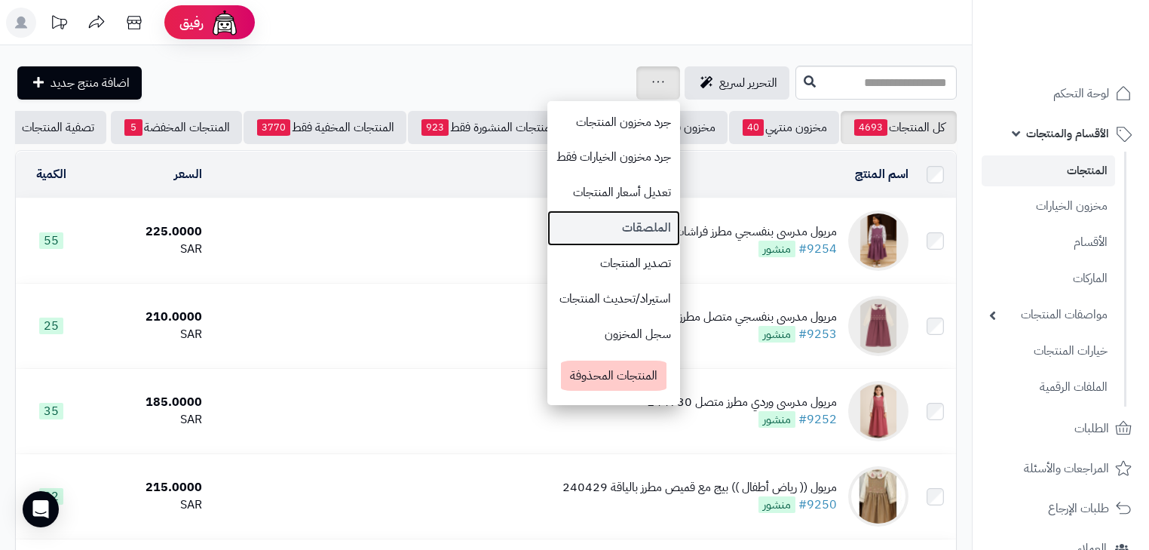
click at [565, 227] on link "الملصقات" at bounding box center [613, 227] width 133 height 35
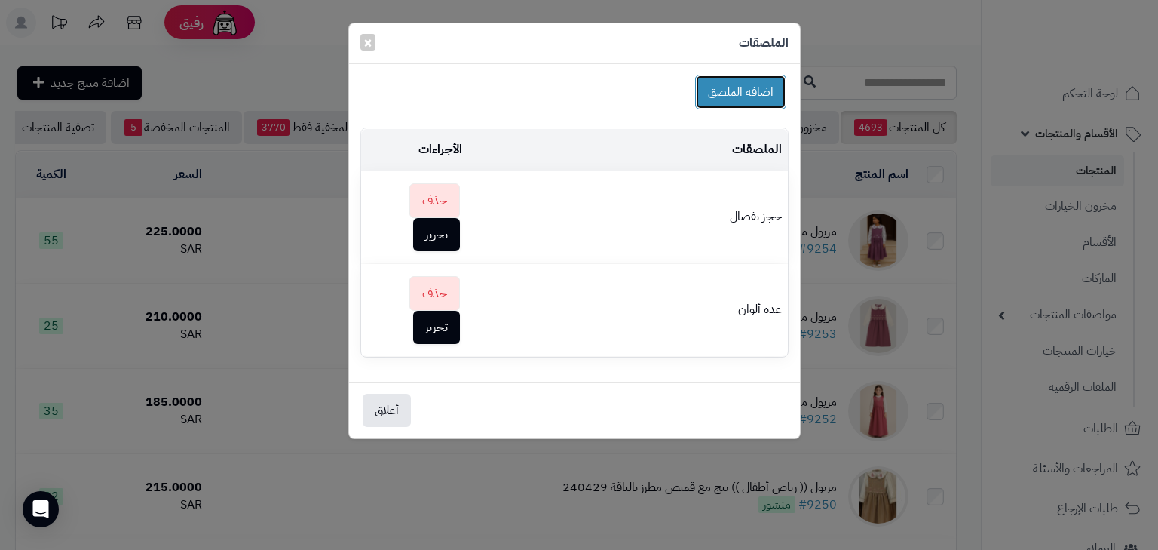
click at [727, 97] on button "اضافة الملصق" at bounding box center [740, 92] width 91 height 35
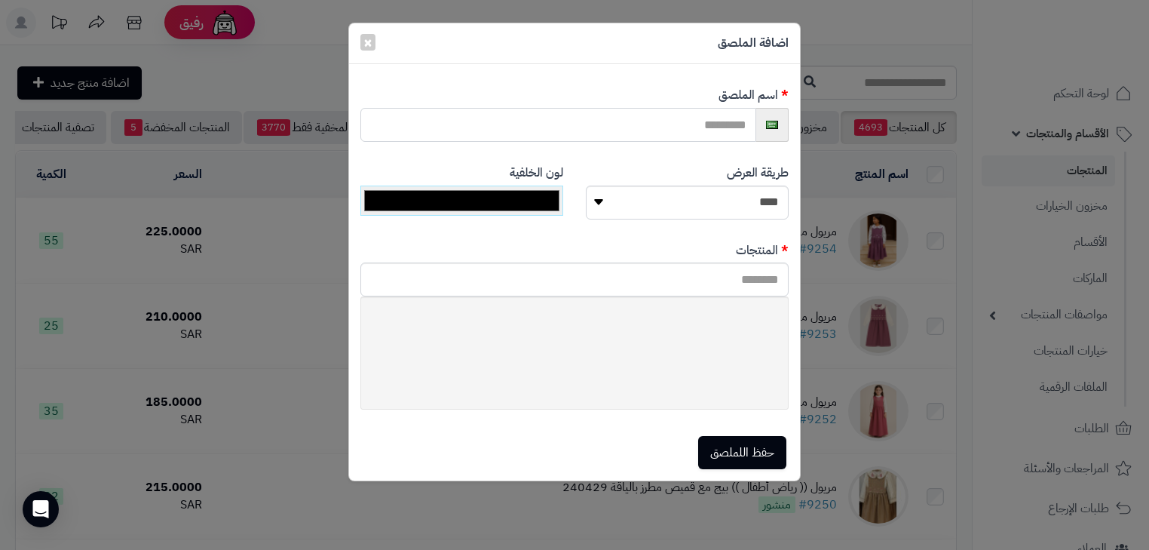
click at [681, 118] on input "text" at bounding box center [558, 125] width 396 height 34
type input "**********"
click at [758, 288] on input "text" at bounding box center [574, 279] width 428 height 34
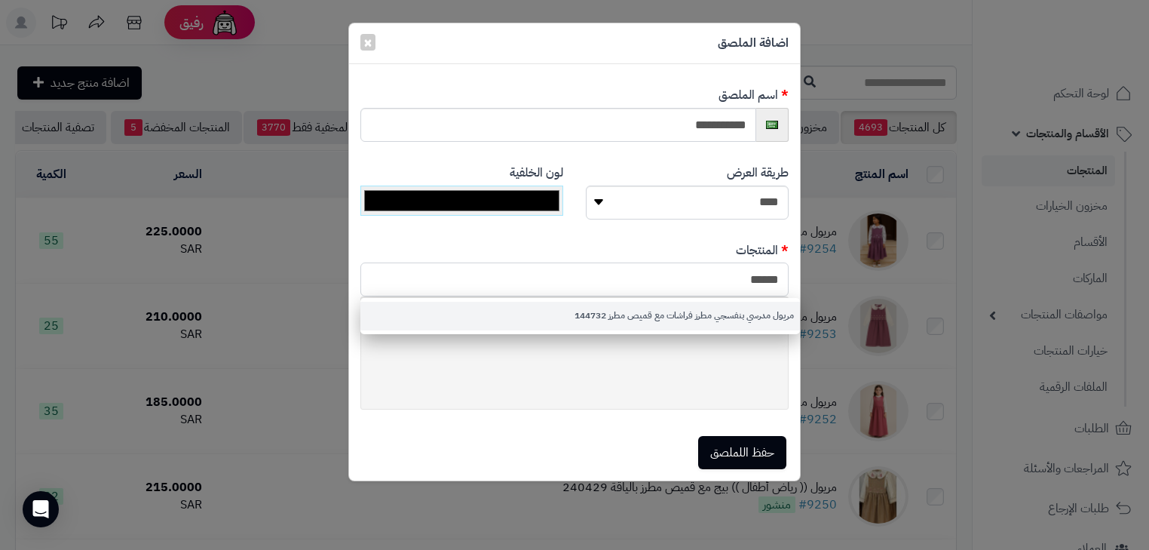
type input "******"
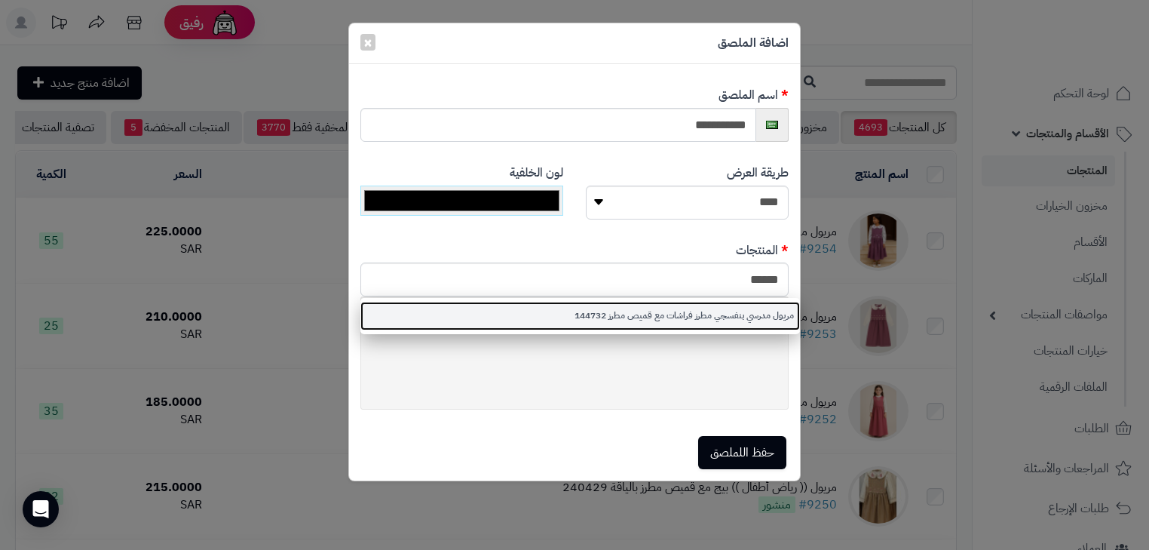
click at [674, 323] on link "مريول مدرسي بنفسجي مطرز فراشات مع قميص مطرز 144732" at bounding box center [580, 316] width 440 height 28
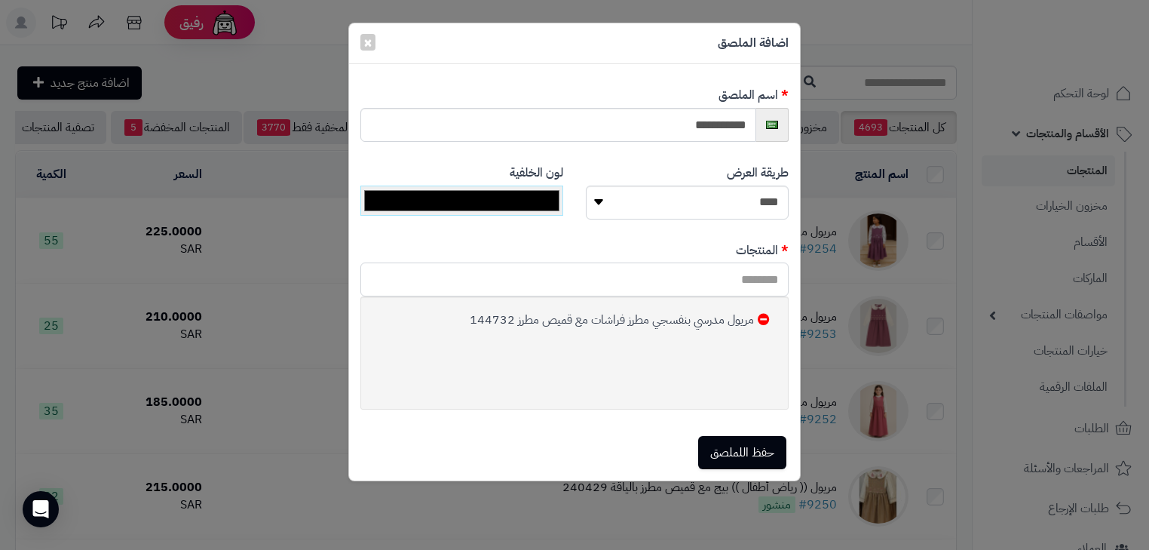
click at [718, 274] on input "text" at bounding box center [574, 279] width 428 height 34
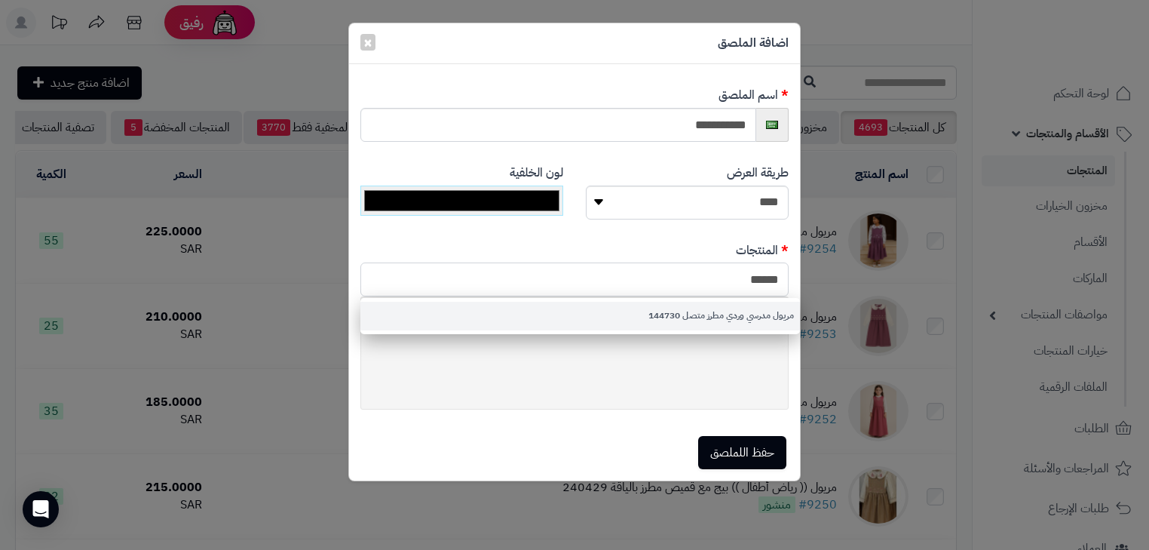
type input "******"
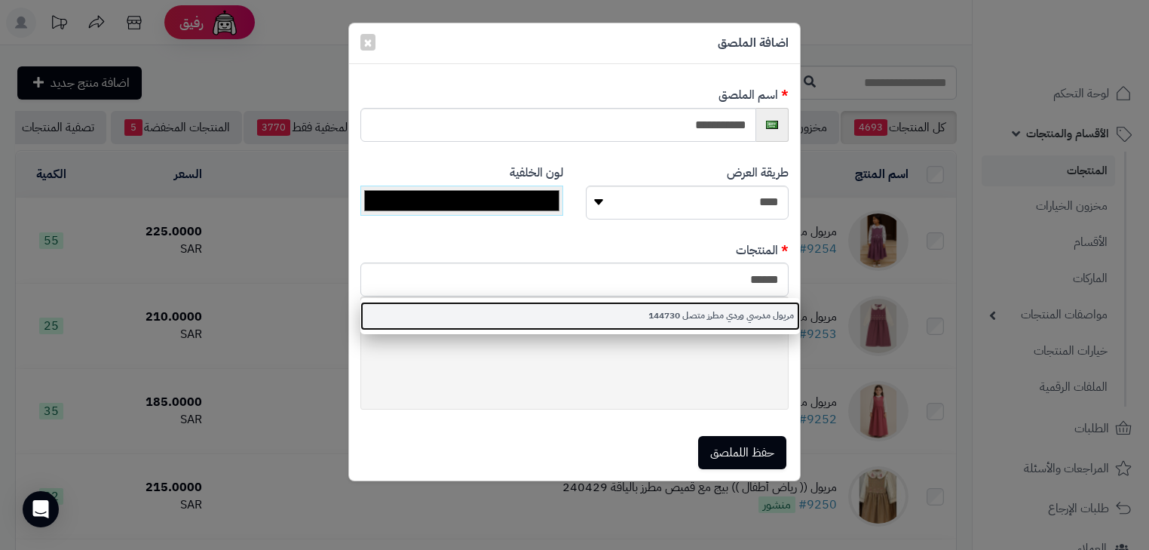
click at [715, 310] on link "مريول مدرسي وردي مطرز متصل 144730" at bounding box center [580, 316] width 440 height 28
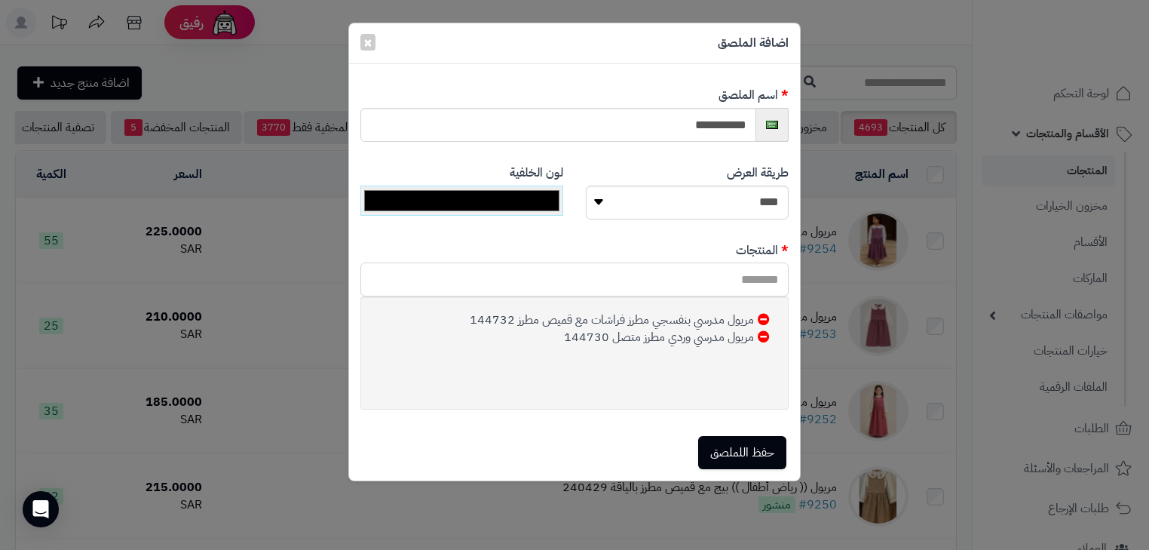
click at [730, 271] on input "text" at bounding box center [574, 279] width 428 height 34
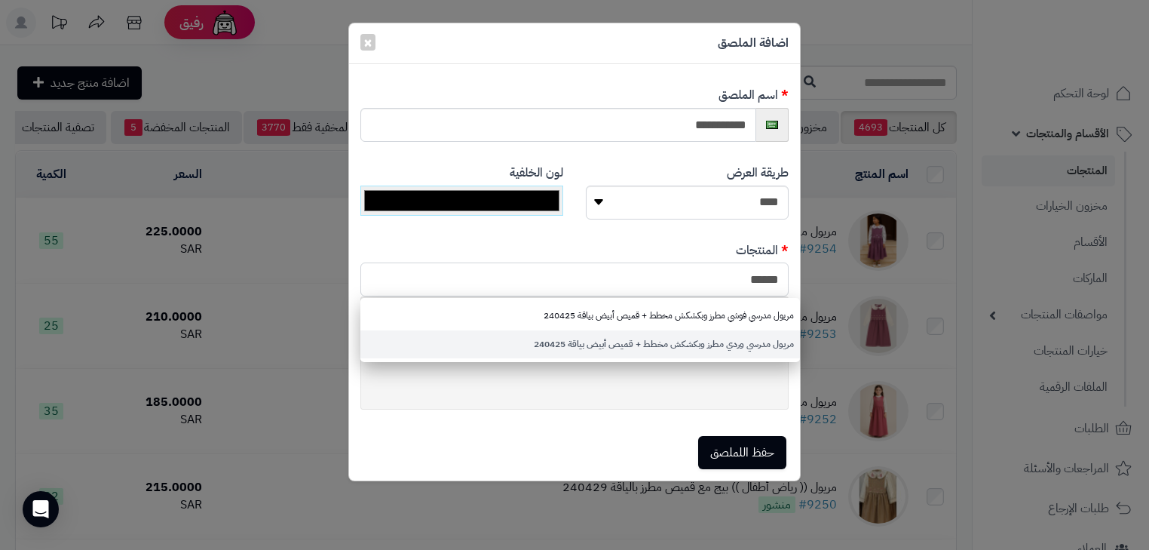
type input "******"
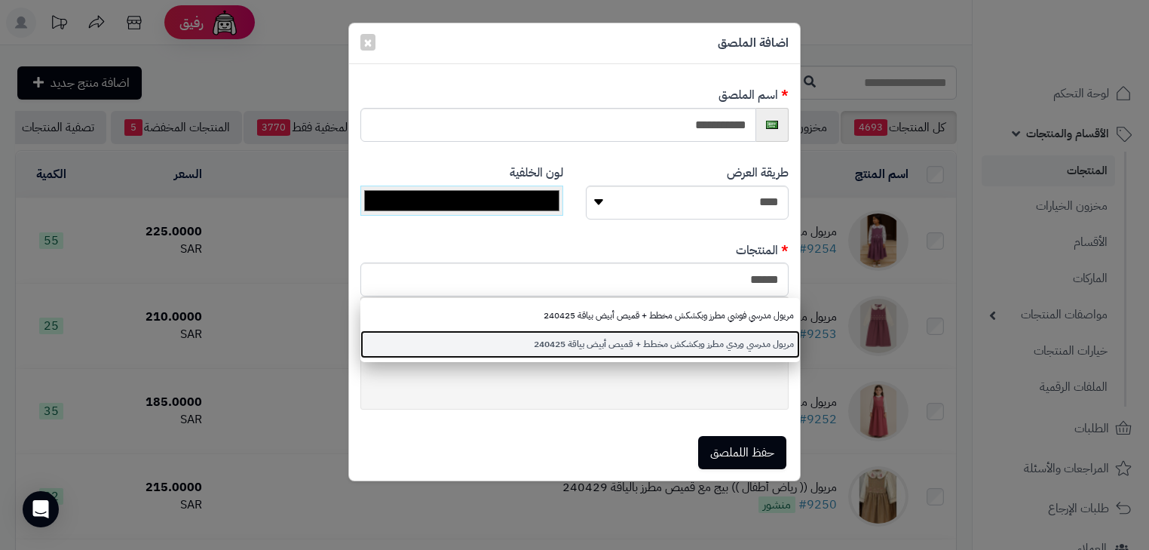
click at [714, 332] on link "مريول مدرسي وردي مطرز وبكشكش مخطط + قميص أبيض بياقة 240425" at bounding box center [580, 344] width 440 height 28
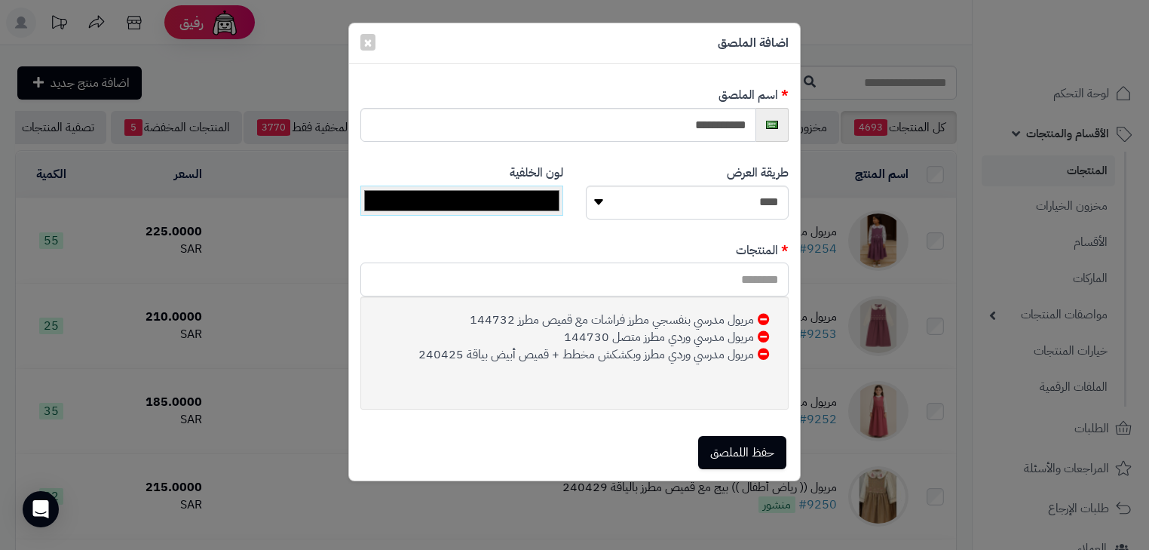
click at [748, 275] on input "text" at bounding box center [574, 279] width 428 height 34
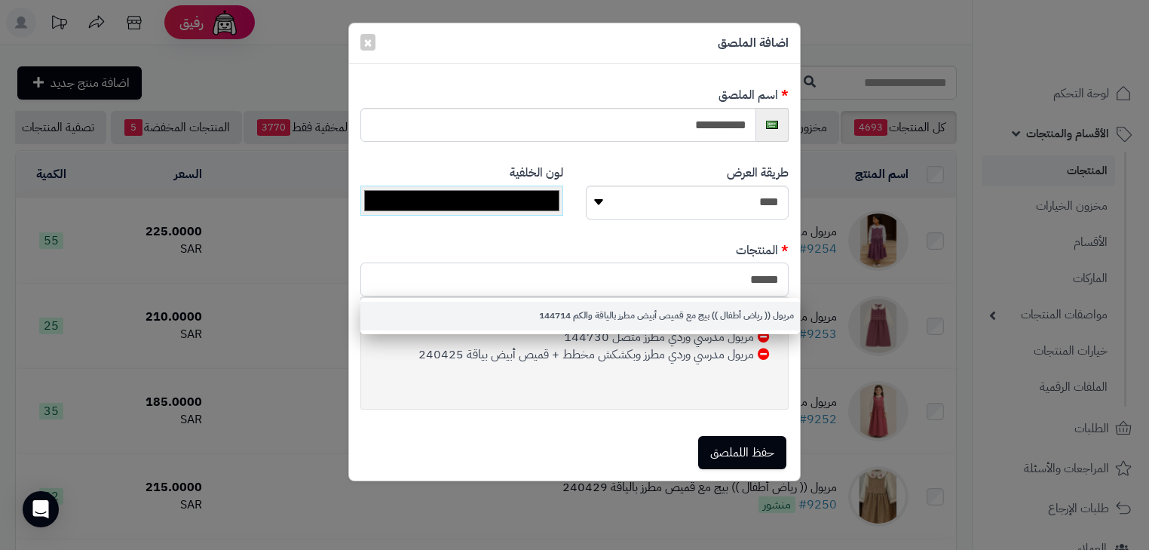
type input "******"
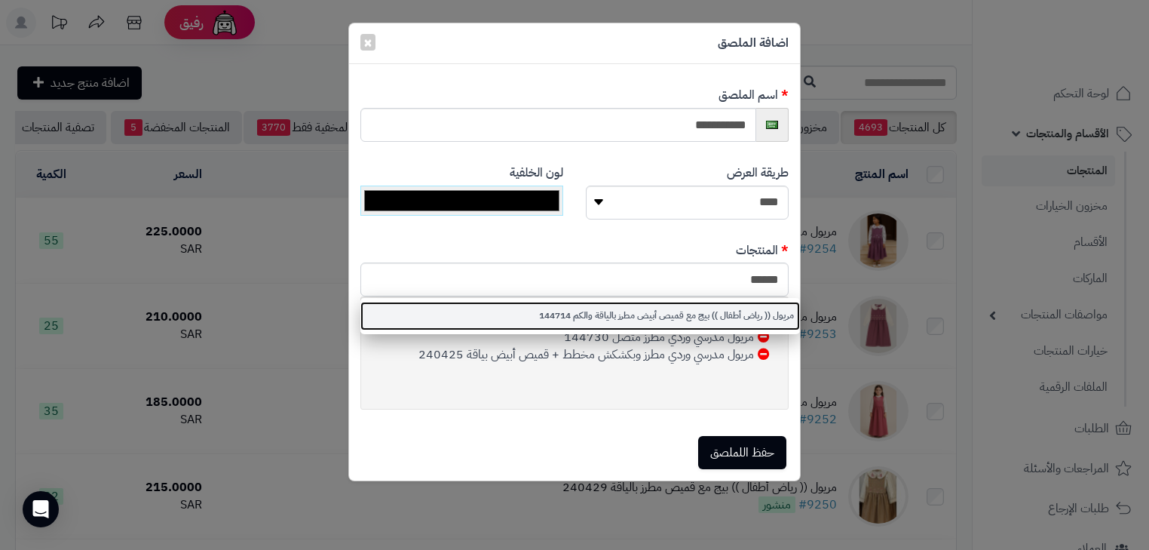
click at [749, 308] on link "مريول (( رياض أطفال )) بيج مع قميص أبيض مطرز بالياقة والكم 144714" at bounding box center [580, 316] width 440 height 28
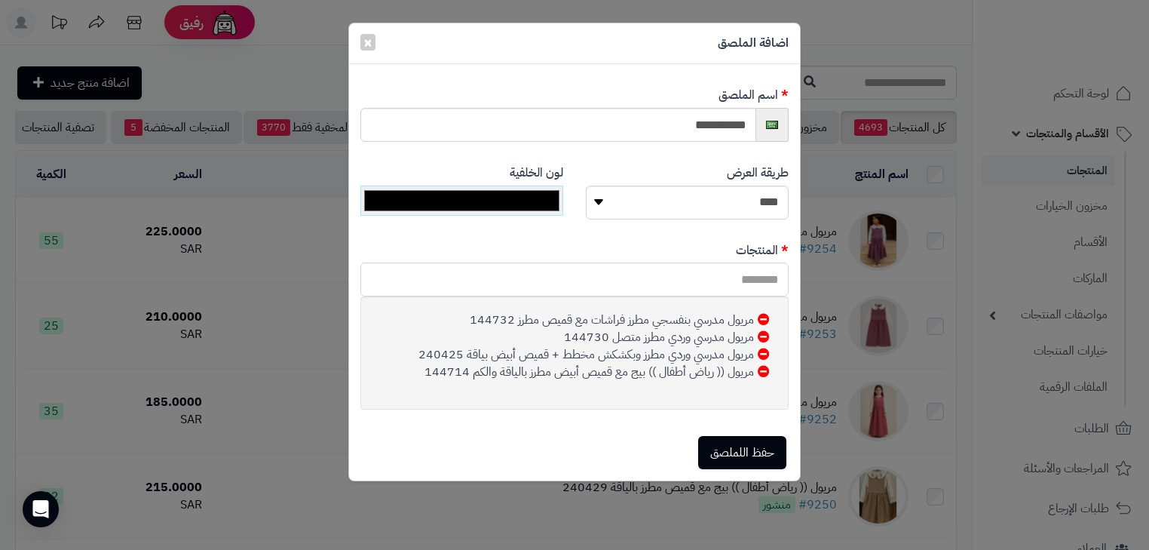
click at [769, 285] on input "text" at bounding box center [574, 279] width 428 height 34
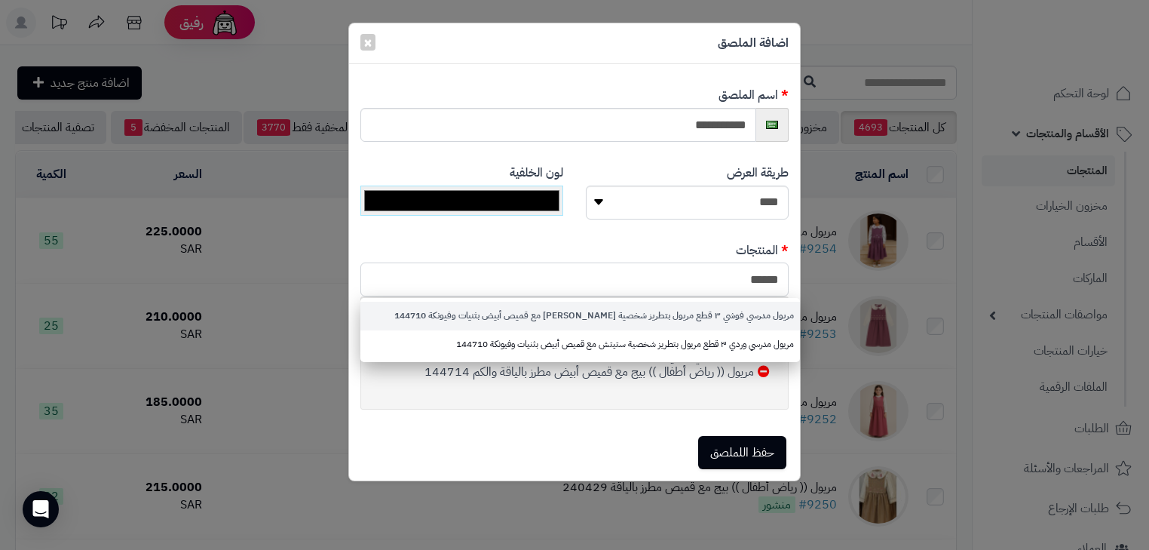
type input "******"
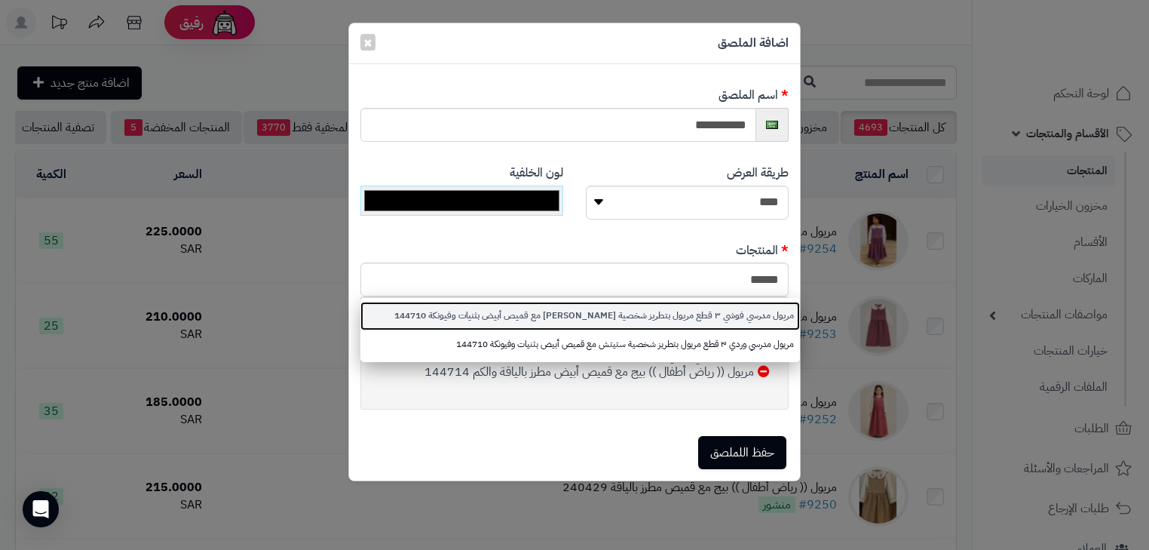
click at [757, 323] on link "مريول مدرسي فوشي ٣ قطع مريول بتطريز شخصية ستيتش مع قميص أبيض بثنيات وفيونكة 144…" at bounding box center [580, 316] width 440 height 28
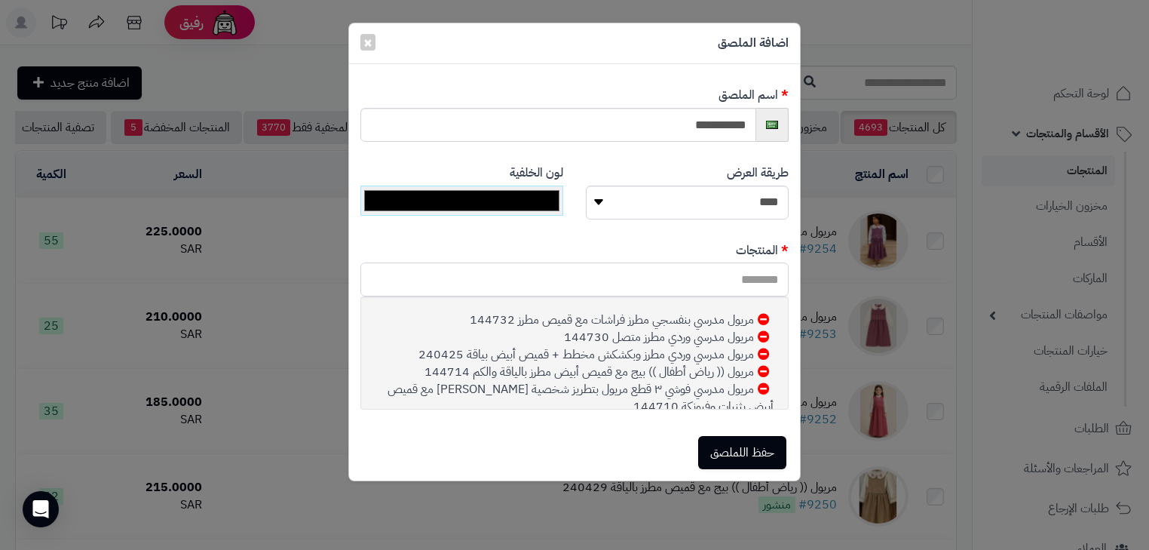
click at [772, 272] on input "text" at bounding box center [574, 279] width 428 height 34
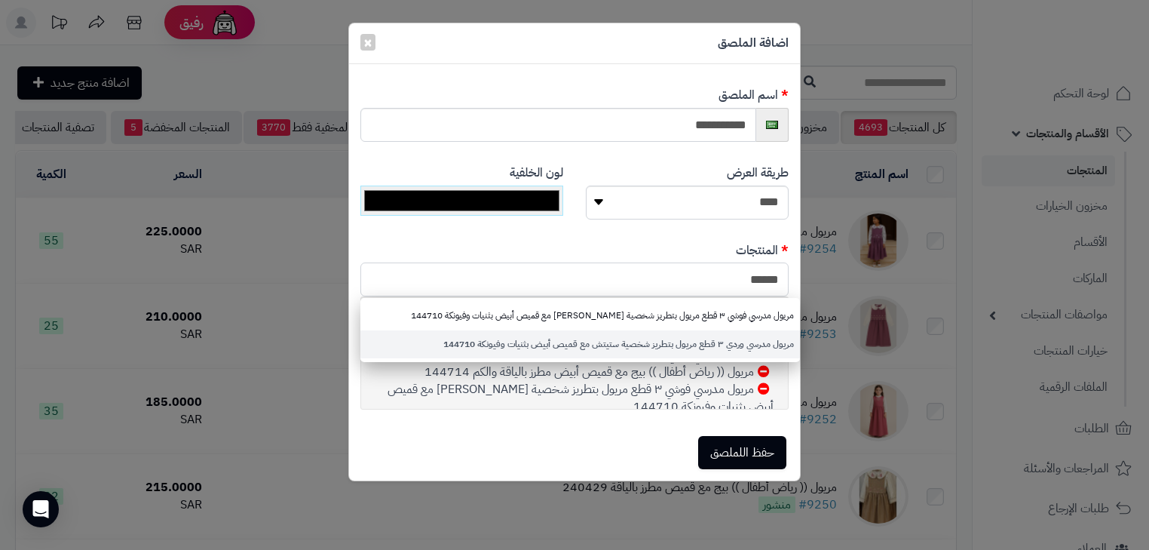
type input "******"
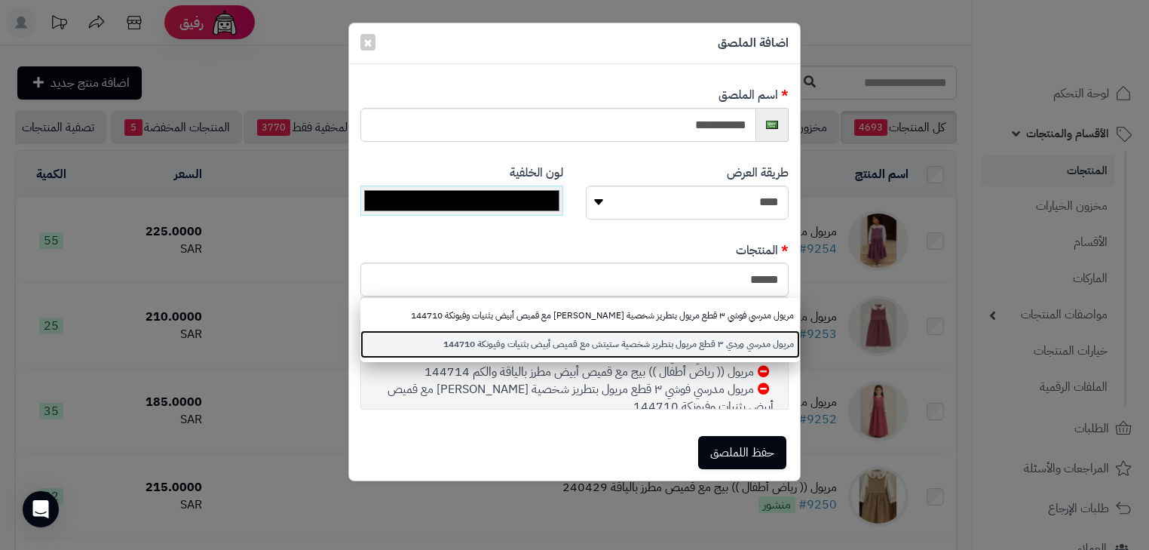
click at [764, 332] on link "مريول مدرسي وردي ٣ قطع مريول بتطريز شخصية ستيتش مع قميص أبيض بثنيات وفيونكة 144…" at bounding box center [580, 344] width 440 height 28
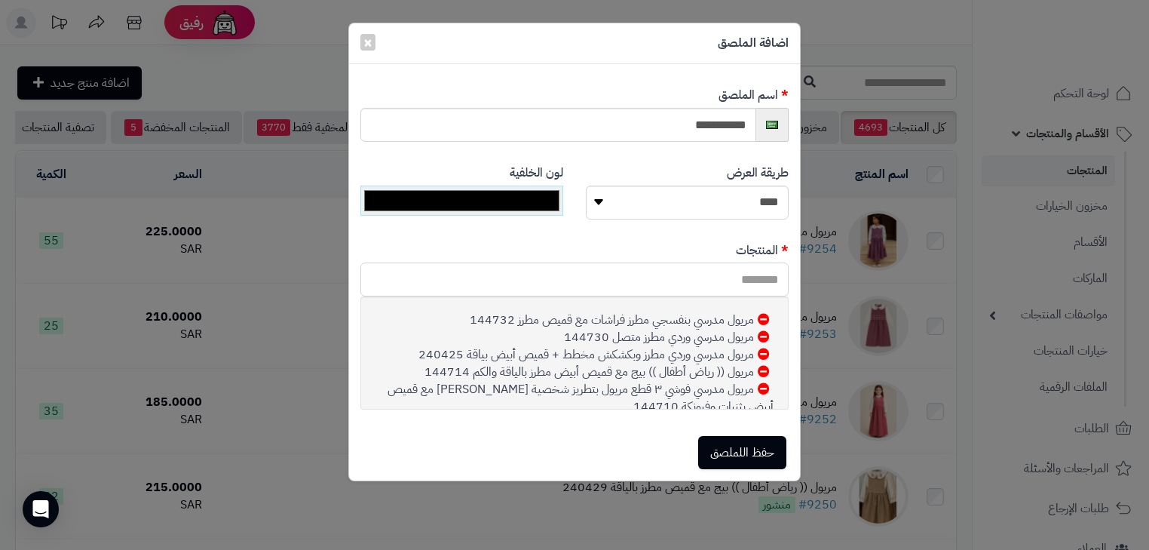
click at [756, 277] on input "text" at bounding box center [574, 279] width 428 height 34
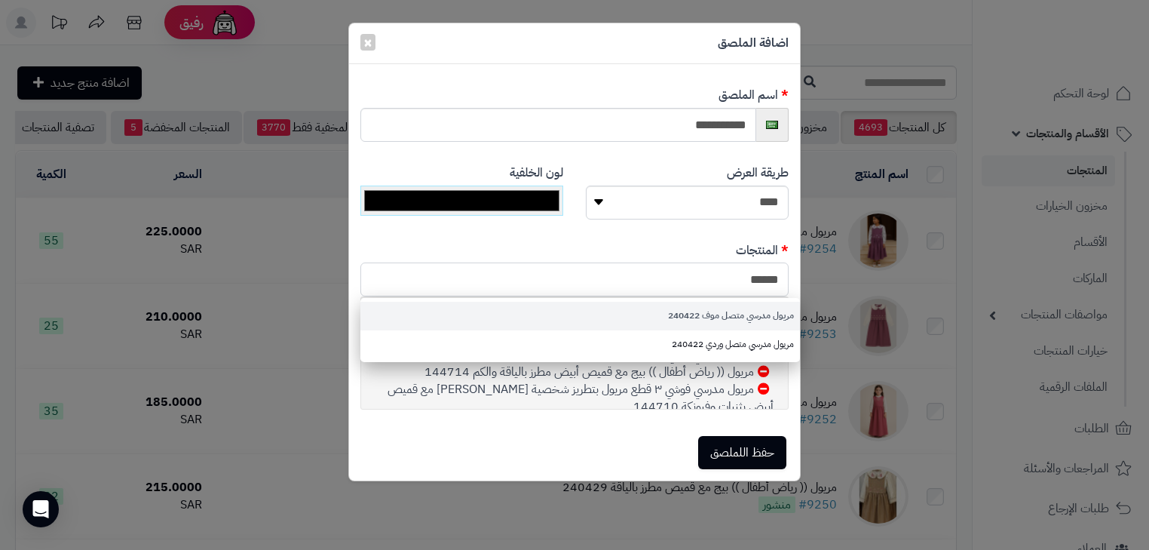
type input "******"
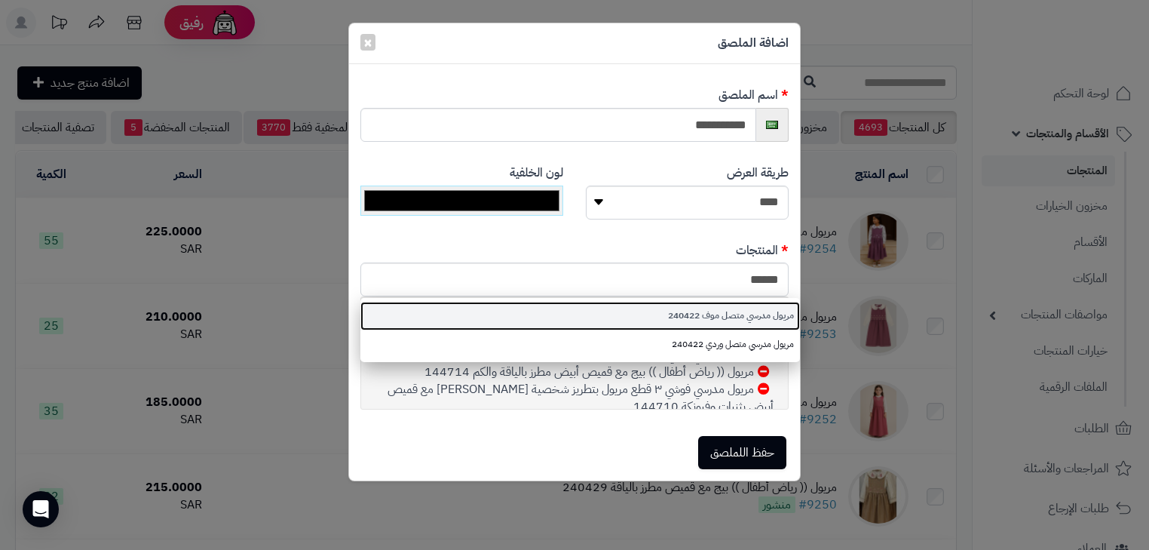
click at [751, 320] on link "مريول مدرسي متصل موف 240422" at bounding box center [580, 316] width 440 height 28
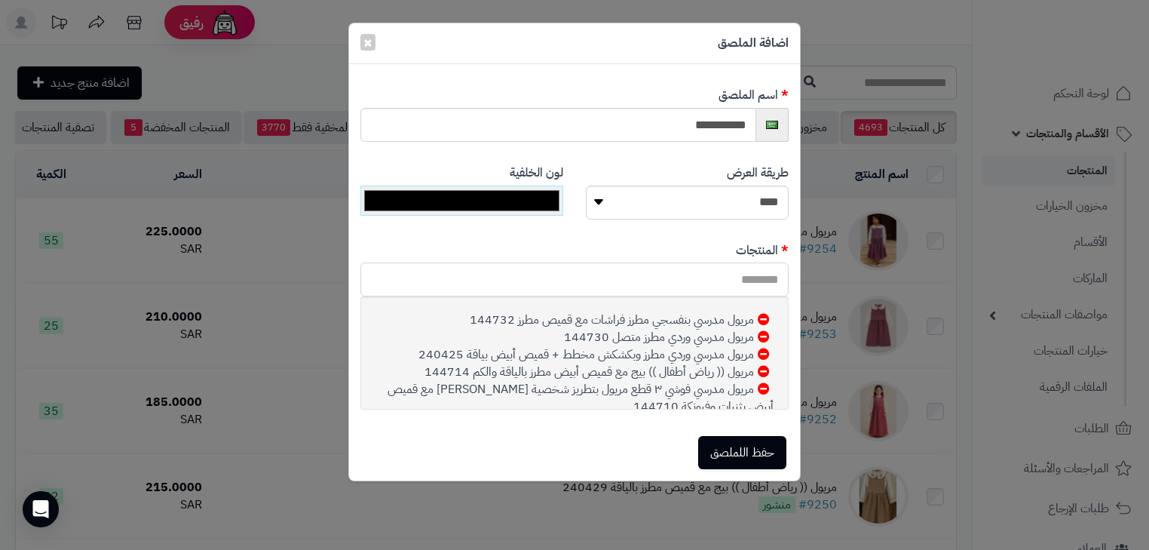
click at [751, 284] on input "text" at bounding box center [574, 279] width 428 height 34
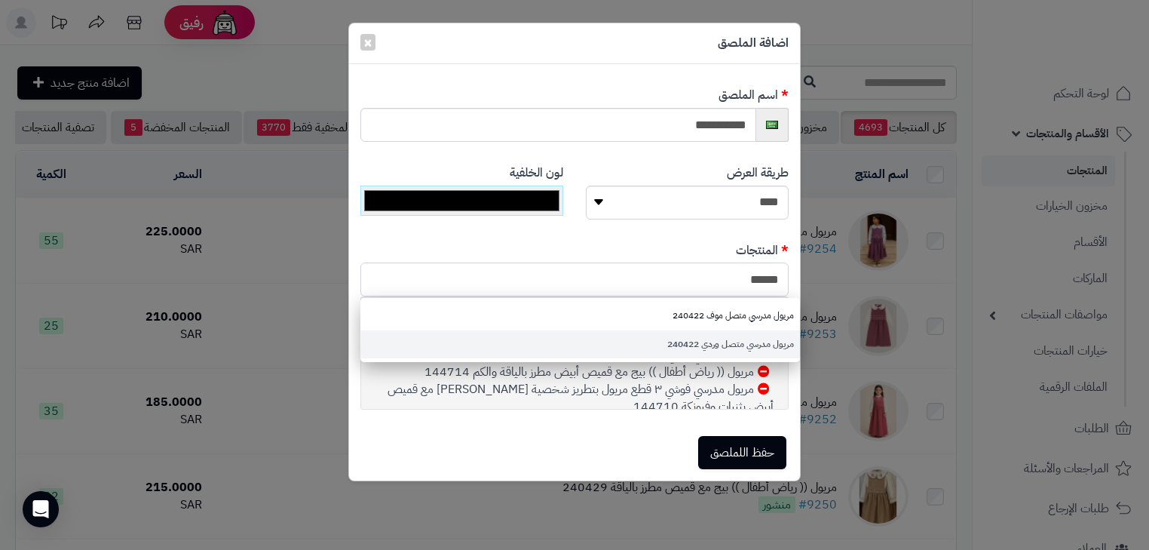
type input "******"
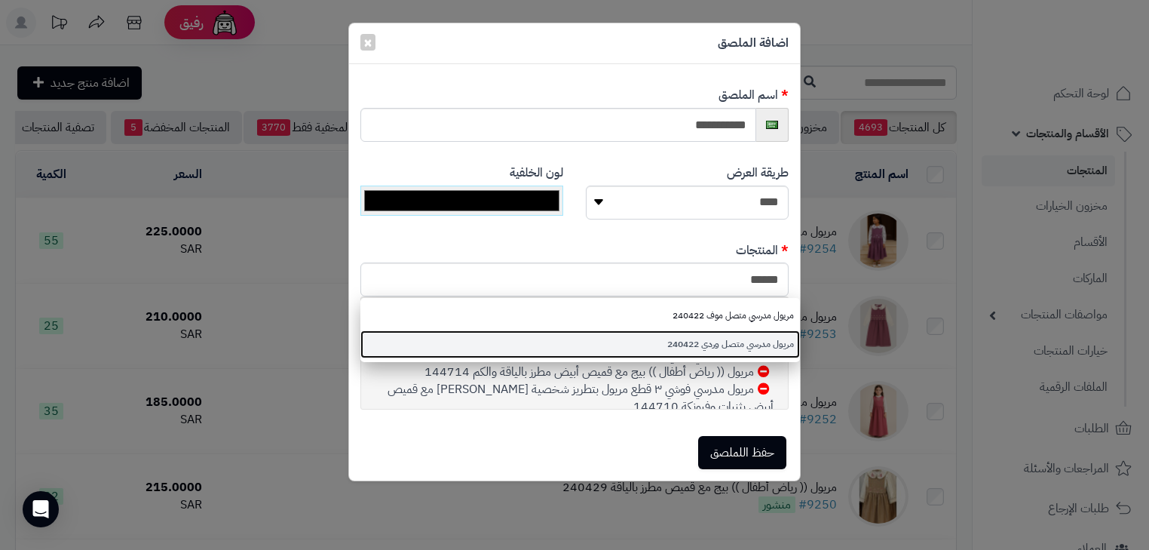
click at [744, 344] on link "مريول مدرسي متصل وردي 240422" at bounding box center [580, 344] width 440 height 28
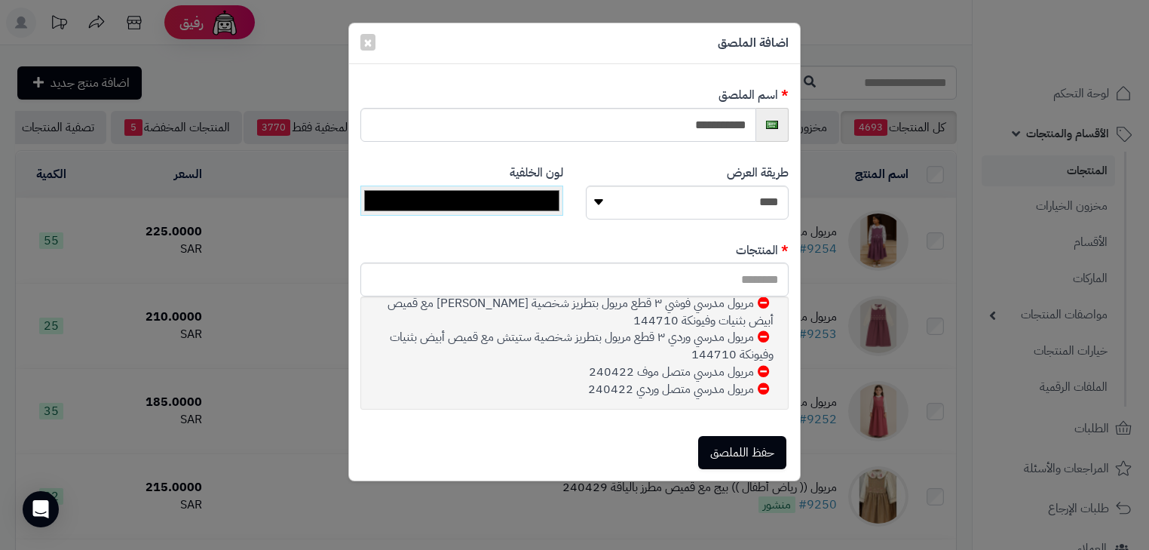
scroll to position [88, 0]
click at [763, 372] on icon at bounding box center [764, 369] width 12 height 12
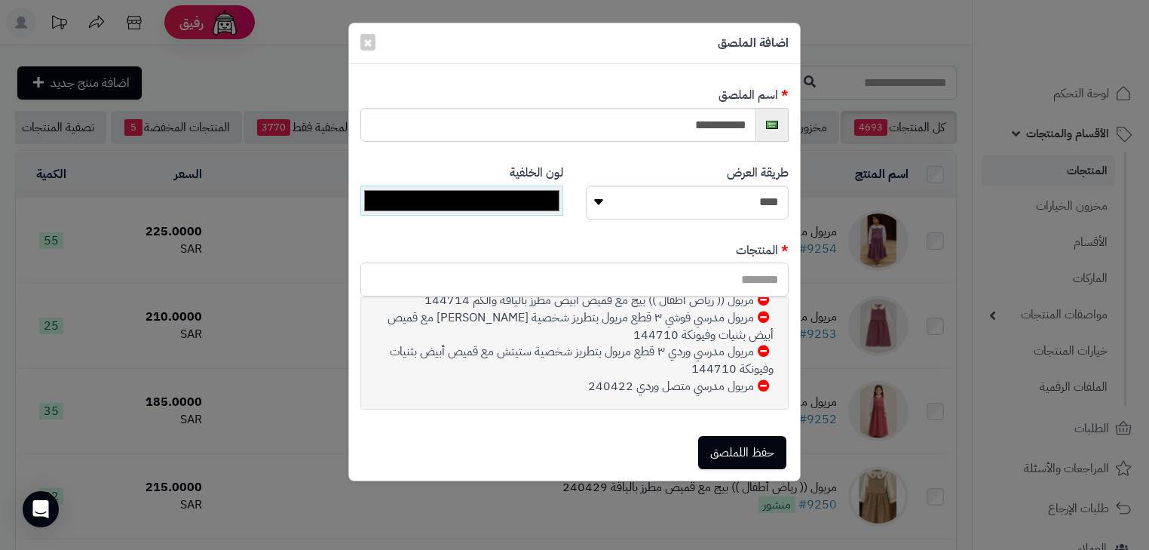
click at [763, 284] on input "text" at bounding box center [574, 279] width 428 height 34
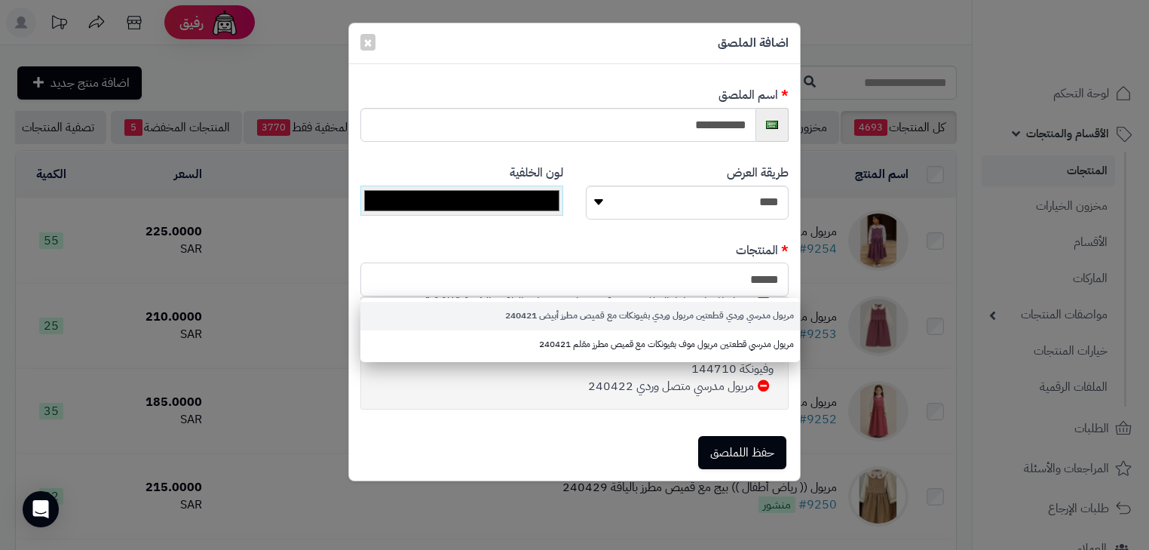
type input "******"
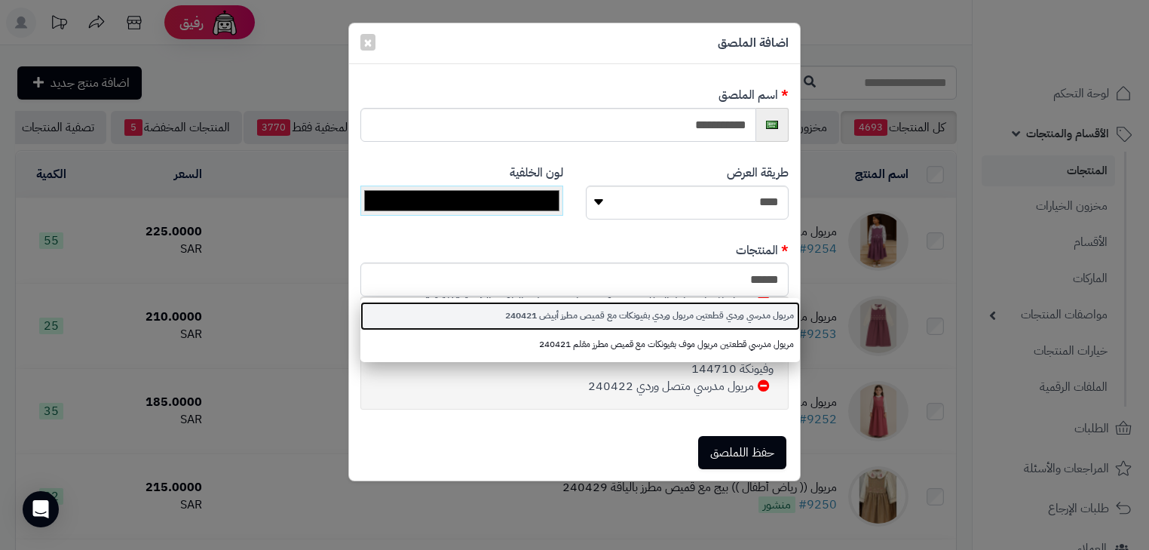
click at [767, 317] on link "مريول مدرسي وردي قطعتين مريول وردي بفيونكات مع قميص مطرز أبيض 240421" at bounding box center [580, 316] width 440 height 28
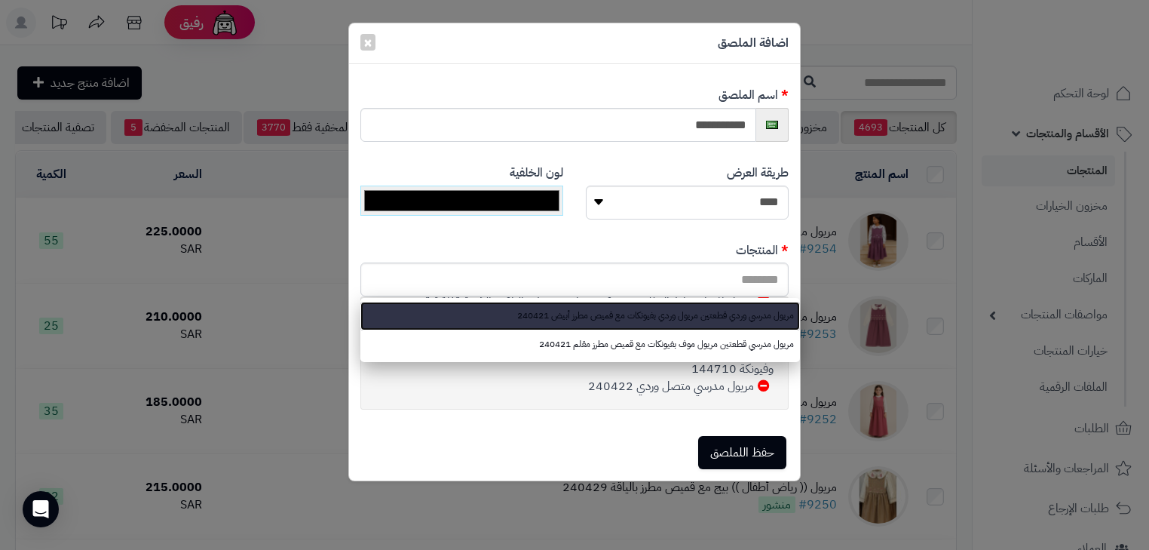
scroll to position [88, 0]
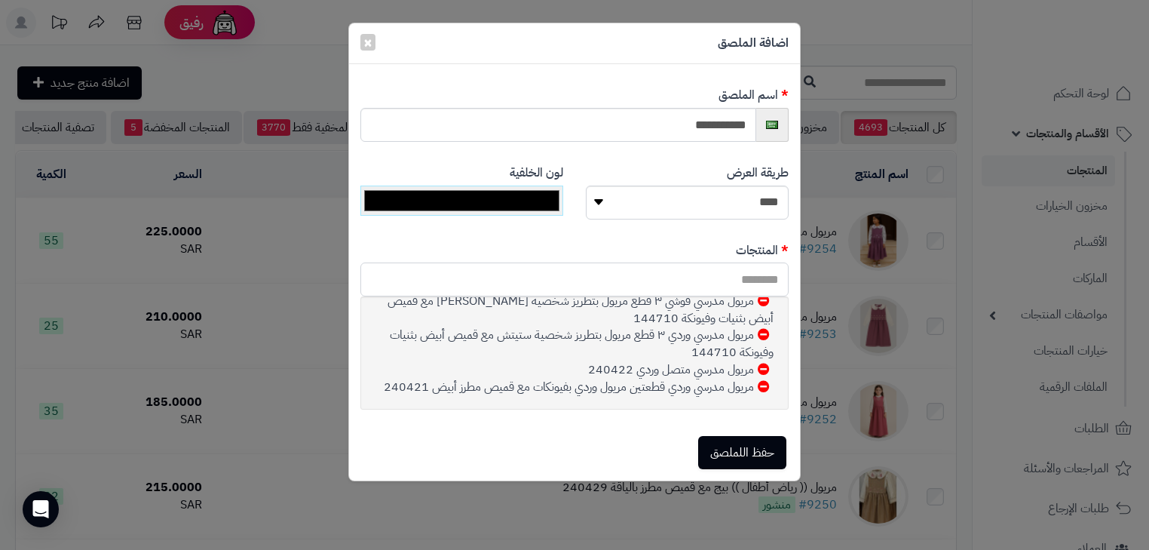
click at [772, 272] on input "text" at bounding box center [574, 279] width 428 height 34
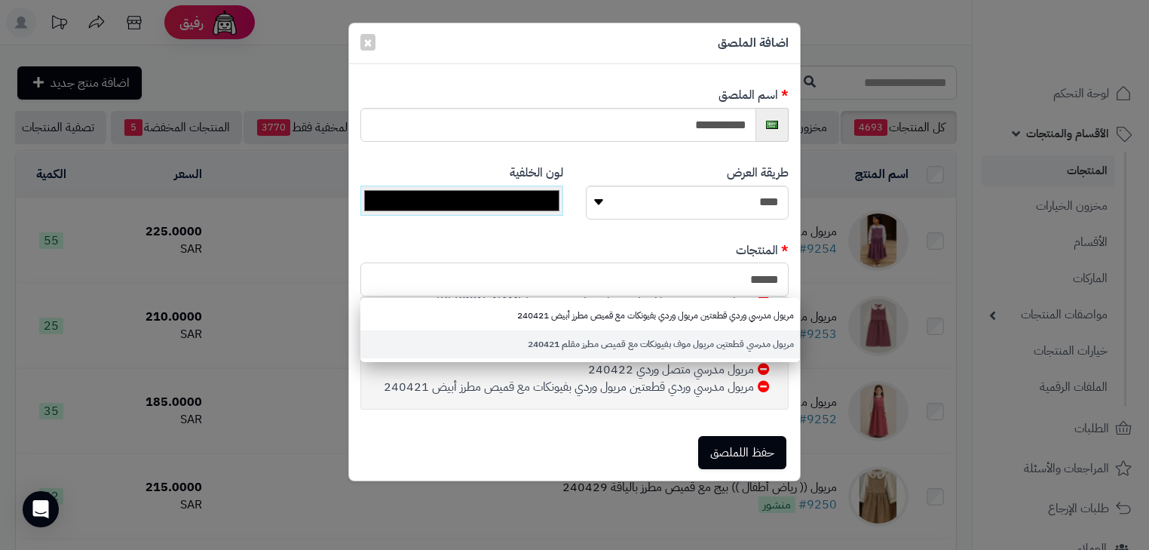
type input "******"
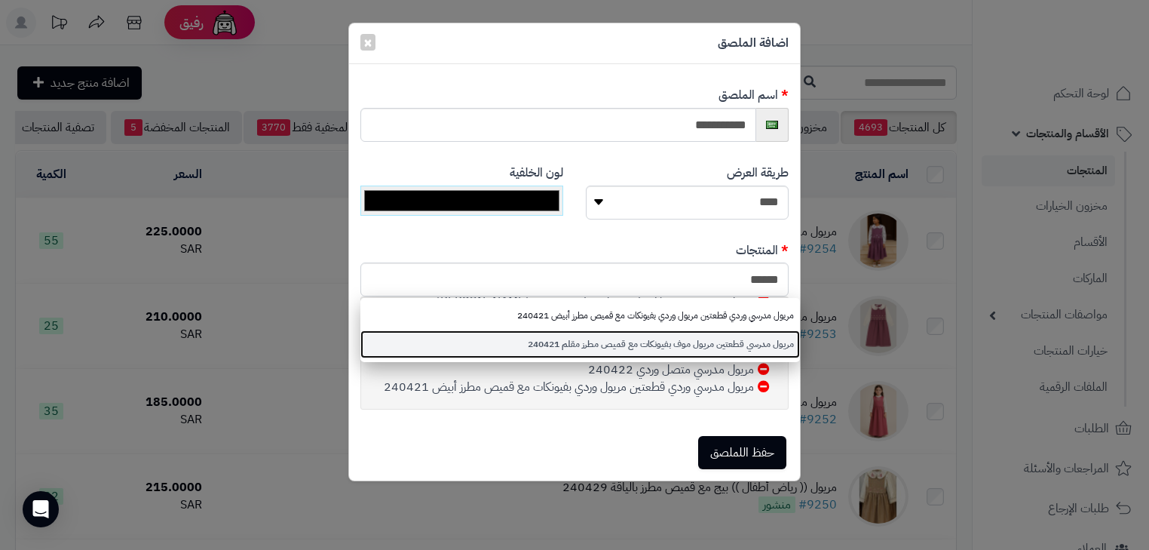
click at [761, 330] on link "مريول مدرسي قطعتين مريول موف بفيونكات مع قميص مطرز مقلم 240421" at bounding box center [580, 344] width 440 height 28
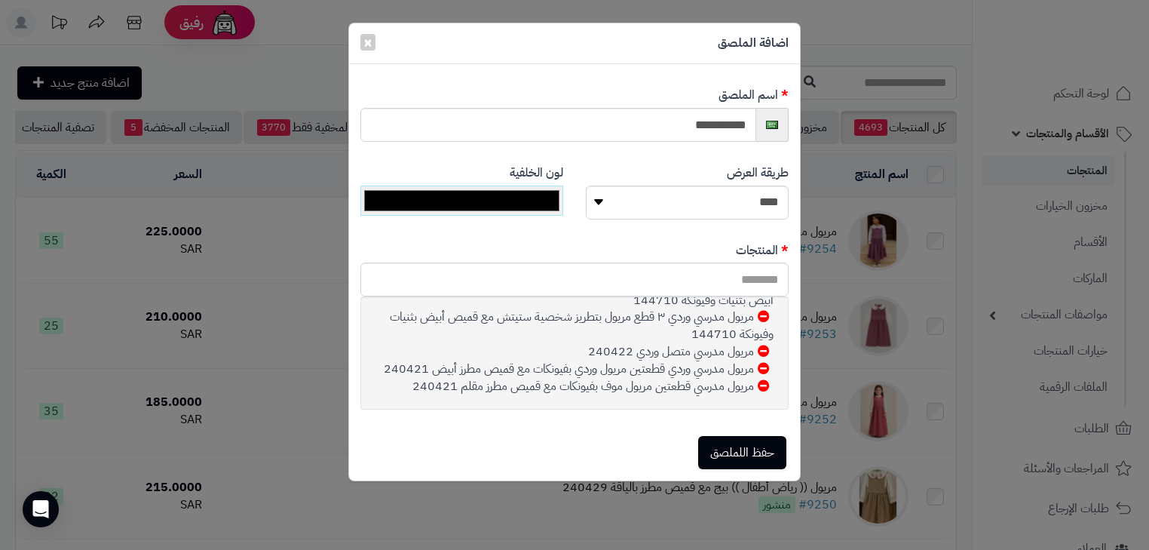
scroll to position [123, 0]
click at [733, 280] on input "text" at bounding box center [574, 279] width 428 height 34
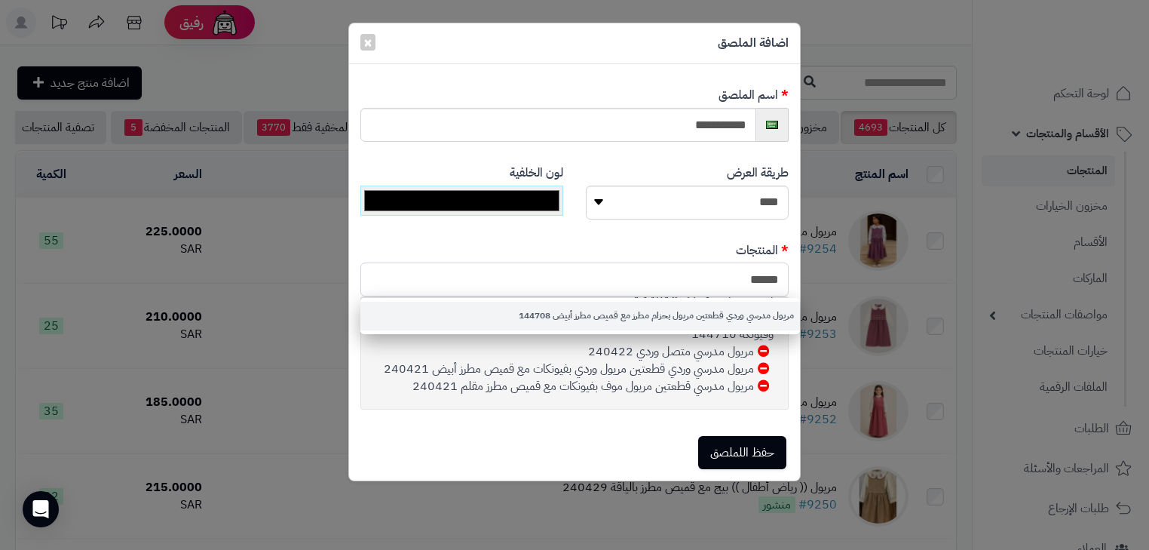
type input "******"
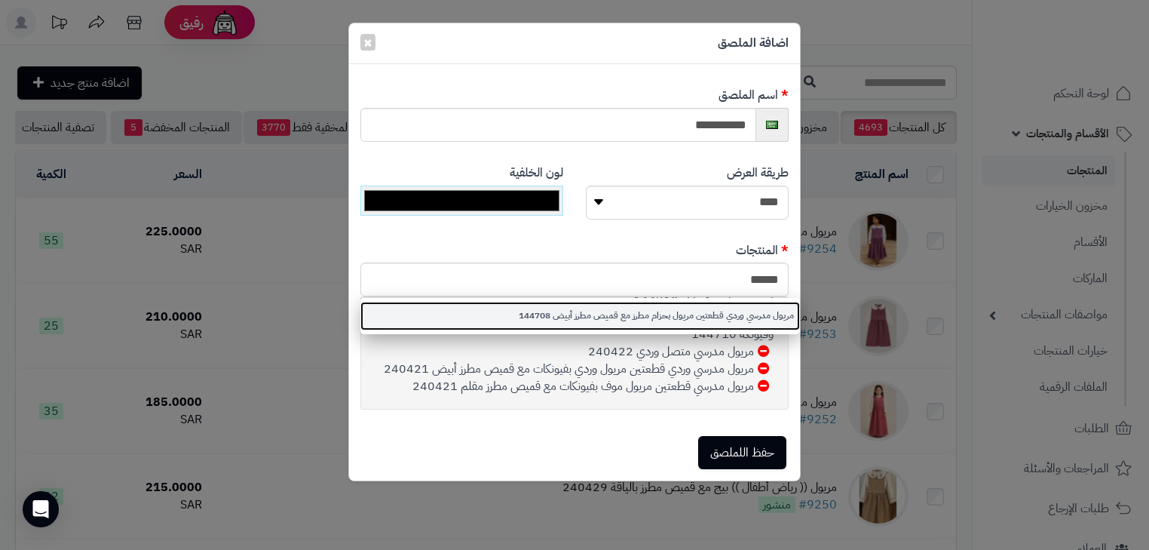
click at [722, 323] on link "مريول مدرسي وردي قطعتين مريول بحزام مطرز مع قميص مطرز أبيض 144708" at bounding box center [580, 316] width 440 height 28
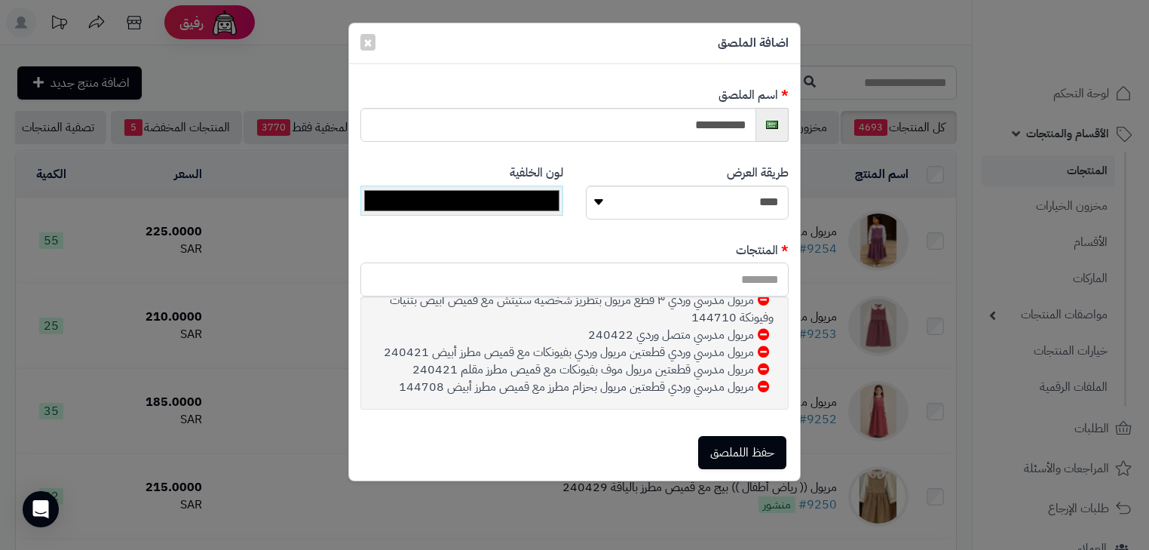
click at [736, 280] on input "text" at bounding box center [574, 279] width 428 height 34
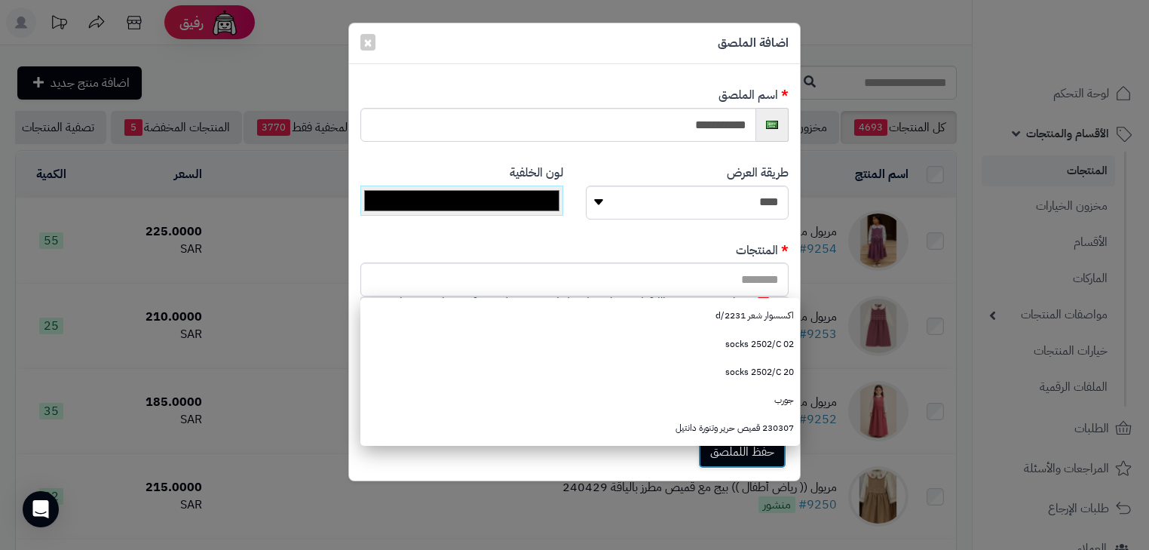
click at [724, 456] on button "حفظ اللملصق" at bounding box center [742, 451] width 88 height 33
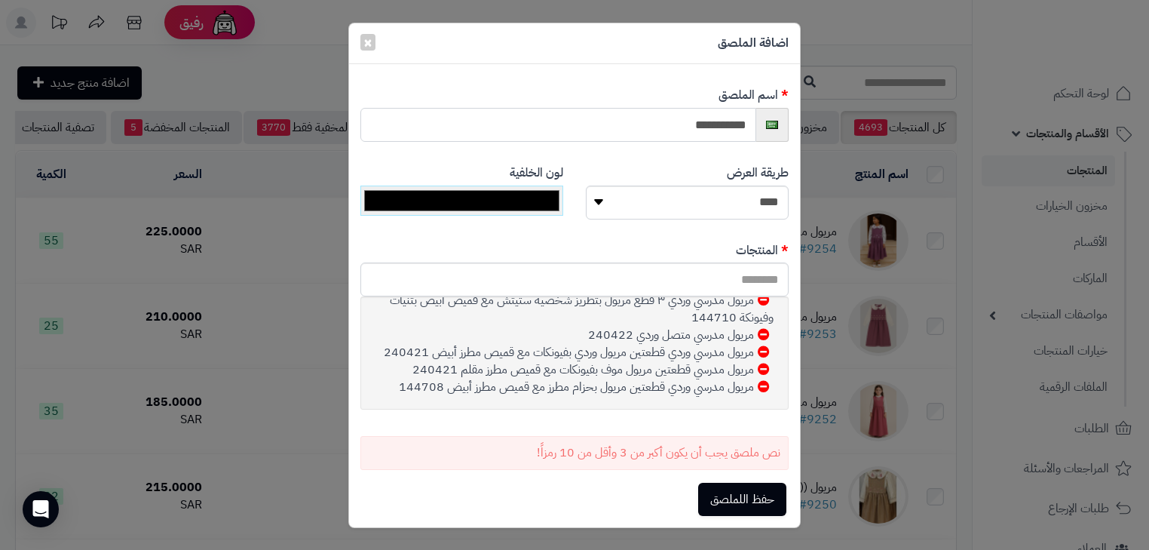
drag, startPoint x: 714, startPoint y: 126, endPoint x: 826, endPoint y: 148, distance: 114.4
click at [826, 148] on div "**********" at bounding box center [574, 275] width 1149 height 550
type input "****"
click at [769, 486] on button "حفظ اللملصق" at bounding box center [742, 498] width 88 height 33
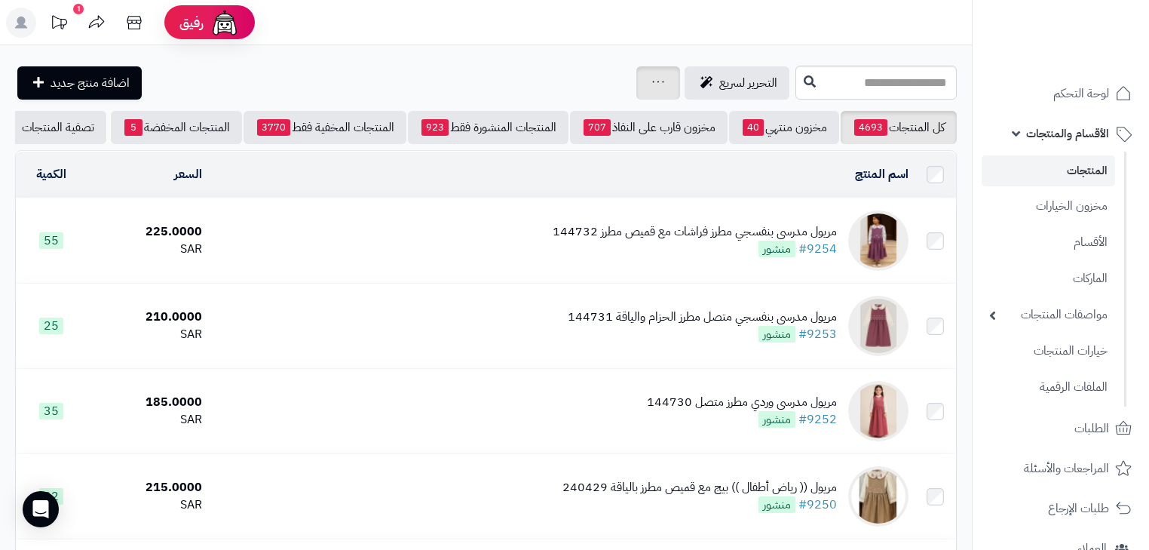
click at [636, 80] on div "جرد مخزون المنتجات جرد مخزون الخيارات فقط تعديل أسعار المنتجات الملصقات تصدير ا…" at bounding box center [658, 82] width 44 height 33
click at [636, 89] on div "جرد مخزون المنتجات جرد مخزون الخيارات فقط تعديل أسعار المنتجات الملصقات تصدير ا…" at bounding box center [658, 82] width 44 height 33
click at [652, 86] on icon at bounding box center [658, 82] width 12 height 10
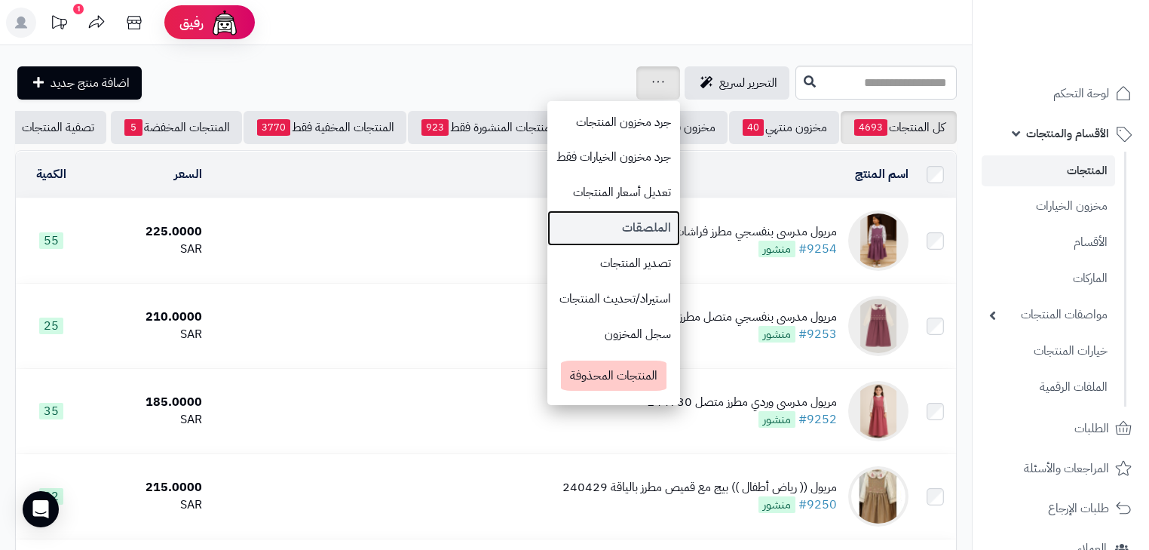
click at [571, 223] on link "الملصقات" at bounding box center [613, 227] width 133 height 35
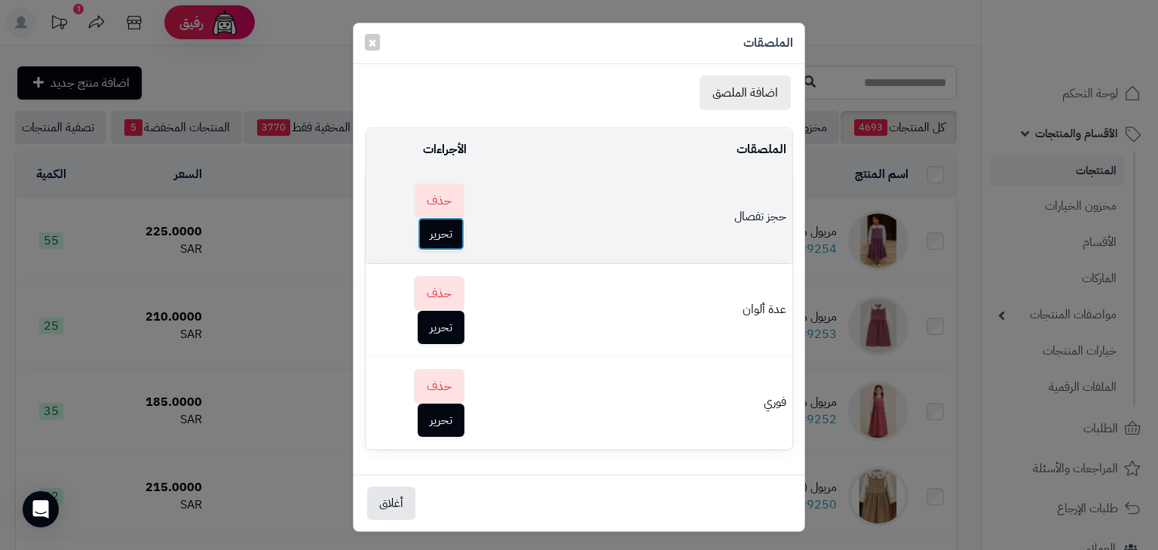
click at [432, 227] on button "تحرير" at bounding box center [441, 233] width 47 height 33
type input "*********"
select select "*******"
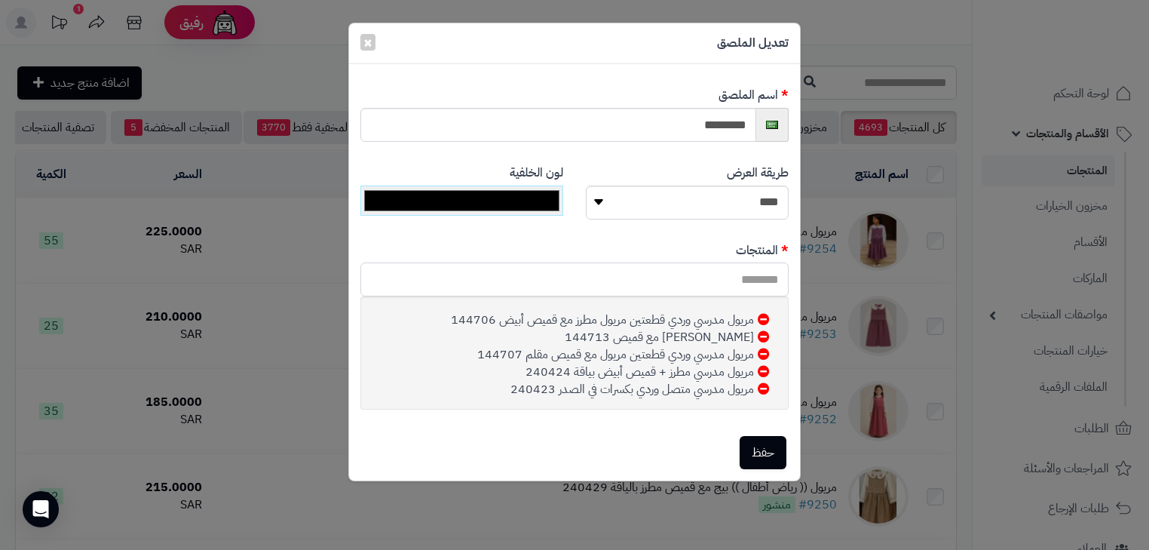
click at [700, 274] on input "text" at bounding box center [574, 279] width 428 height 34
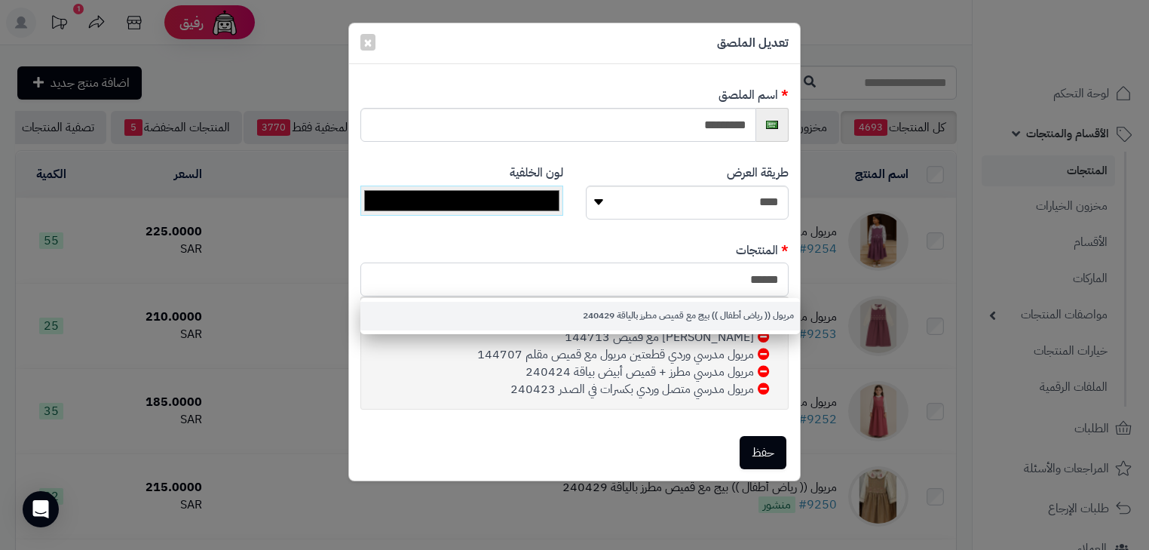
type input "******"
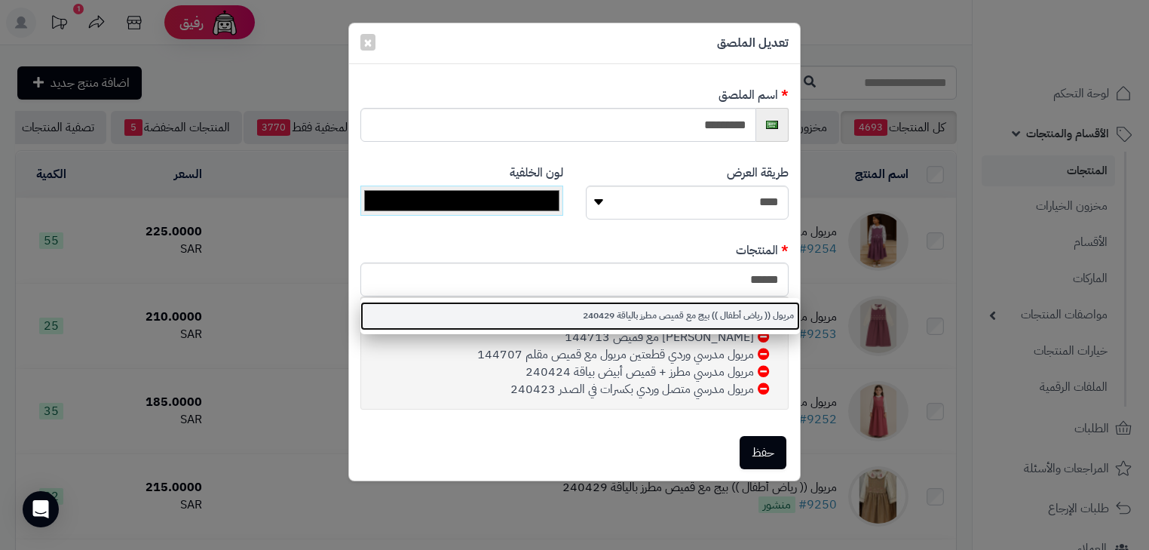
click at [718, 309] on link "مريول (( رياض أطفال )) بيج مع قميص مطرز بالياقة 240429" at bounding box center [580, 316] width 440 height 28
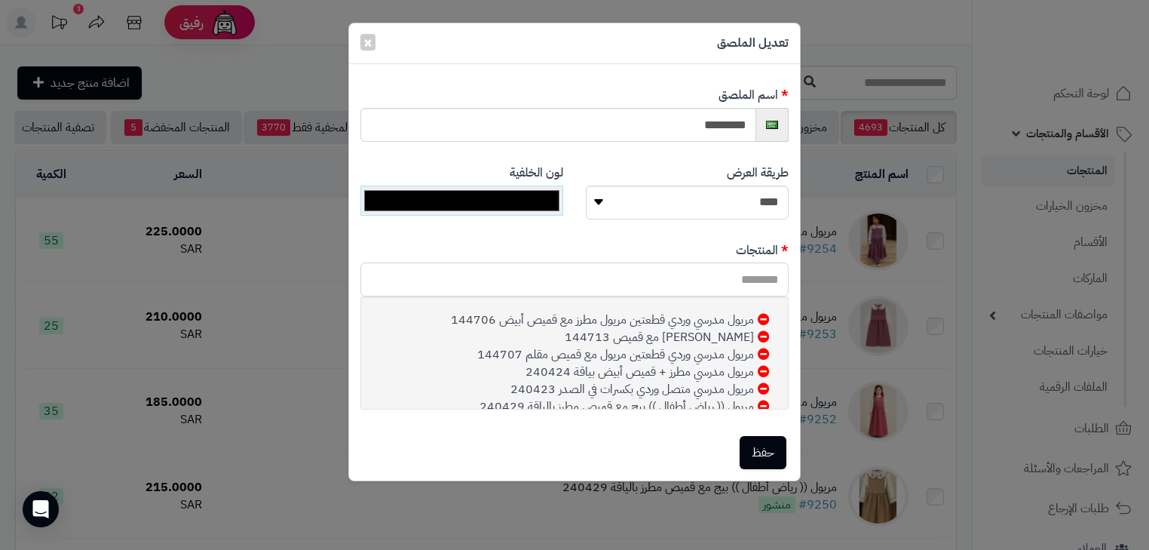
click at [737, 269] on input "text" at bounding box center [574, 279] width 428 height 34
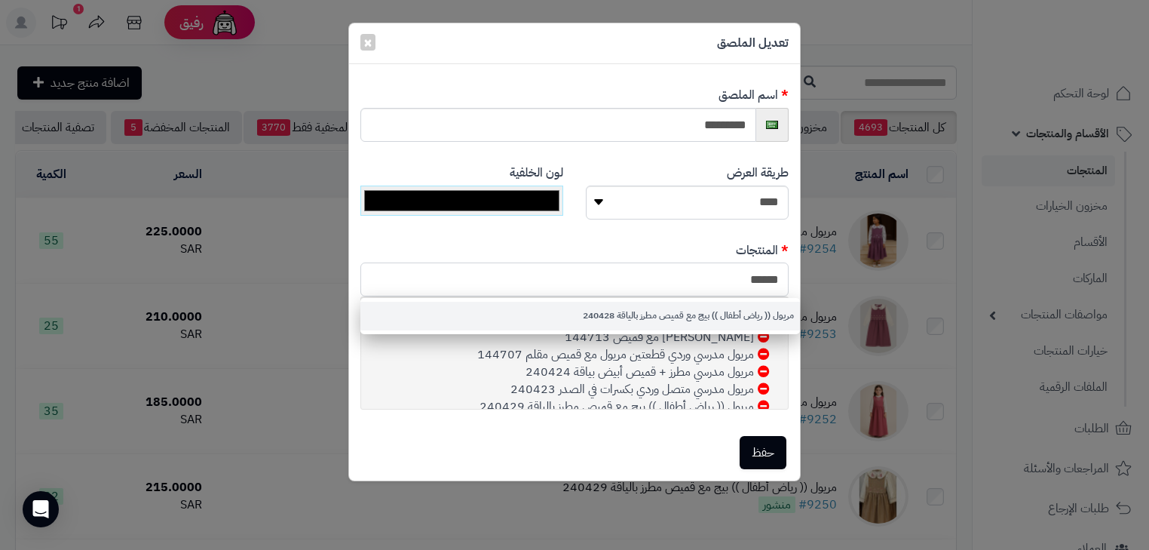
type input "******"
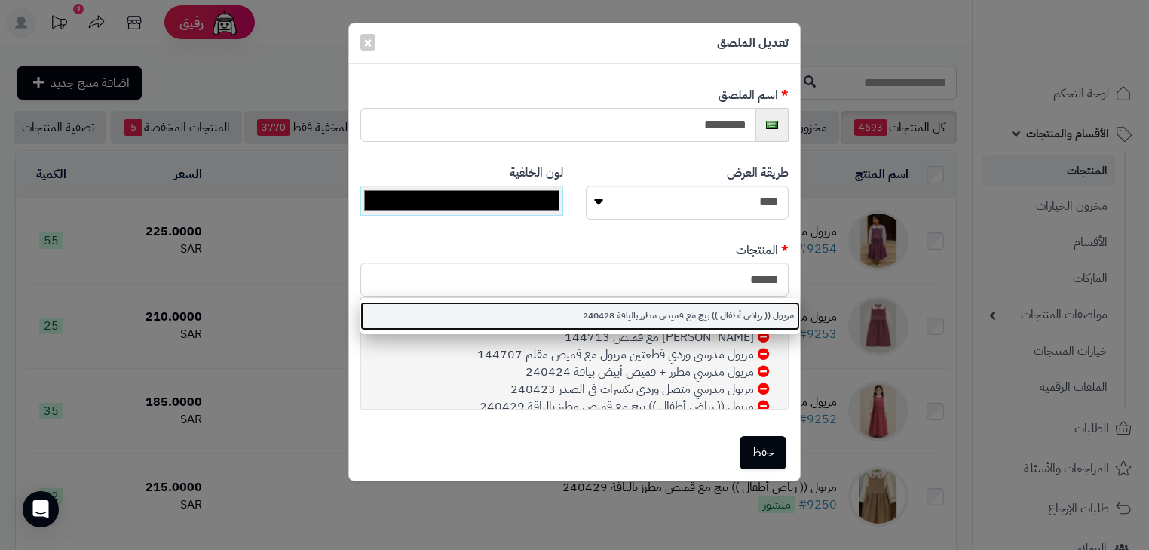
click at [732, 314] on link "مريول (( رياض أطفال )) بيج مع قميص مطرز بالياقة 240428" at bounding box center [580, 316] width 440 height 28
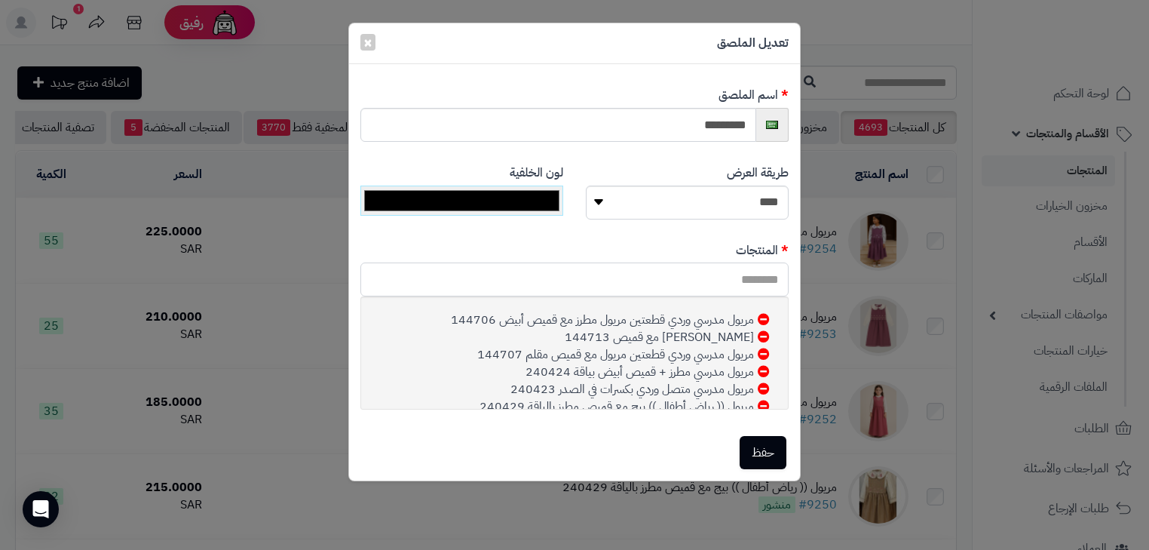
click at [744, 290] on input "text" at bounding box center [574, 279] width 428 height 34
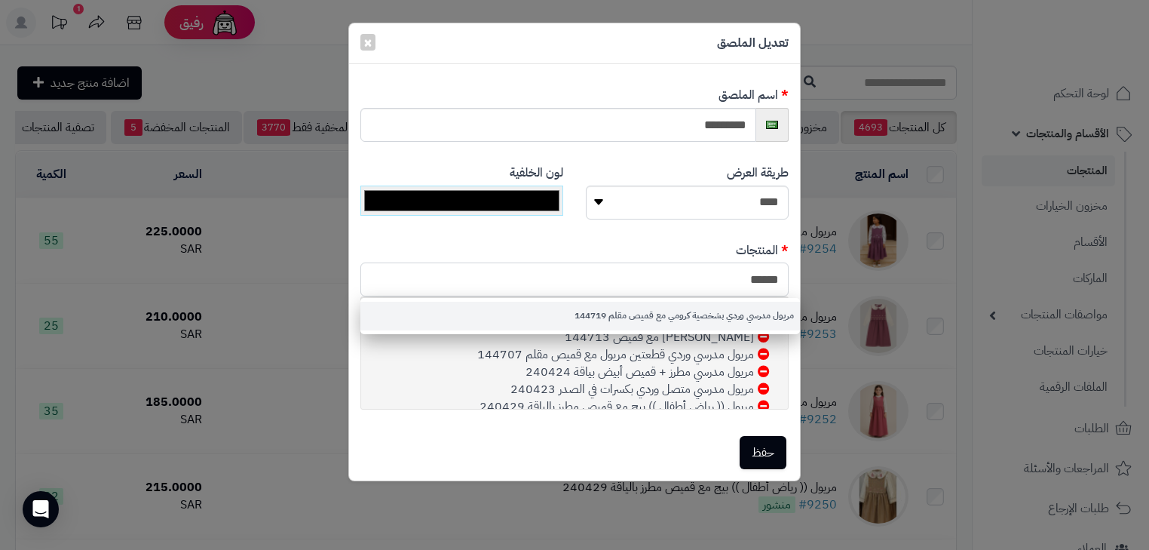
type input "******"
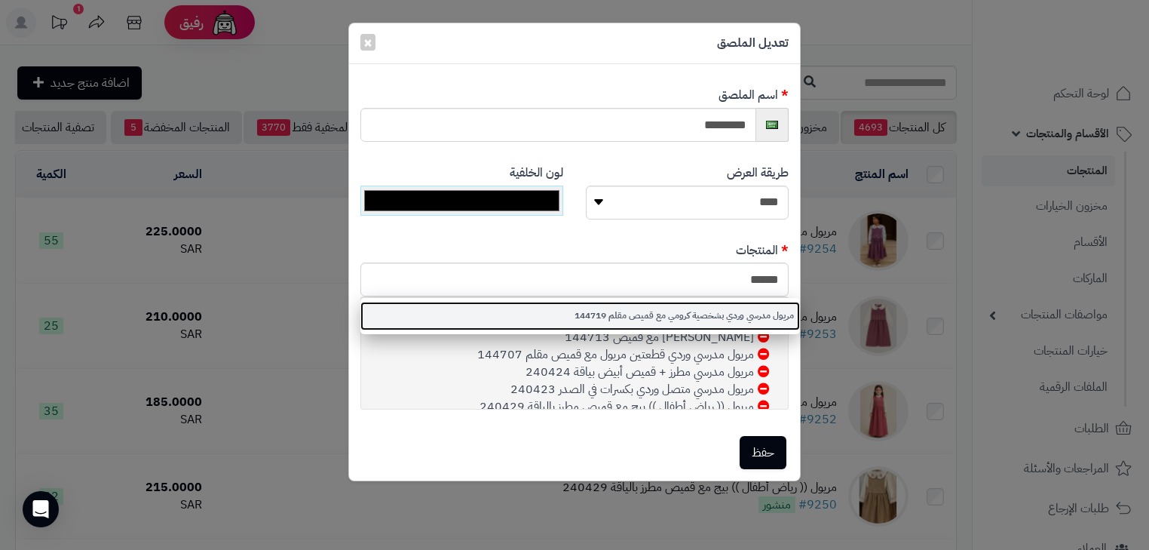
click at [740, 305] on link "مريول مدرسي وردي بشخصية كرومي مع قميص مقلم 144719" at bounding box center [580, 316] width 440 height 28
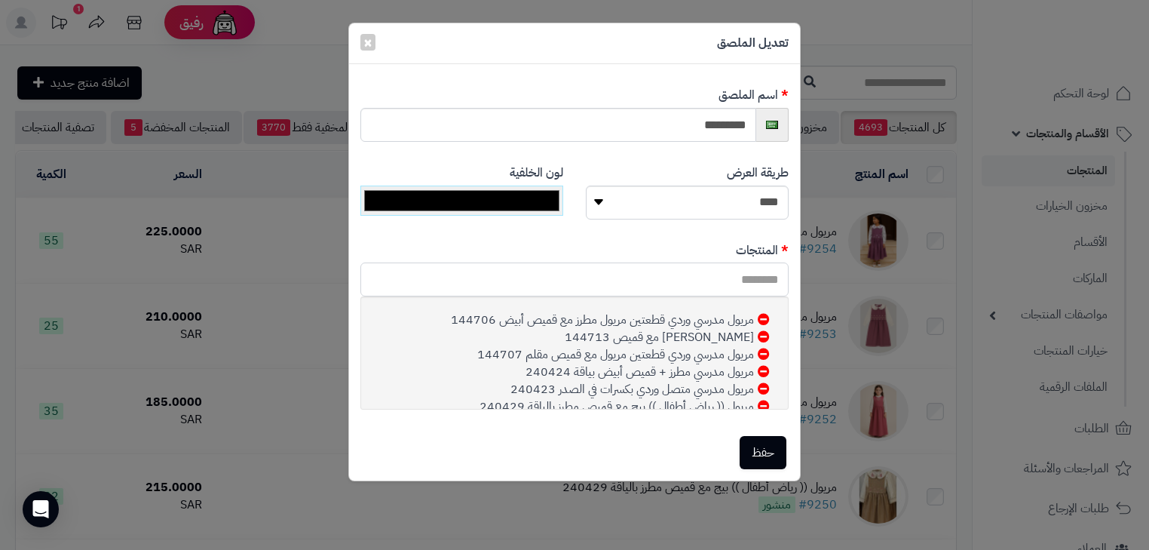
click at [736, 277] on input "text" at bounding box center [574, 279] width 428 height 34
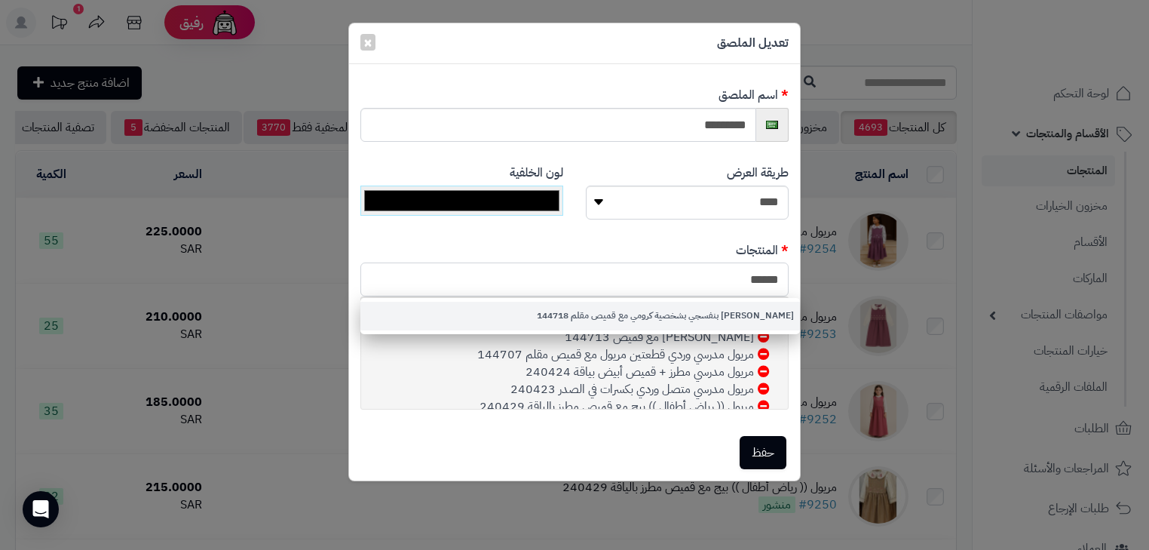
type input "******"
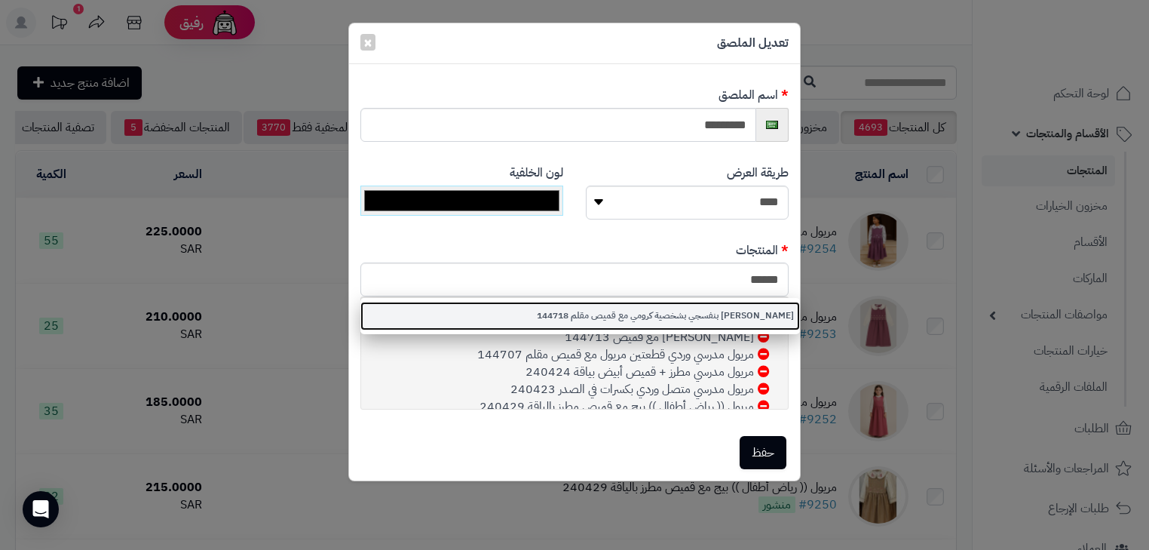
click at [749, 326] on link "مريول مدرسي بنفسجي بشخصية كرومي مع قميص مقلم 144718" at bounding box center [580, 316] width 440 height 28
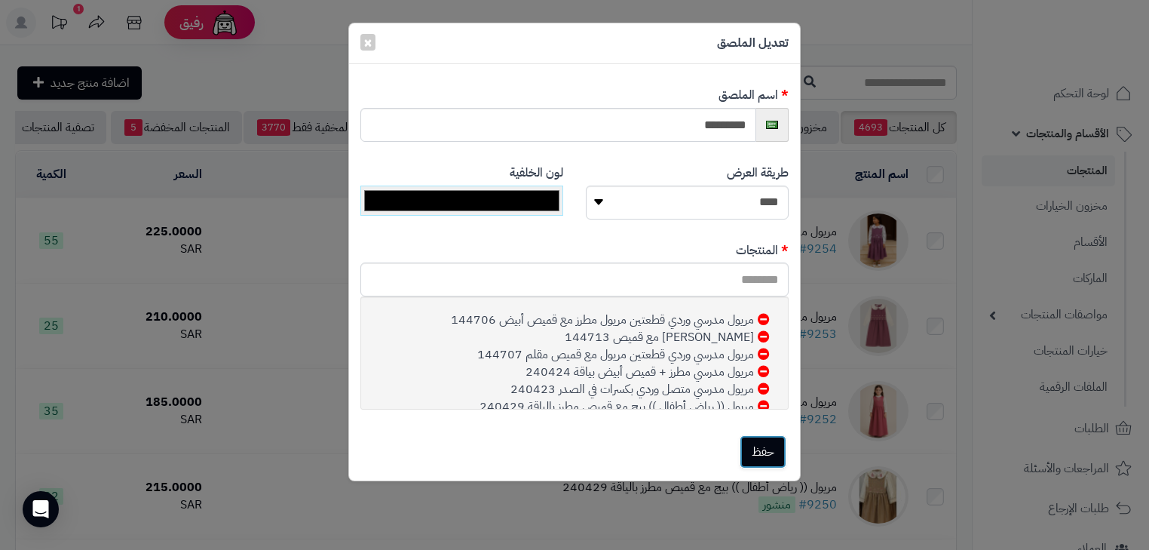
click at [759, 456] on button "حفظ" at bounding box center [763, 451] width 47 height 33
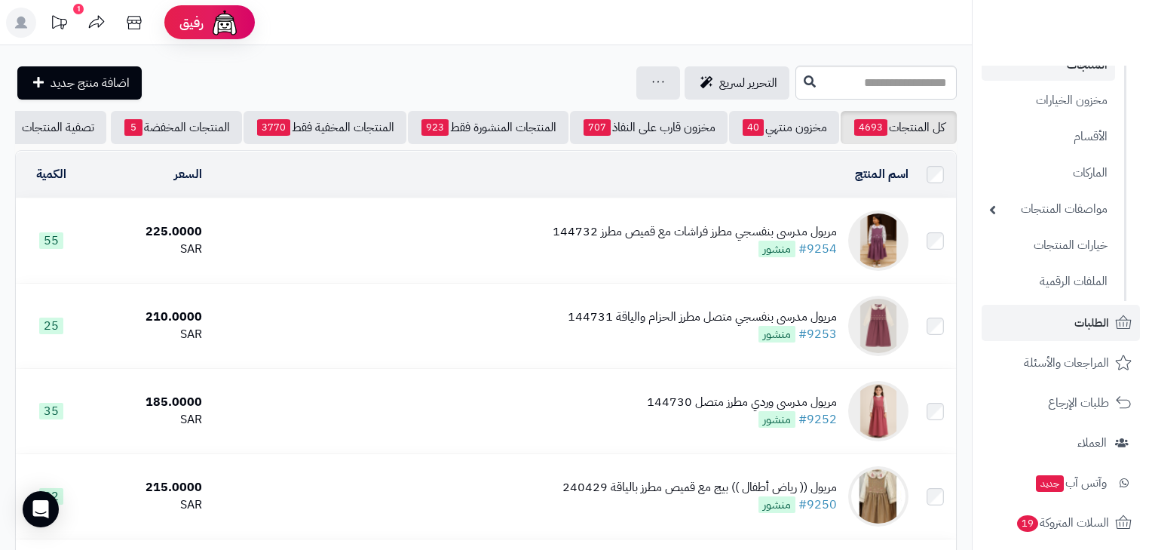
scroll to position [356, 0]
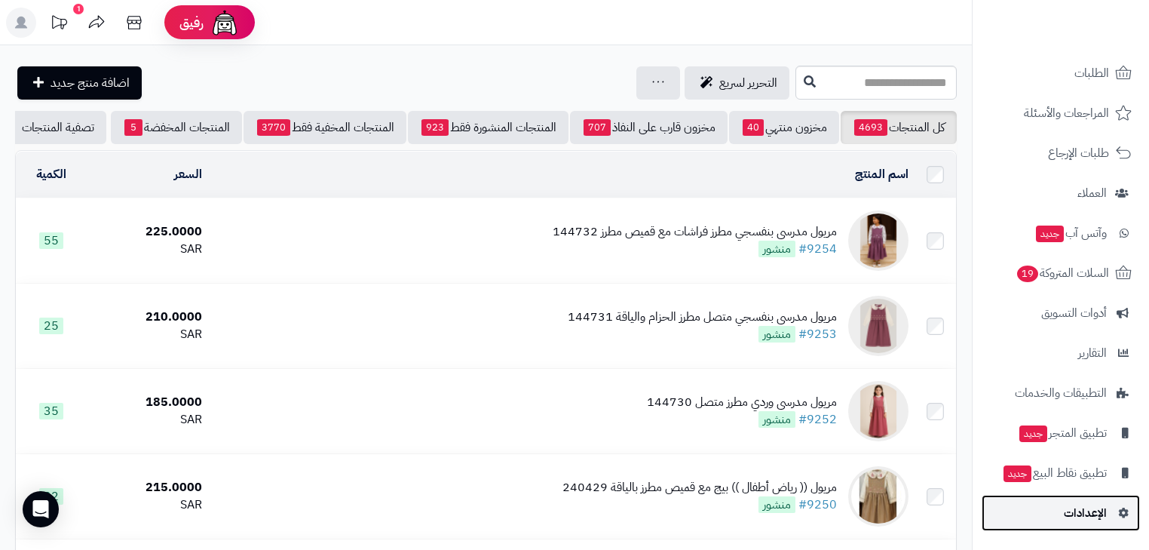
click at [1115, 513] on icon at bounding box center [1122, 512] width 14 height 11
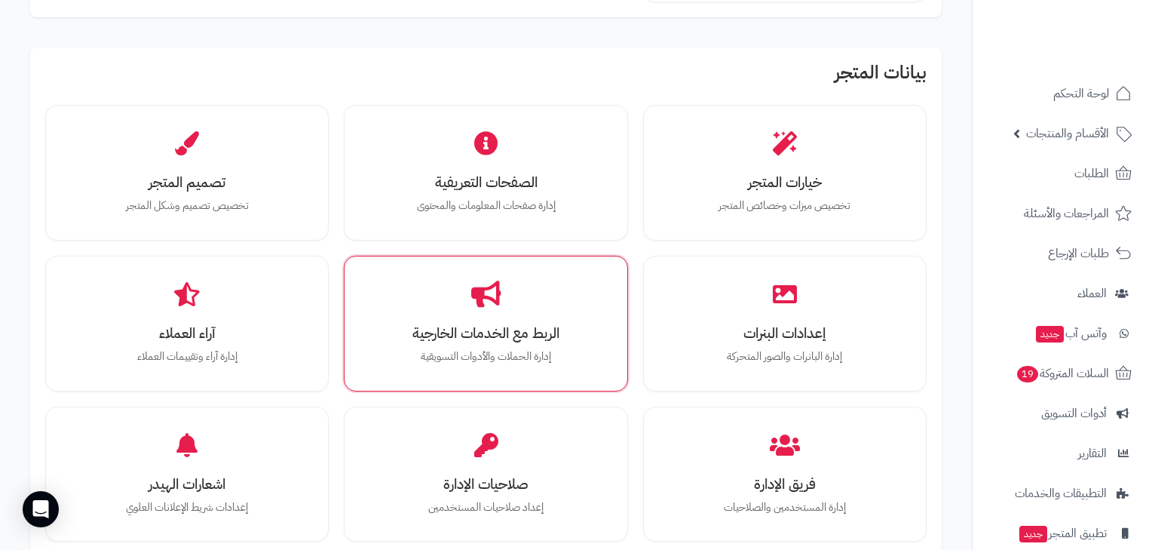
scroll to position [483, 0]
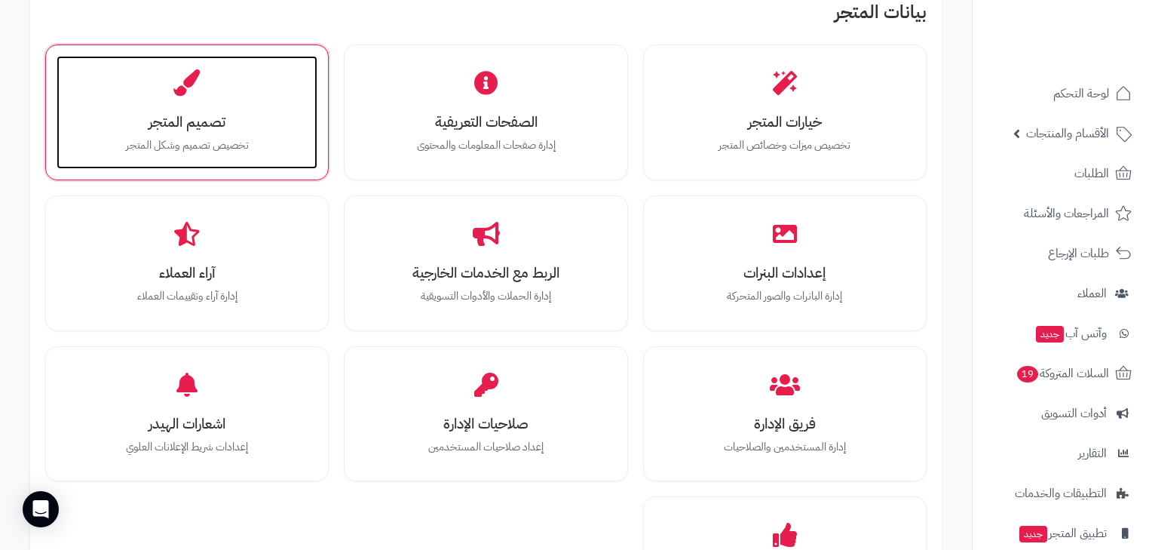
click at [218, 145] on p "تخصيص تصميم وشكل المتجر" at bounding box center [187, 145] width 231 height 17
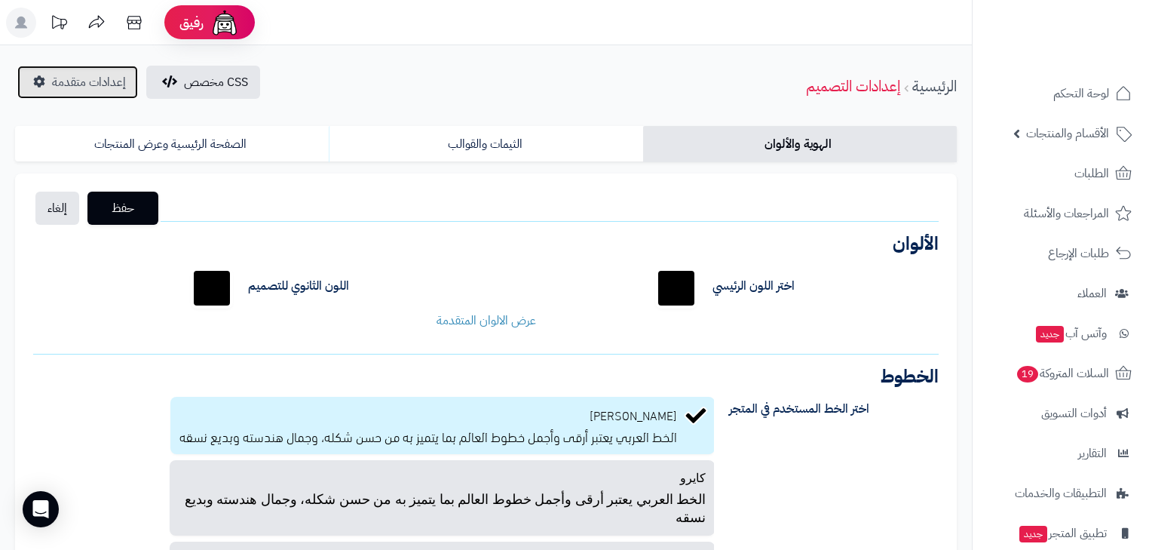
click at [118, 86] on span "إعدادات متقدمة" at bounding box center [89, 82] width 74 height 18
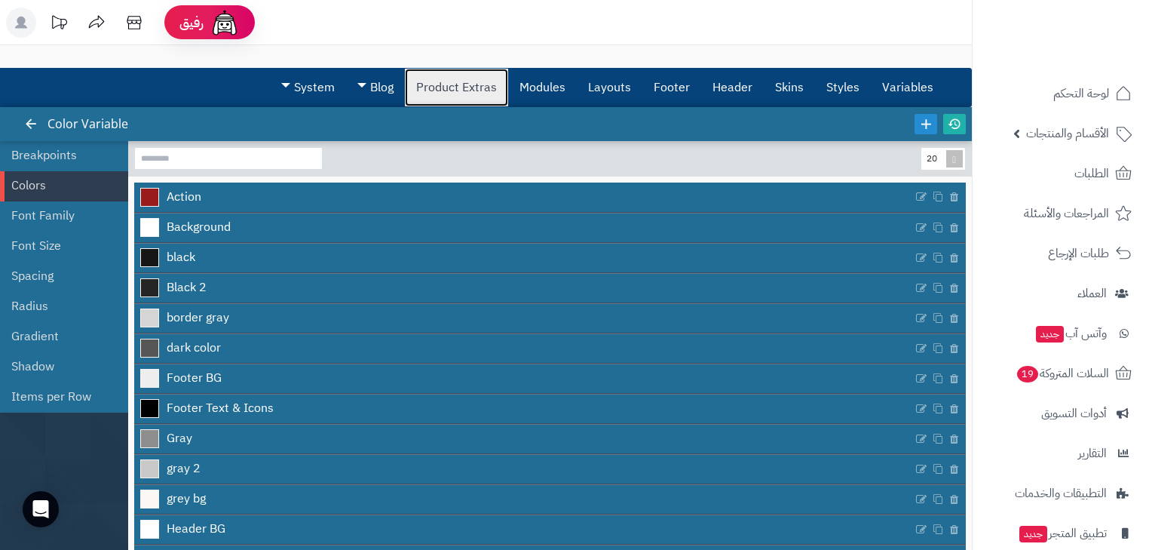
click at [428, 88] on link "Product Extras" at bounding box center [456, 88] width 103 height 38
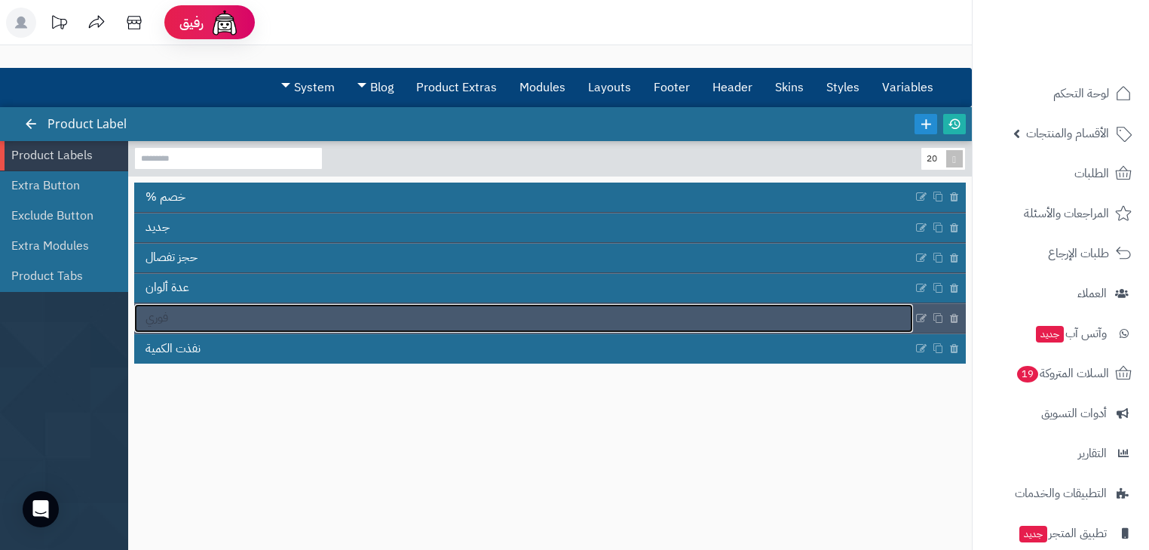
click at [260, 326] on link "فوري" at bounding box center [523, 318] width 779 height 29
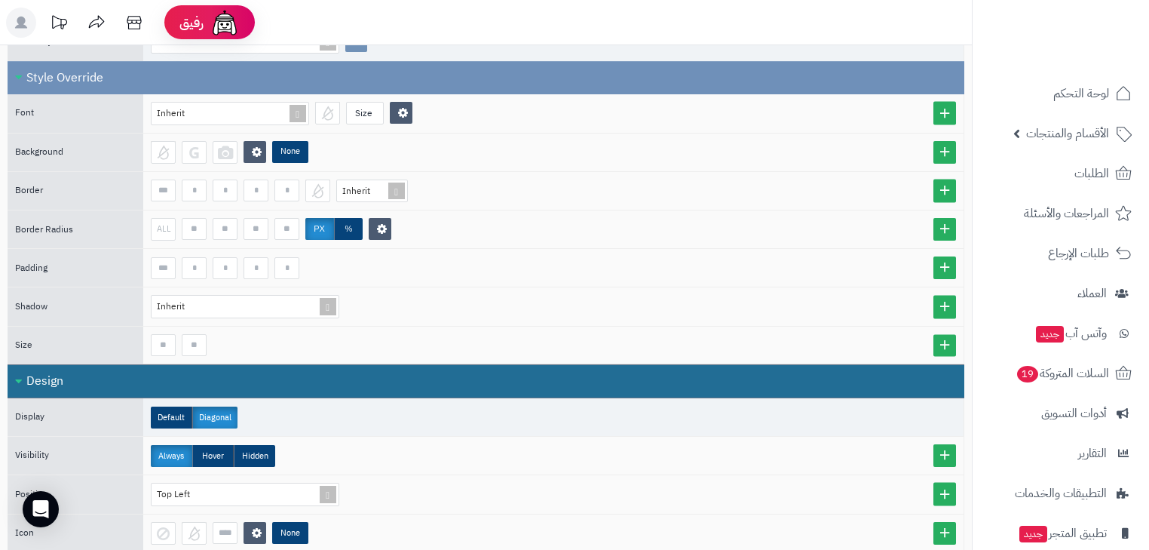
scroll to position [636, 0]
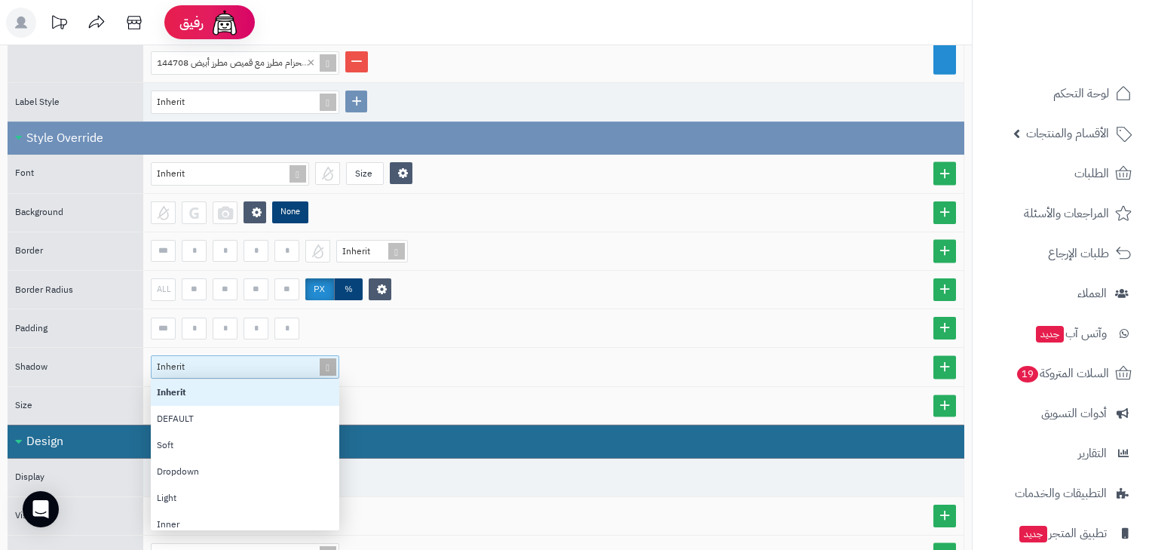
click at [243, 356] on div "Inherit" at bounding box center [239, 366] width 164 height 21
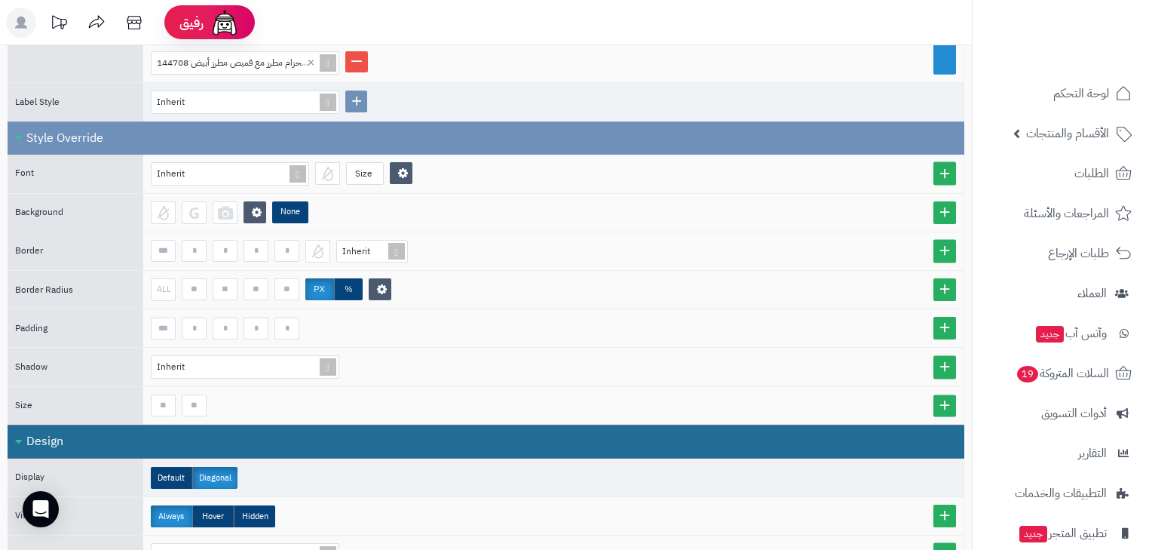
click at [392, 355] on div "Inherit" at bounding box center [553, 366] width 805 height 23
click at [329, 166] on div at bounding box center [327, 173] width 25 height 23
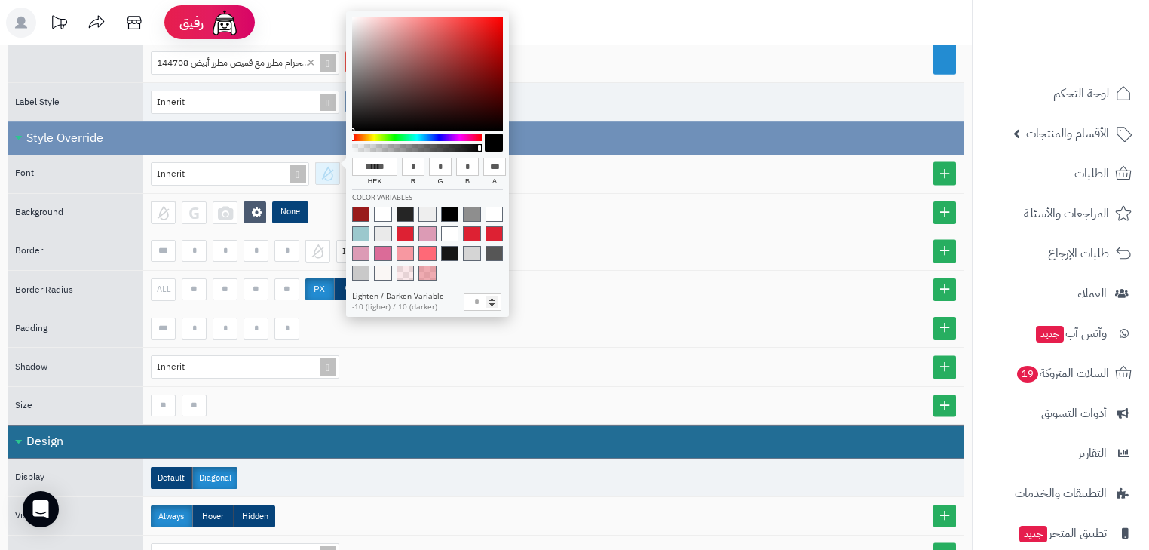
click at [329, 166] on div at bounding box center [327, 173] width 25 height 23
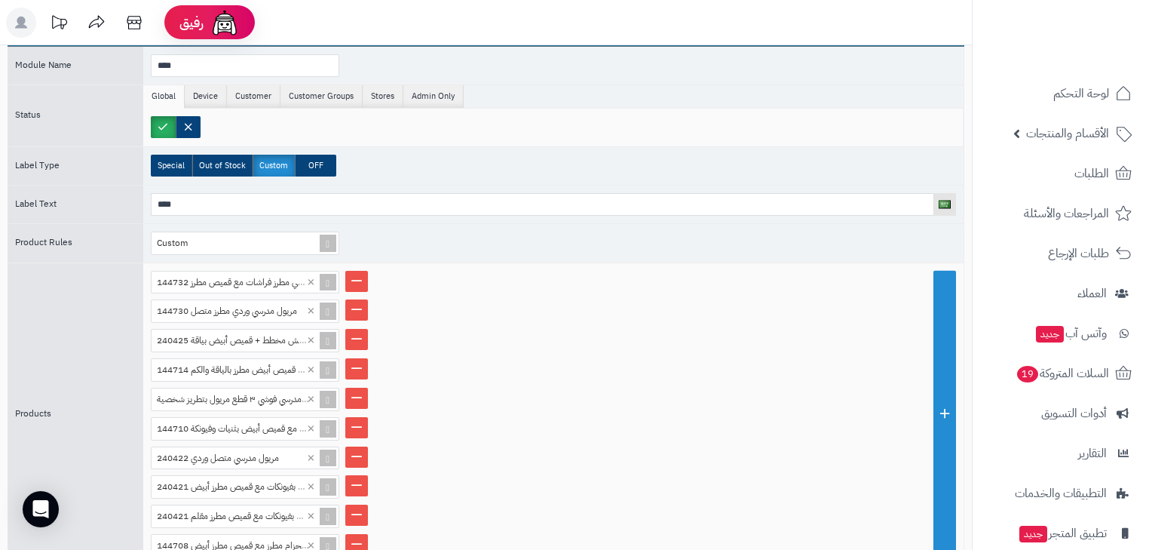
scroll to position [0, 0]
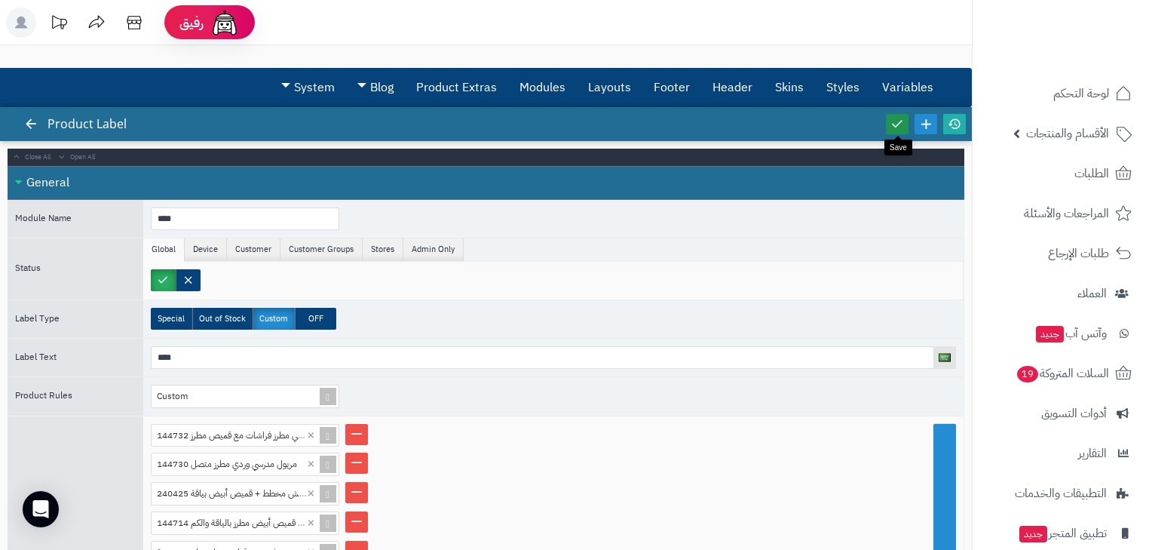
click at [902, 124] on icon at bounding box center [897, 124] width 14 height 14
click at [950, 127] on icon at bounding box center [955, 124] width 14 height 14
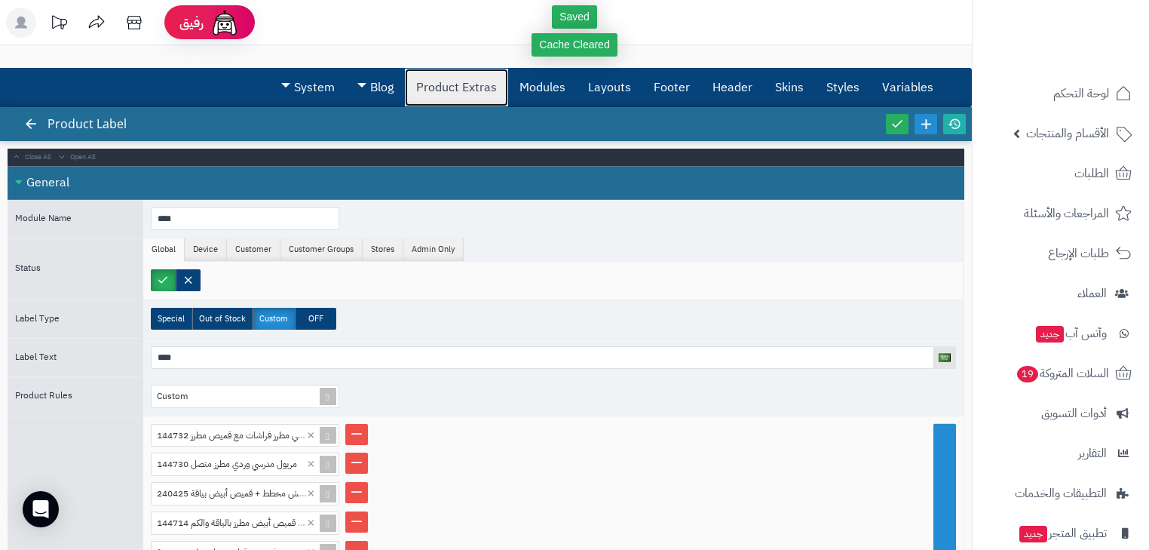
click at [458, 93] on link "Product Extras" at bounding box center [456, 88] width 103 height 38
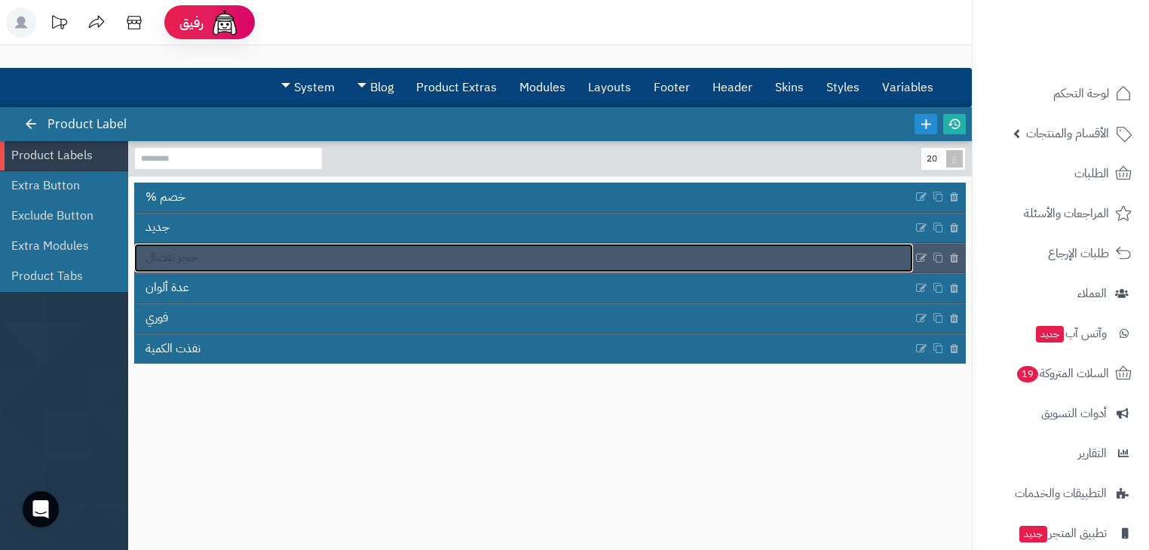
click at [289, 247] on link "حجز تفصال" at bounding box center [523, 258] width 779 height 29
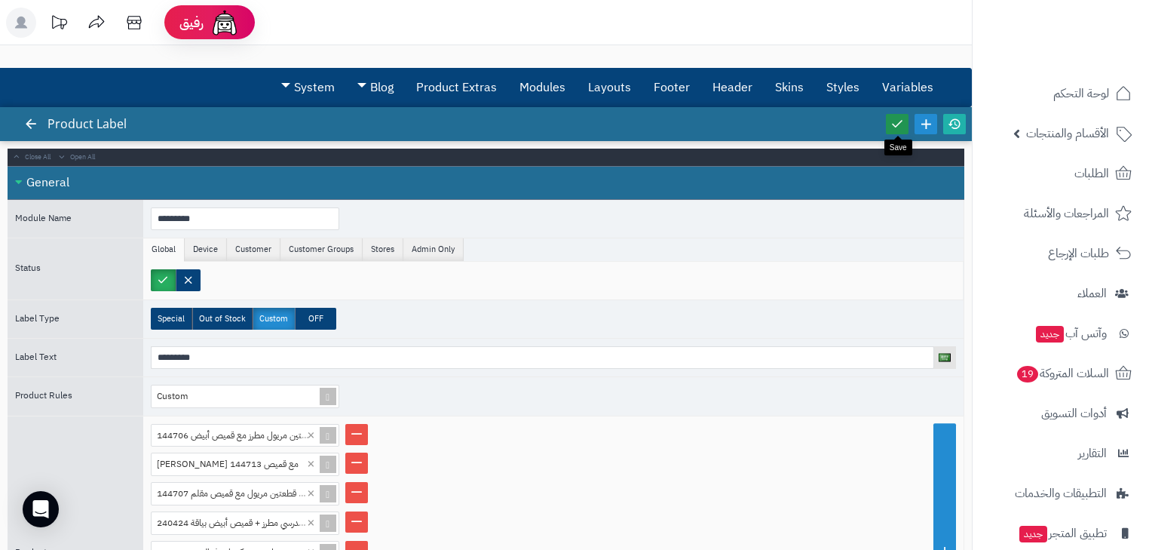
click at [902, 118] on icon at bounding box center [897, 124] width 14 height 14
click at [956, 124] on icon at bounding box center [955, 124] width 14 height 14
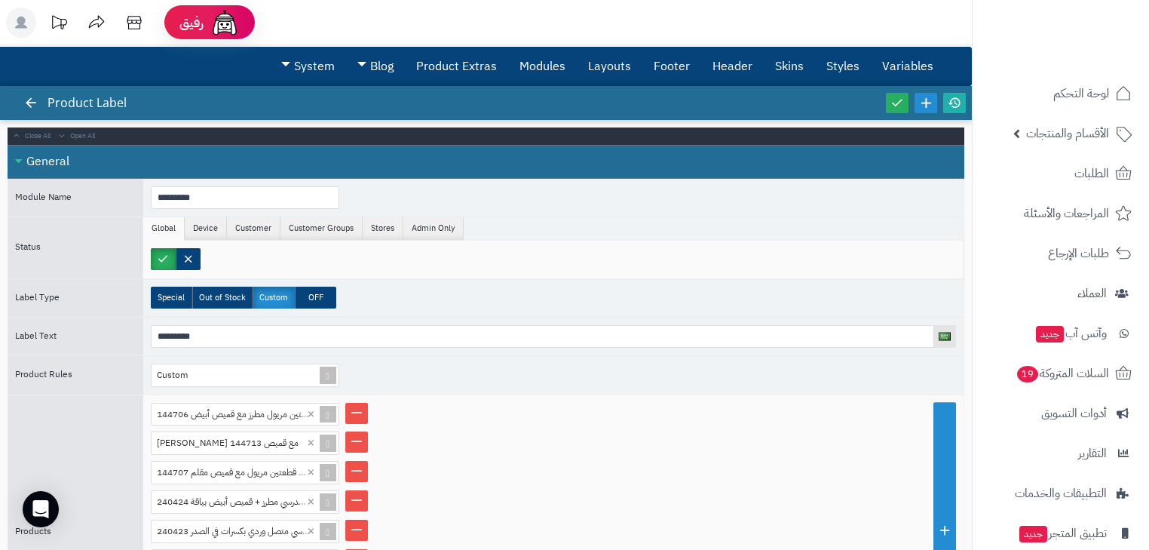
scroll to position [4, 0]
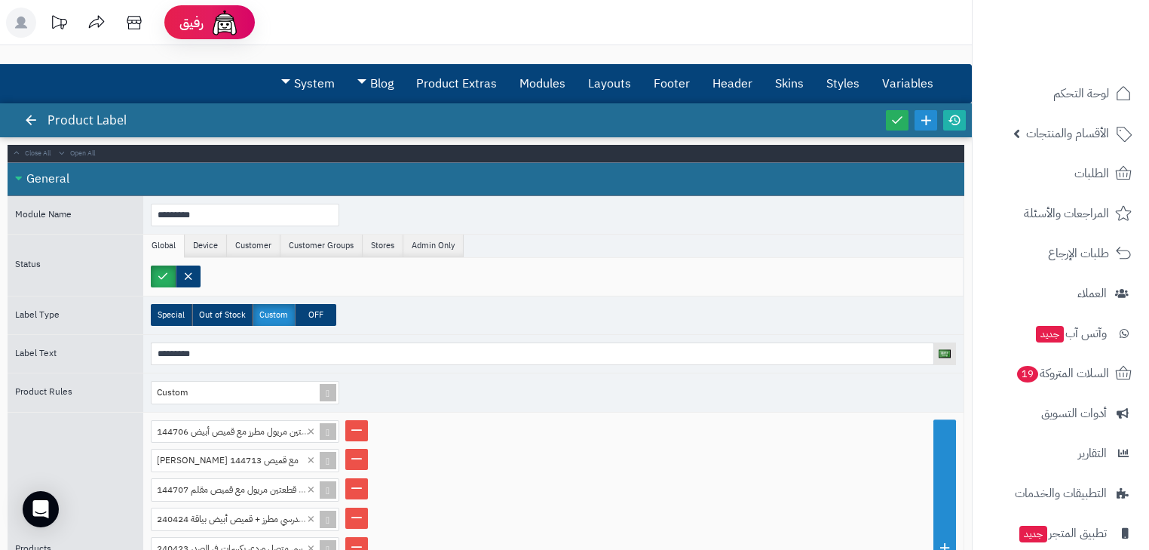
click at [57, 173] on div "General" at bounding box center [486, 179] width 957 height 34
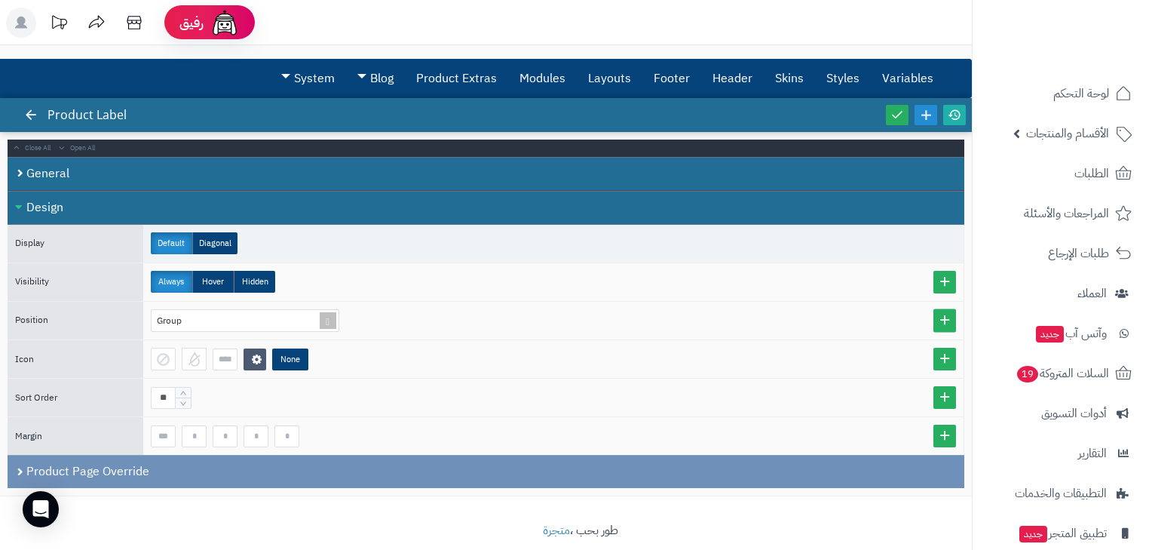
scroll to position [0, 0]
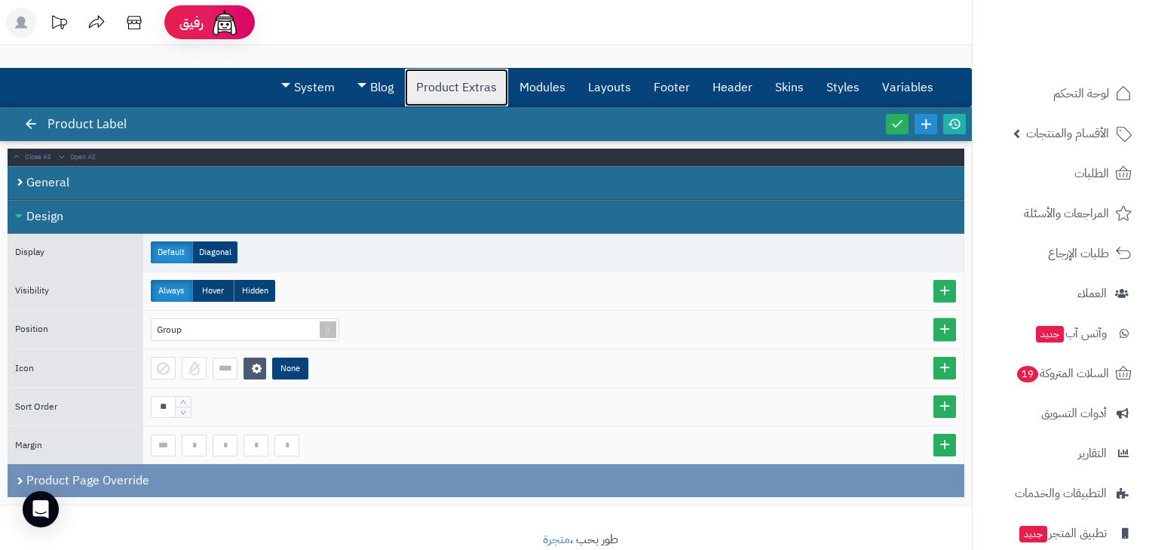
click at [430, 88] on link "Product Extras" at bounding box center [456, 88] width 103 height 38
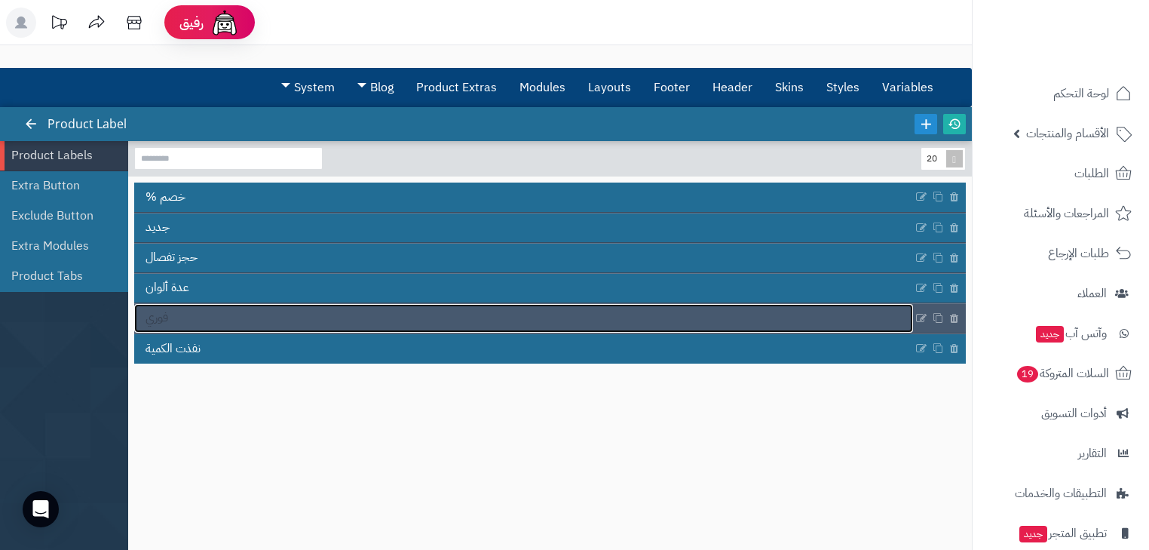
click at [187, 308] on link "فوري" at bounding box center [523, 318] width 779 height 29
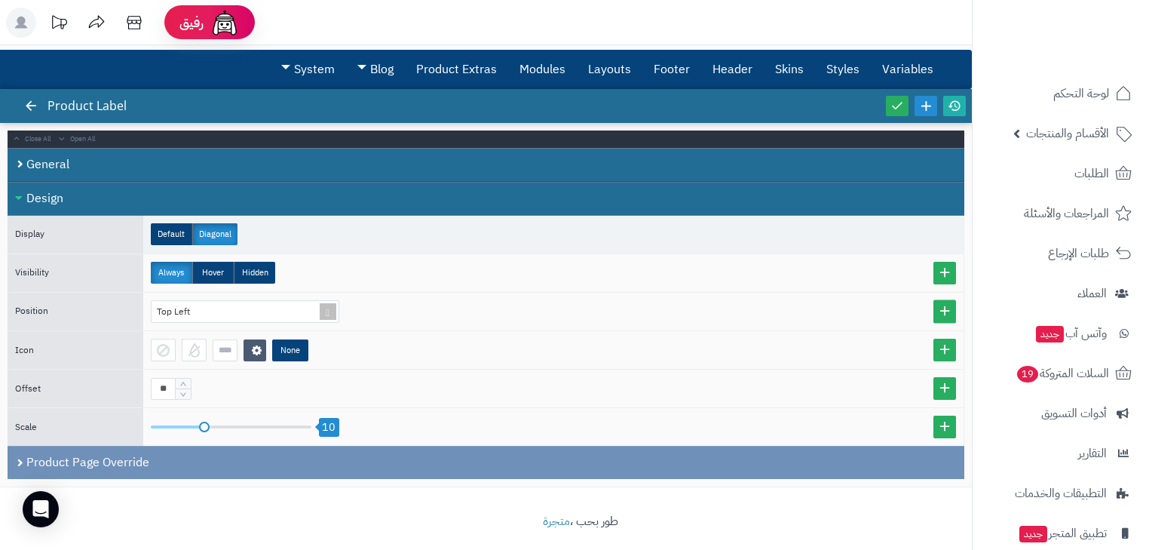
scroll to position [28, 0]
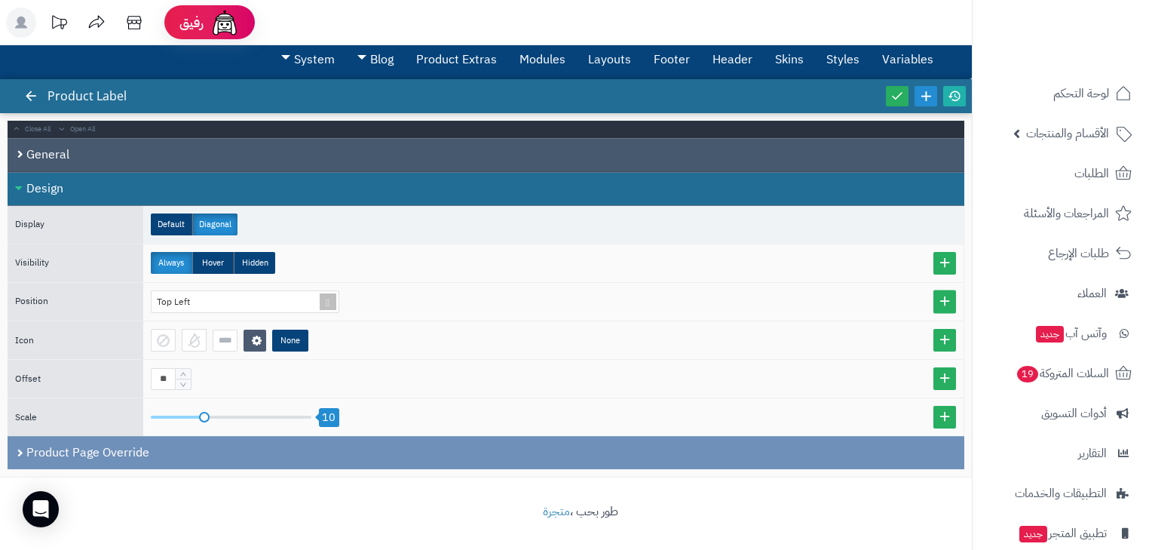
click at [26, 157] on div "General" at bounding box center [486, 155] width 957 height 34
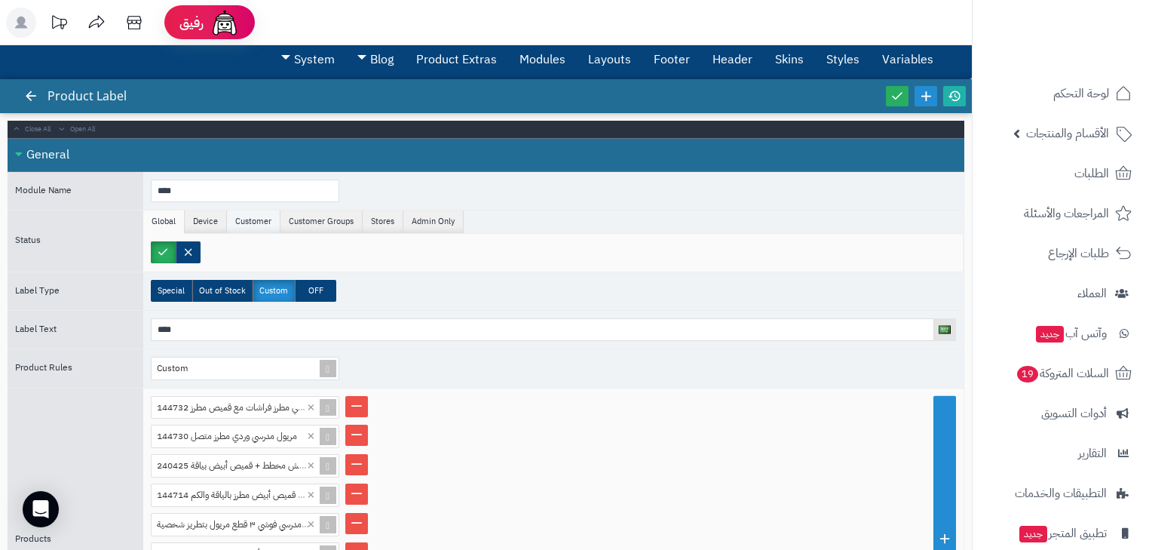
click at [256, 222] on li "Customer" at bounding box center [254, 221] width 54 height 23
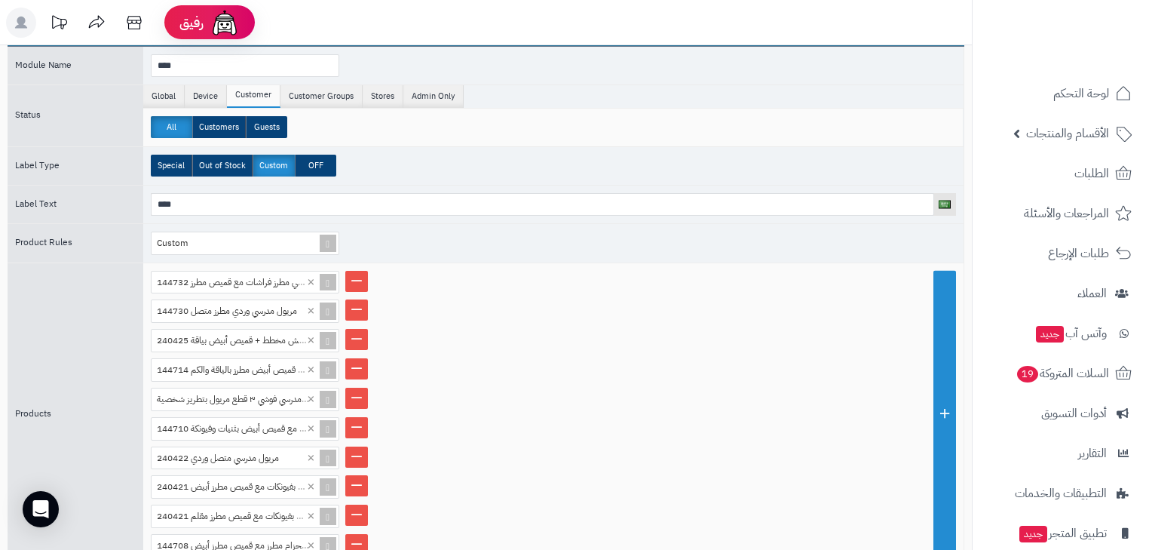
scroll to position [0, 0]
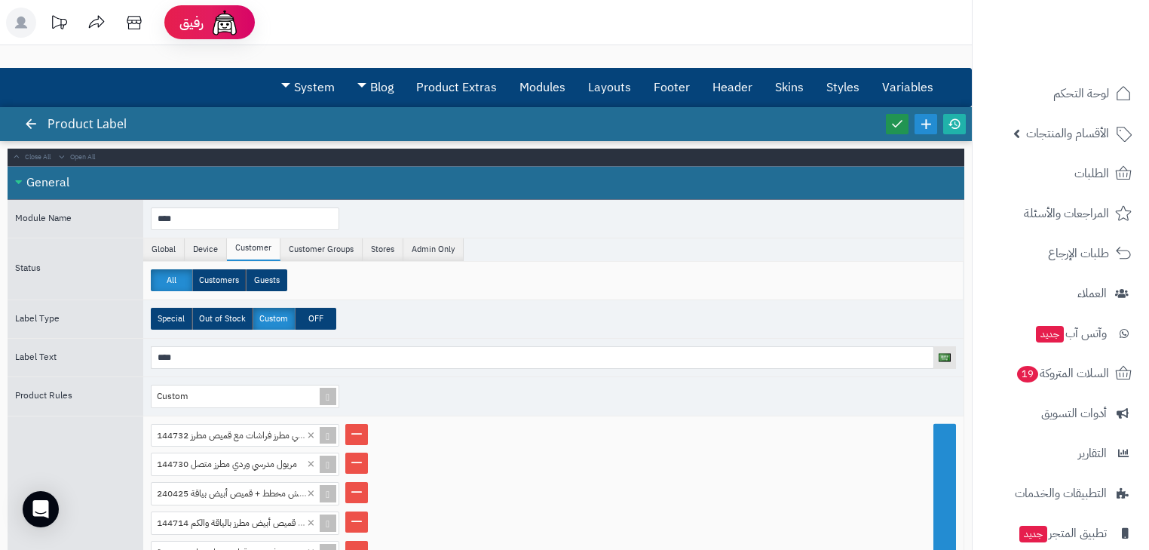
click at [902, 121] on icon at bounding box center [897, 124] width 14 height 14
click at [949, 124] on icon at bounding box center [955, 124] width 14 height 14
click at [36, 320] on span "Label Type" at bounding box center [37, 318] width 44 height 14
click at [58, 395] on span "Product Rules" at bounding box center [43, 395] width 57 height 14
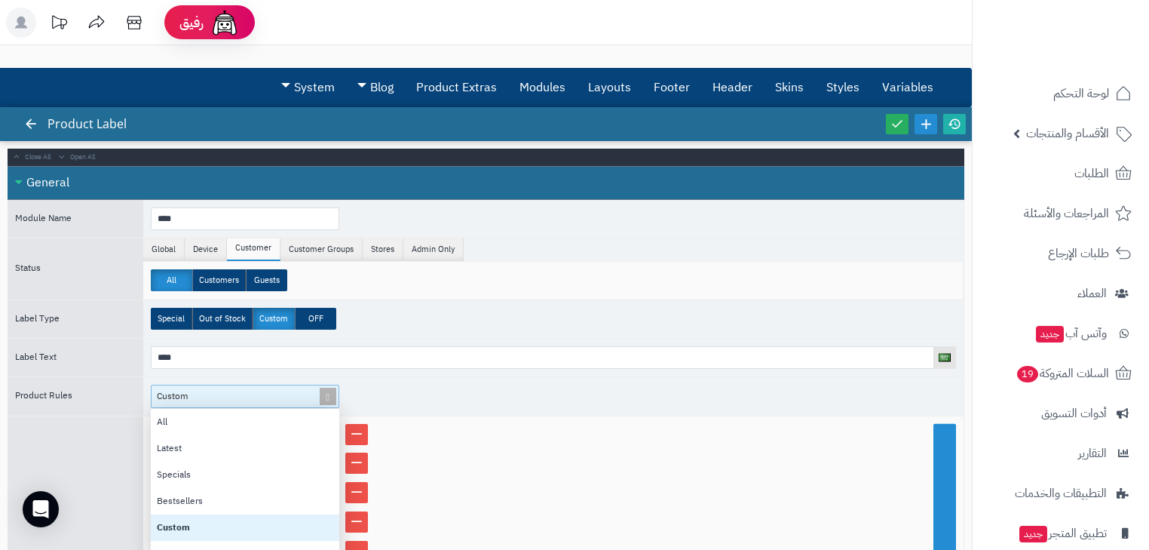
click at [178, 394] on div "Custom" at bounding box center [239, 396] width 174 height 22
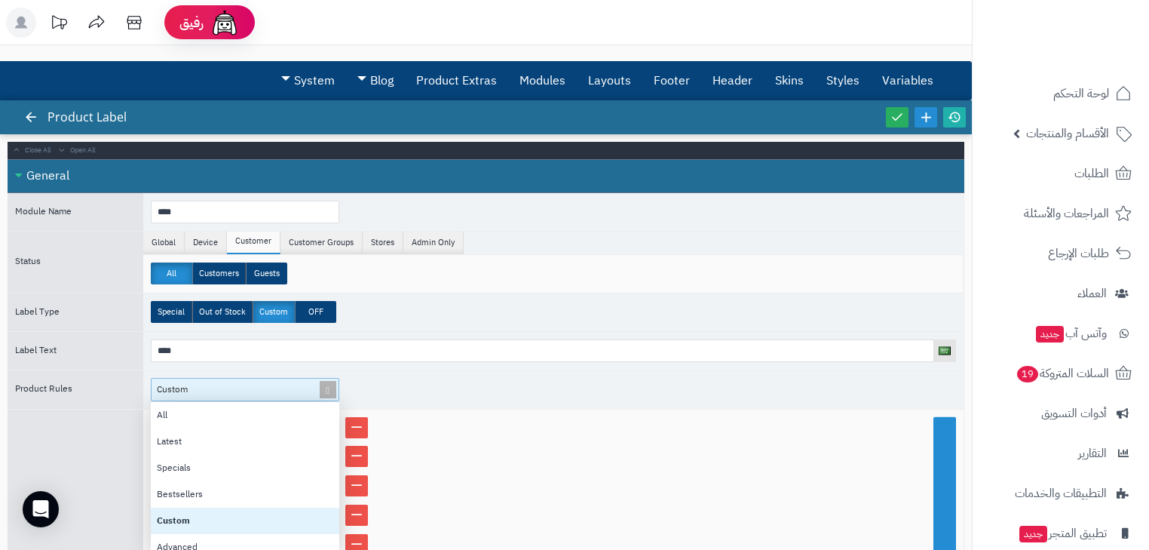
scroll to position [142, 179]
click at [178, 394] on div "Custom" at bounding box center [239, 389] width 174 height 22
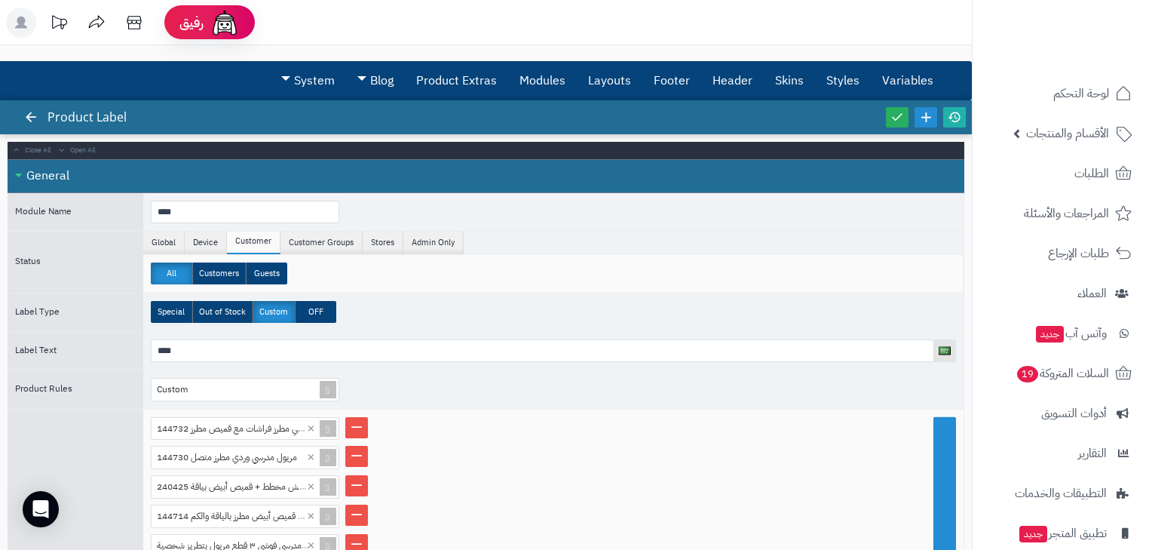
click at [384, 390] on div "Custom" at bounding box center [553, 389] width 820 height 38
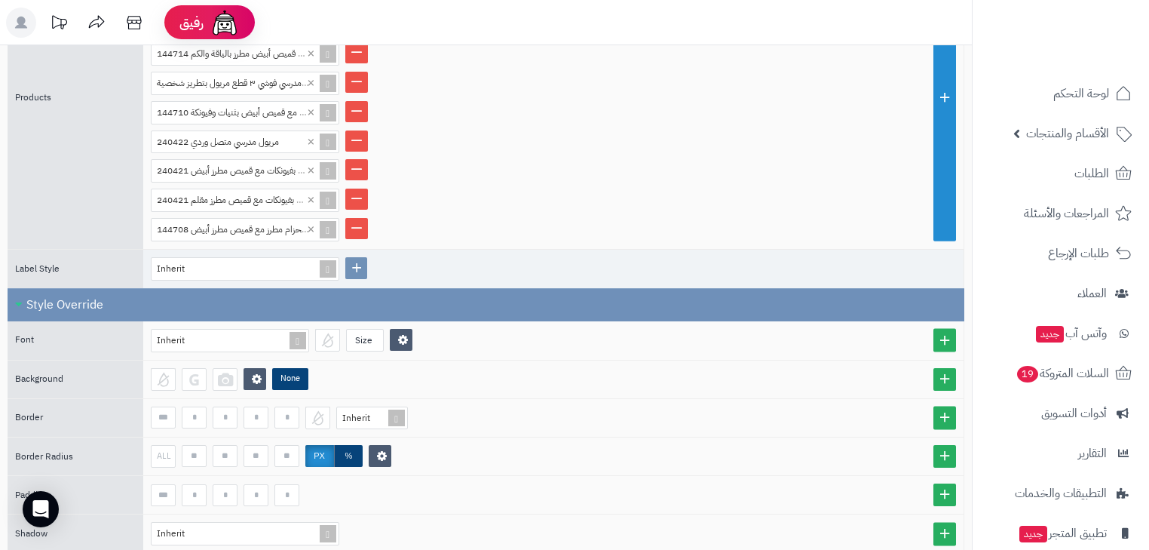
scroll to position [489, 0]
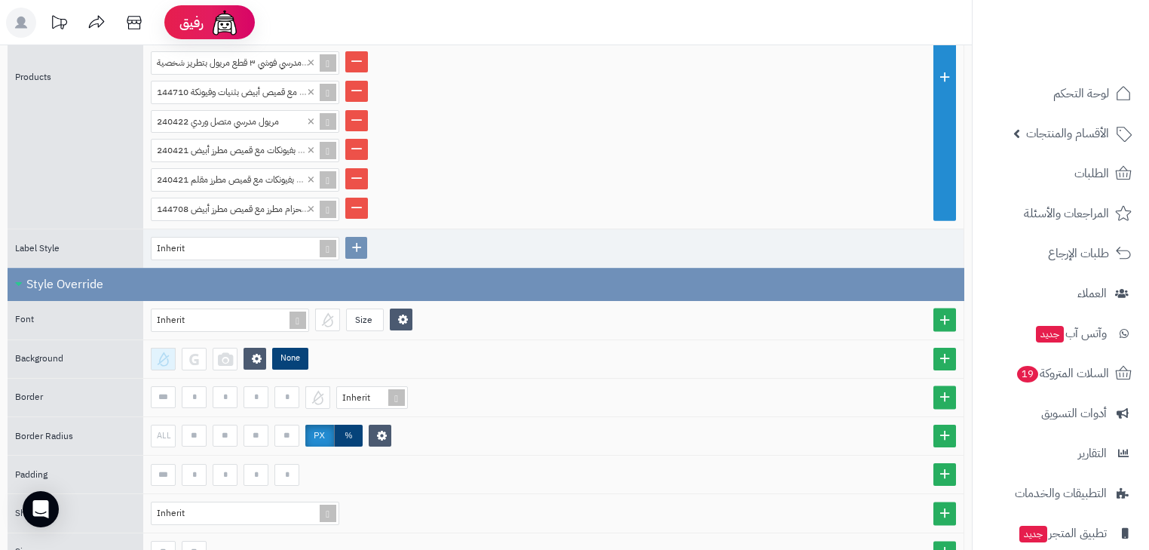
click at [160, 348] on div at bounding box center [163, 359] width 25 height 23
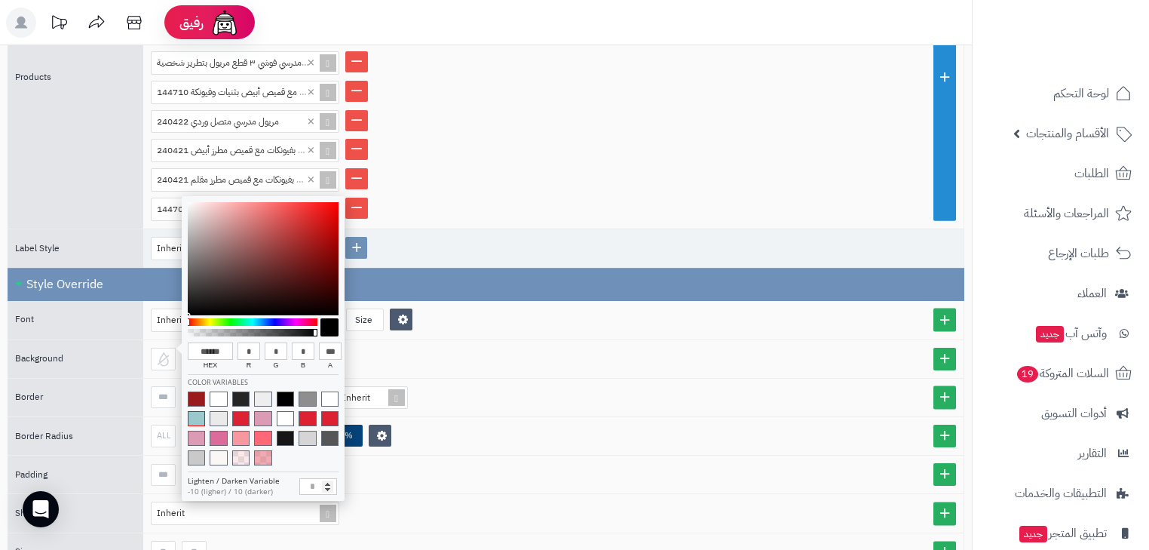
click at [191, 414] on span at bounding box center [196, 418] width 17 height 15
type input "******"
type input "***"
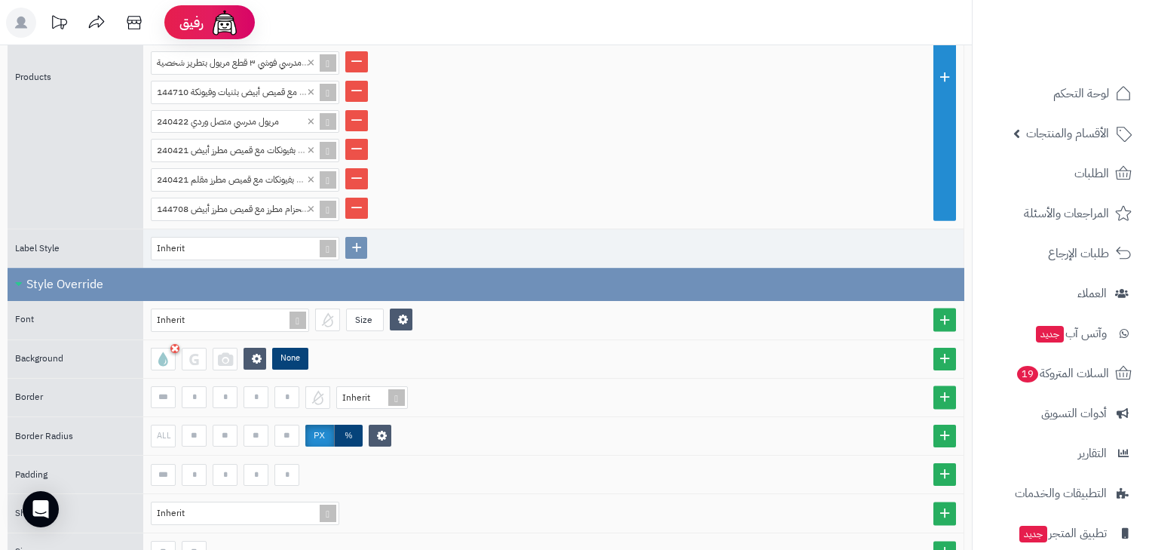
click at [421, 353] on div "None" at bounding box center [553, 359] width 805 height 23
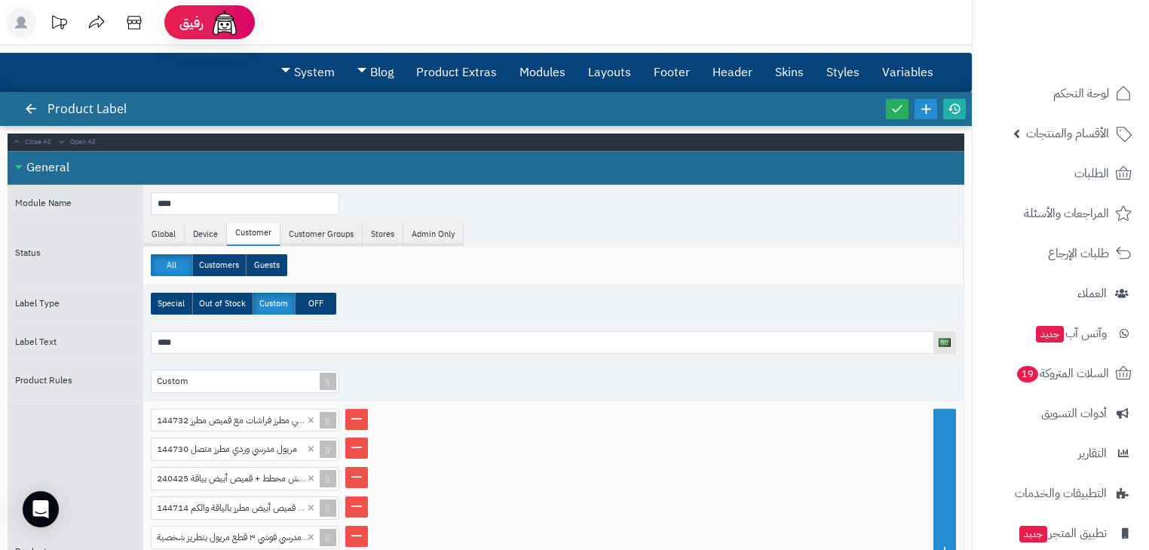
scroll to position [0, 0]
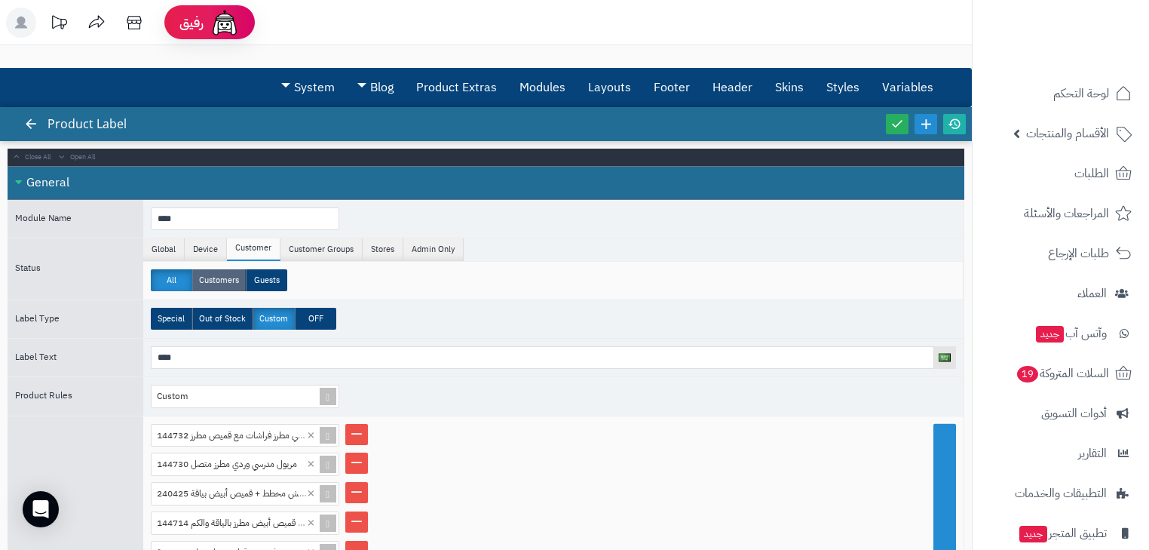
click at [219, 277] on label "Customers" at bounding box center [219, 280] width 54 height 22
click at [898, 122] on icon at bounding box center [897, 124] width 14 height 14
click at [956, 133] on link at bounding box center [954, 124] width 23 height 20
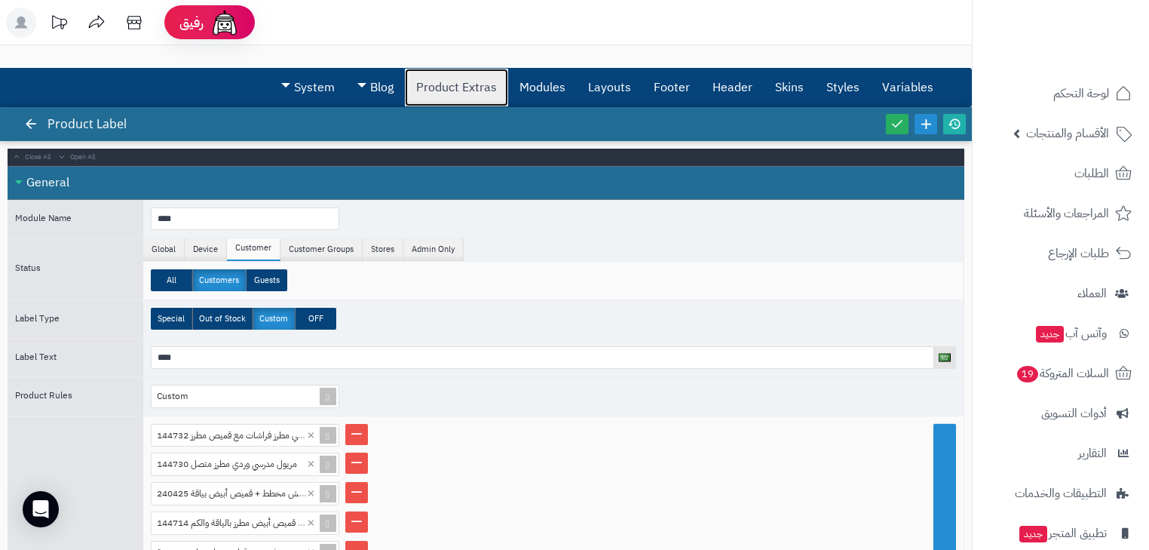
click at [486, 93] on link "Product Extras" at bounding box center [456, 88] width 103 height 38
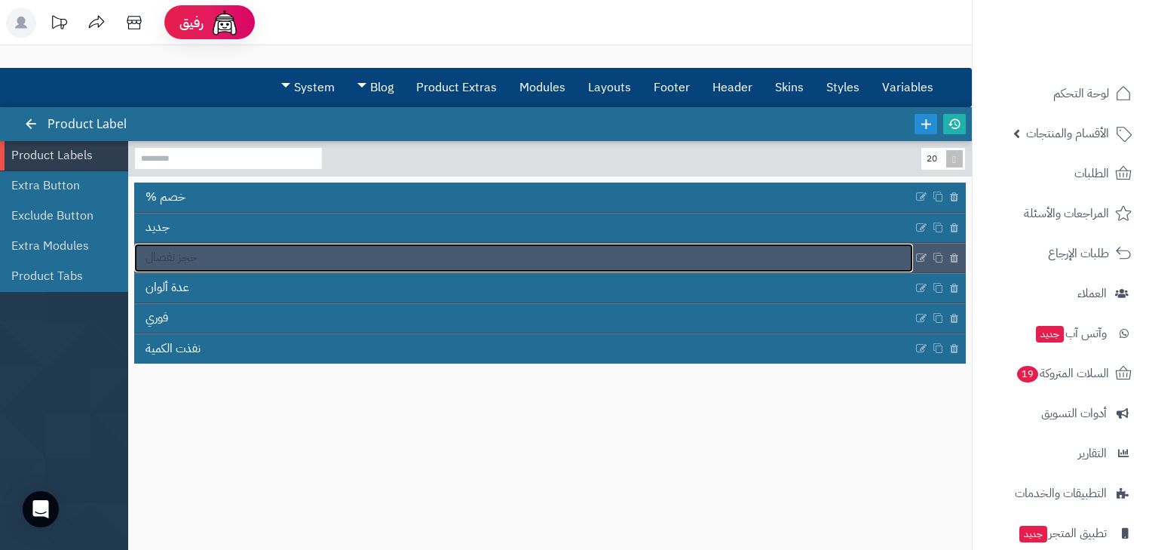
click at [185, 253] on span "حجز تفصال" at bounding box center [172, 257] width 52 height 17
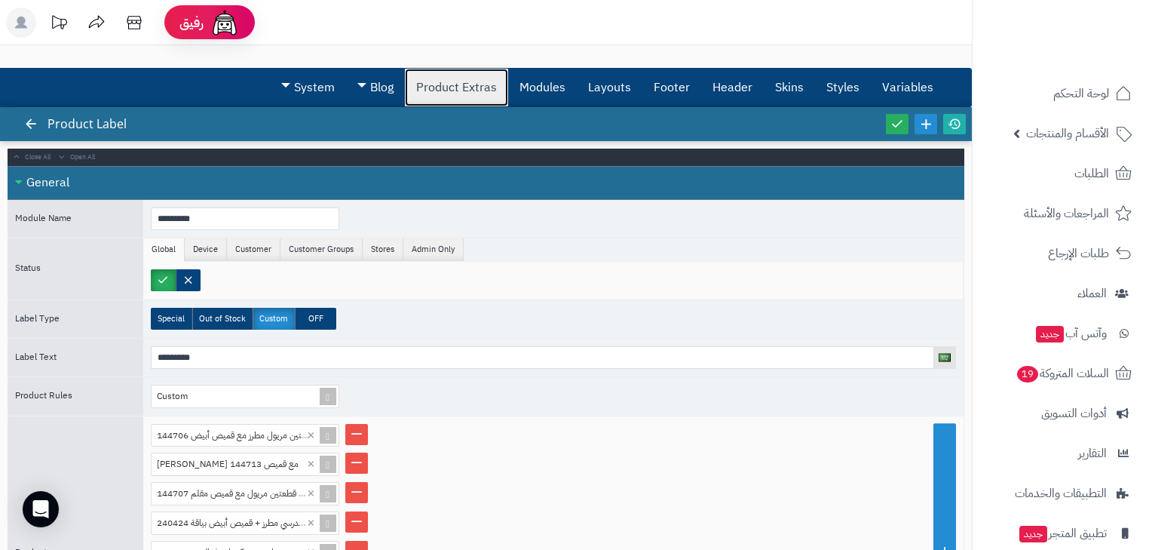
click at [428, 77] on link "Product Extras" at bounding box center [456, 88] width 103 height 38
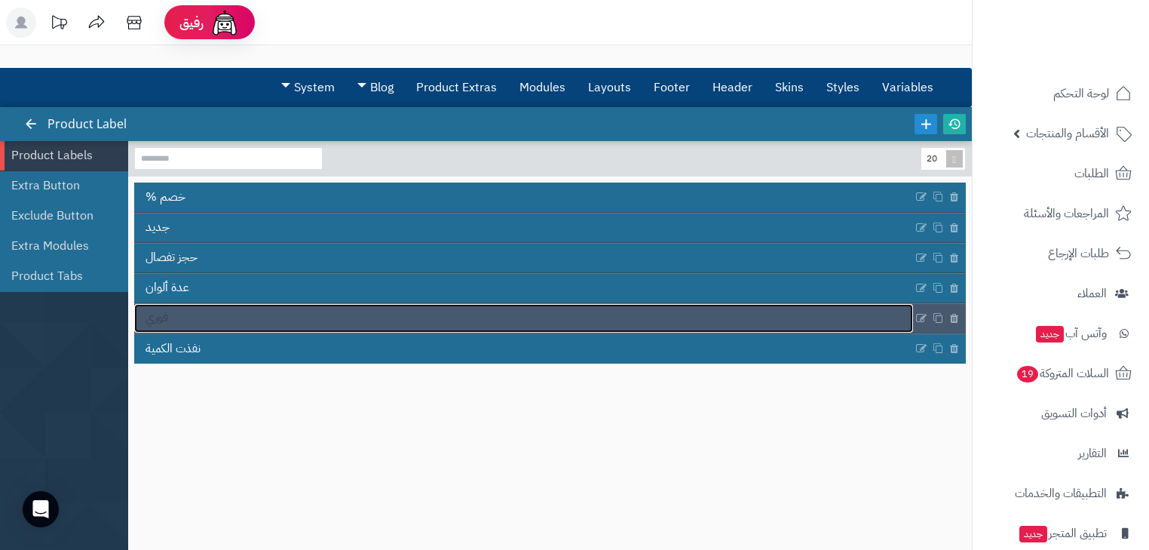
click at [194, 304] on link "فوري" at bounding box center [523, 318] width 779 height 29
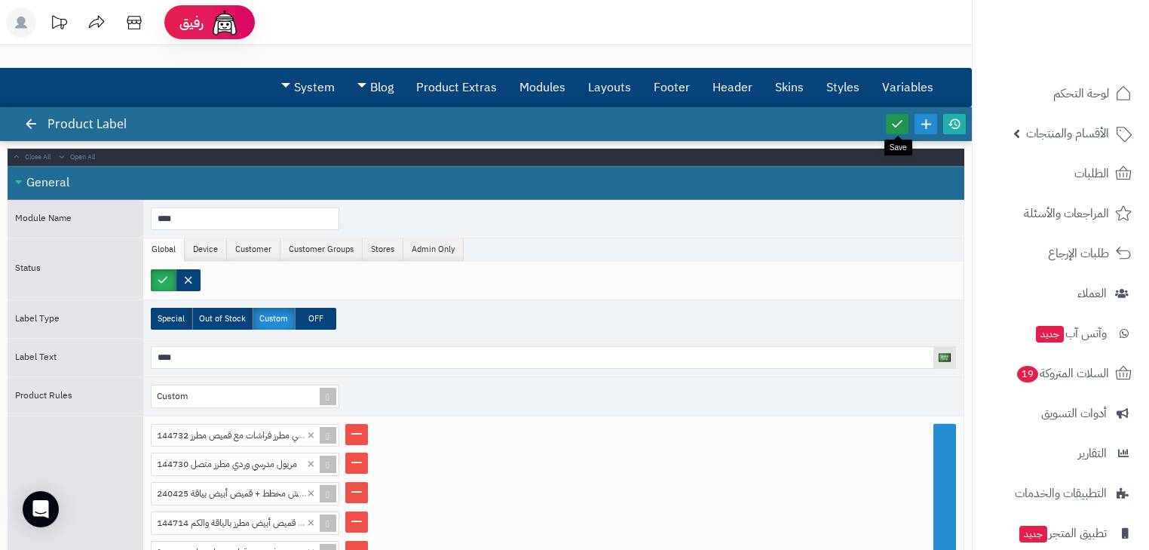
click at [898, 128] on icon at bounding box center [897, 124] width 14 height 14
click at [943, 124] on link at bounding box center [954, 124] width 23 height 20
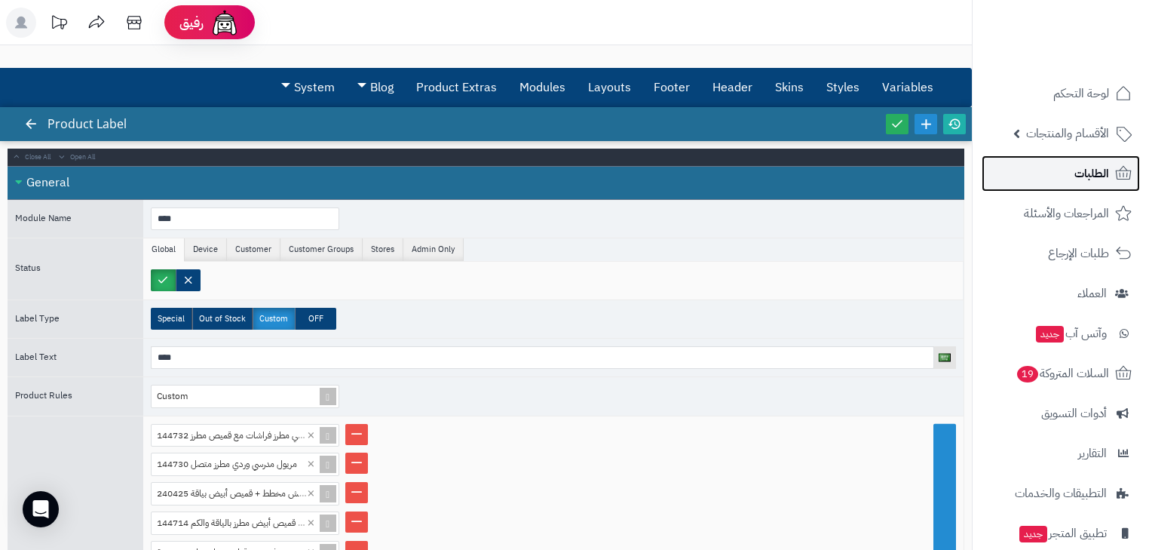
click at [1087, 176] on span "الطلبات" at bounding box center [1091, 173] width 35 height 21
